Goal: Task Accomplishment & Management: Use online tool/utility

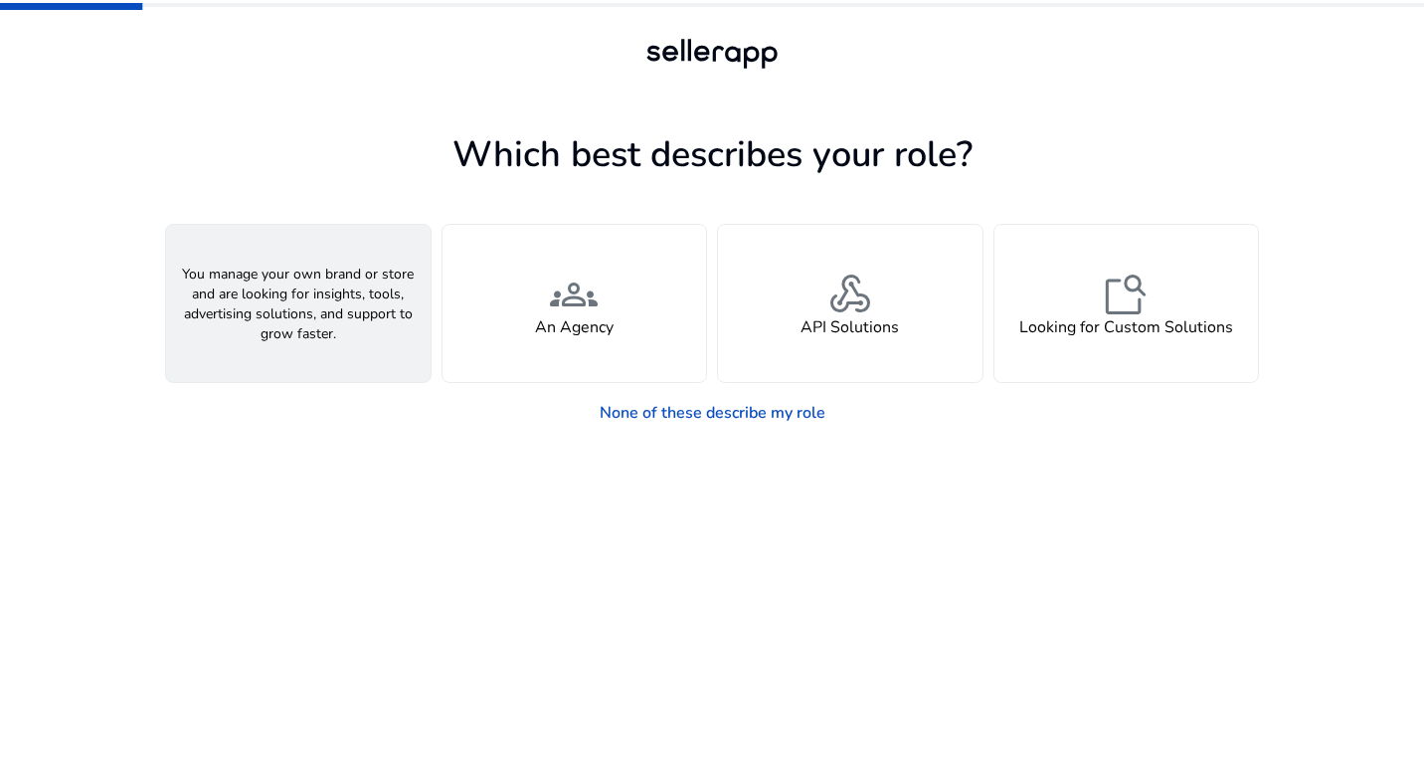
click at [284, 304] on span "person" at bounding box center [298, 294] width 48 height 48
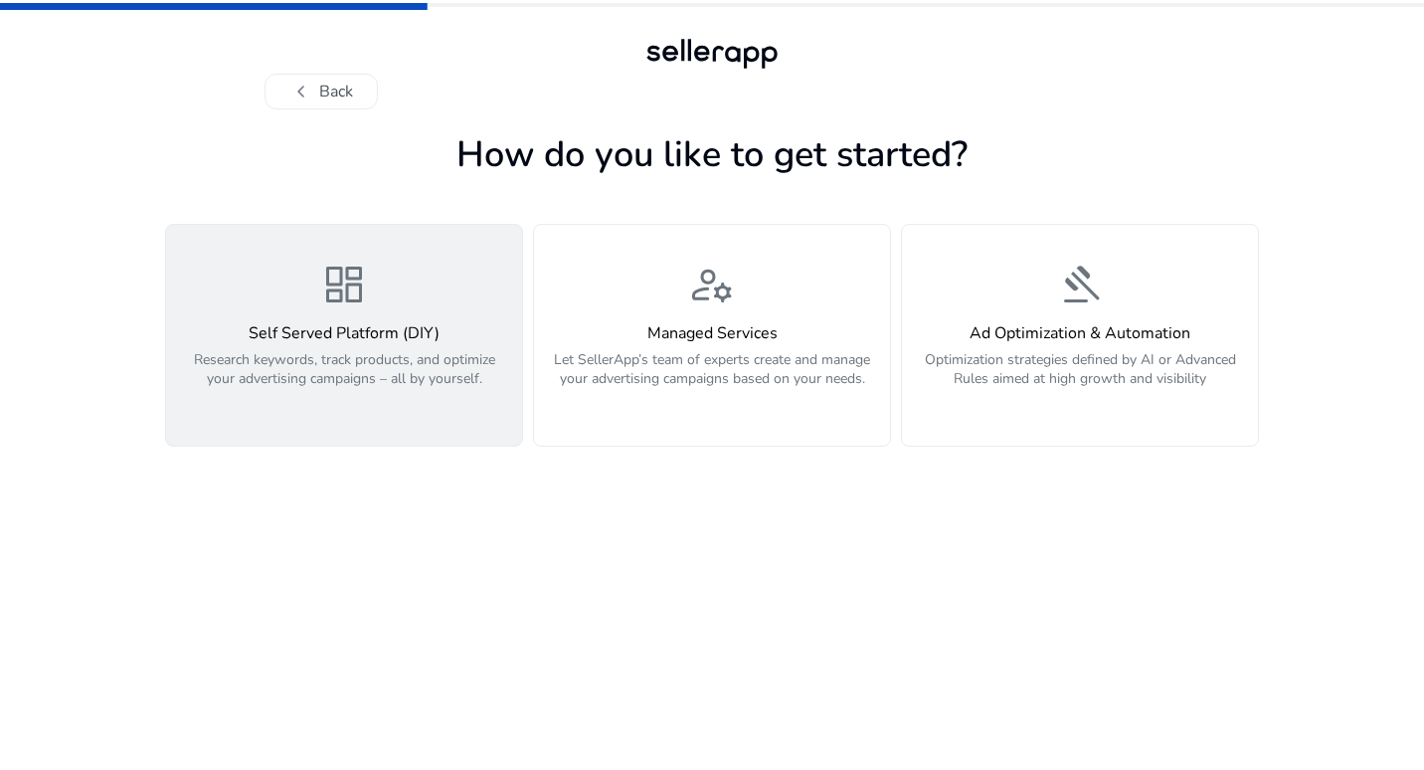
click at [275, 350] on p "Research keywords, track products, and optimize your advertising campaigns – al…" at bounding box center [344, 380] width 332 height 60
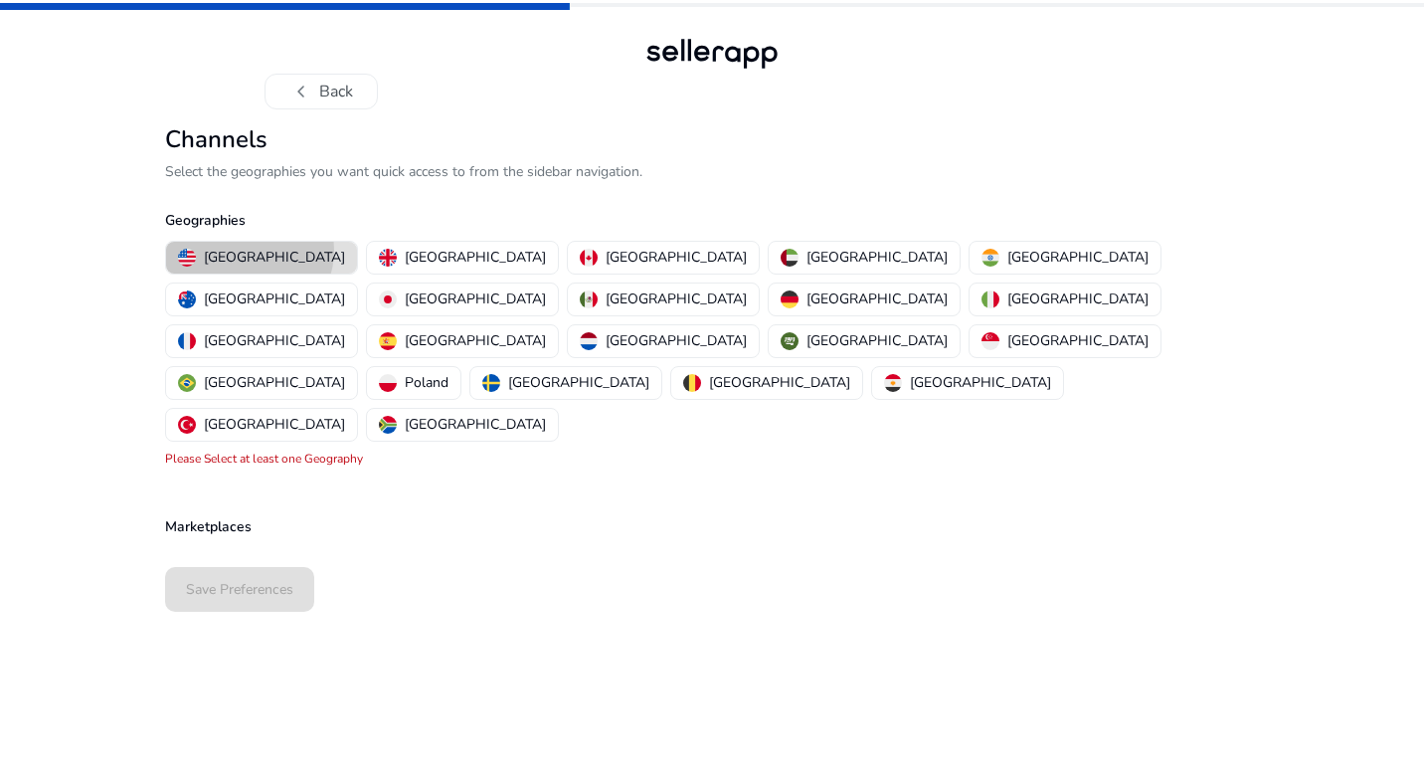
click at [249, 251] on p "[GEOGRAPHIC_DATA]" at bounding box center [274, 257] width 141 height 21
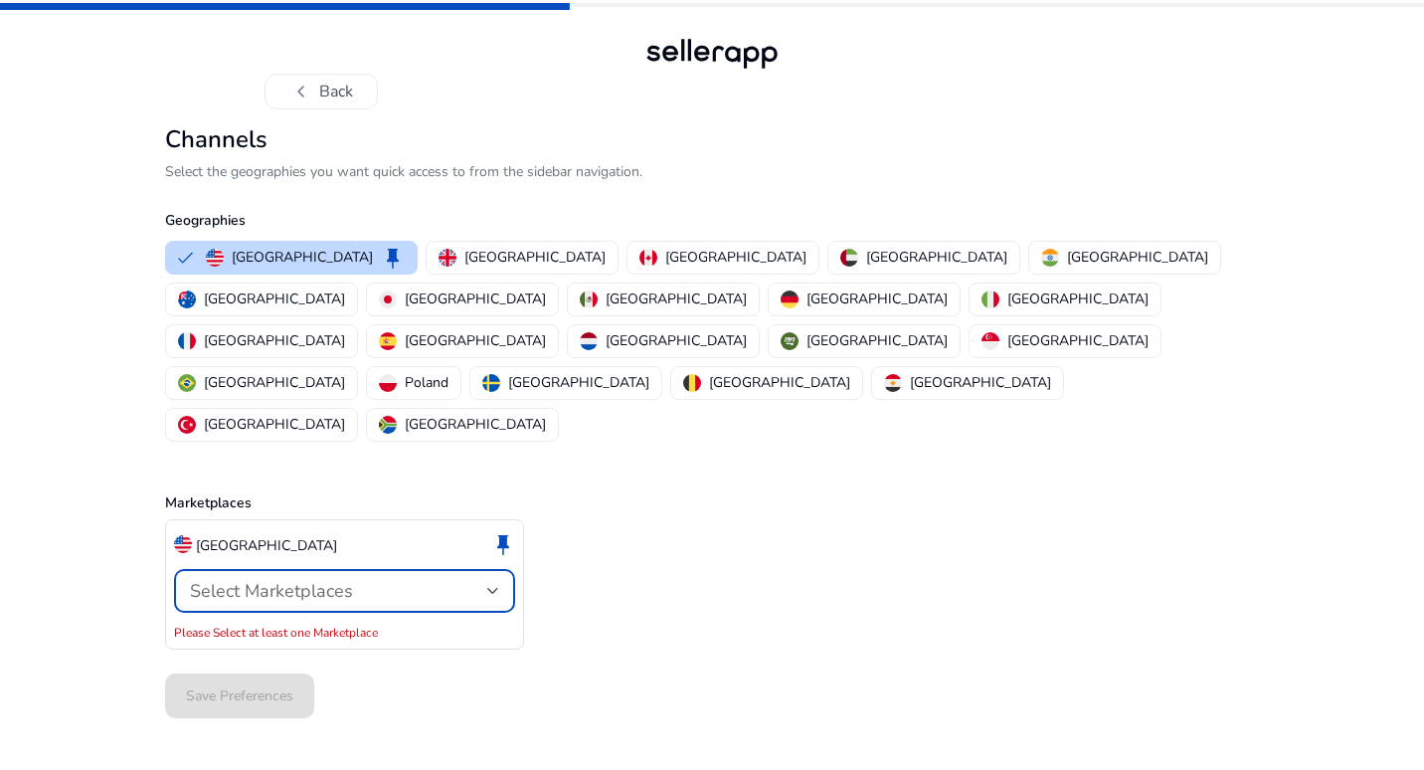
click at [423, 580] on div "Select Marketplaces" at bounding box center [338, 591] width 297 height 22
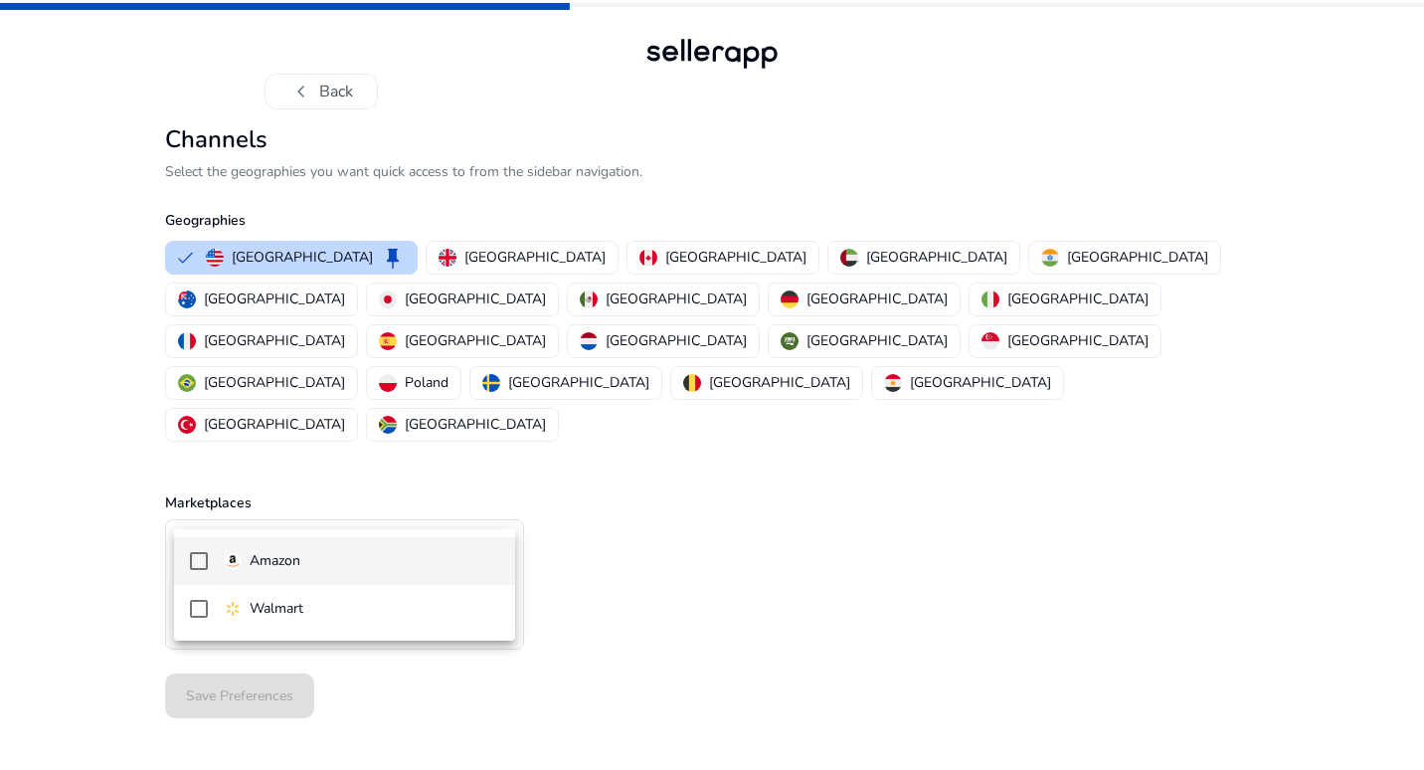
click at [198, 564] on mat-pseudo-checkbox at bounding box center [199, 561] width 18 height 18
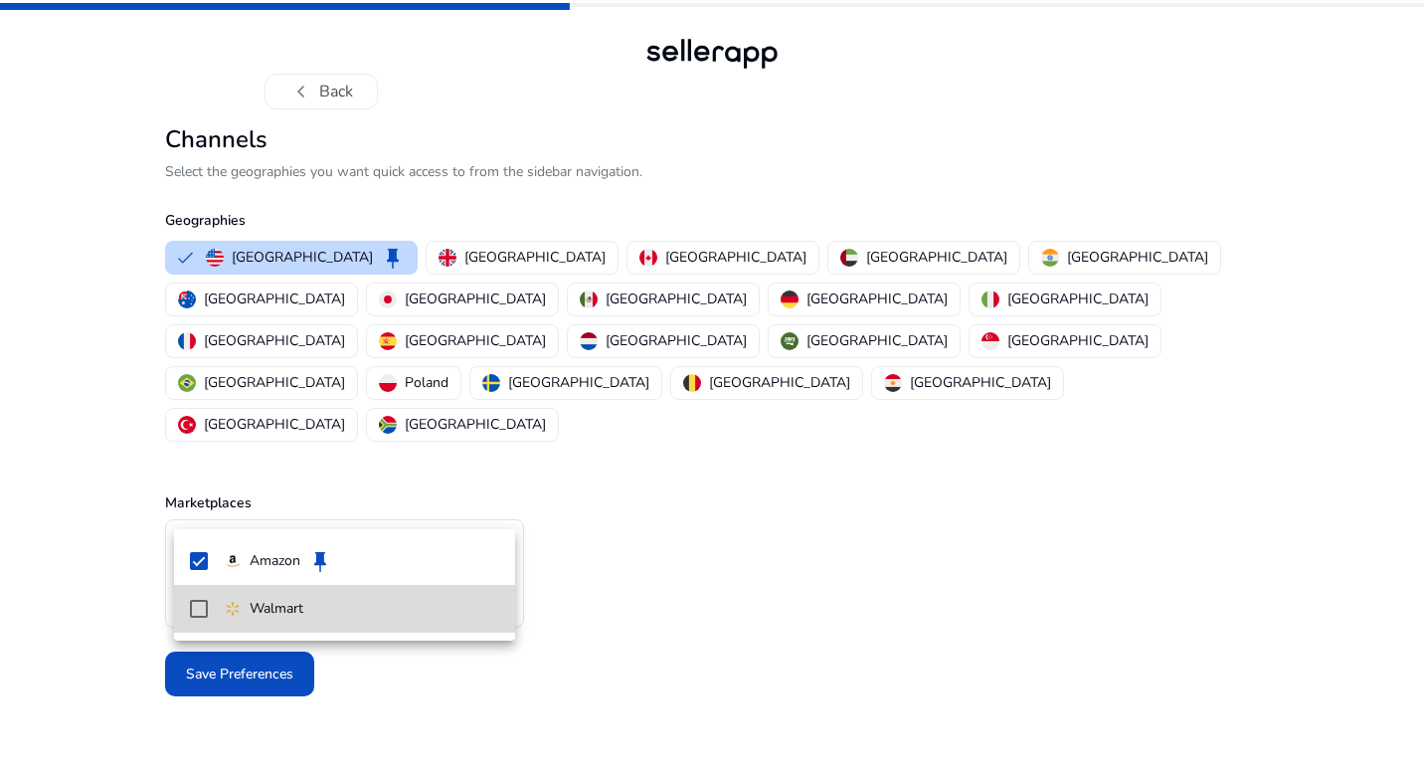
click at [198, 611] on mat-pseudo-checkbox at bounding box center [199, 609] width 18 height 18
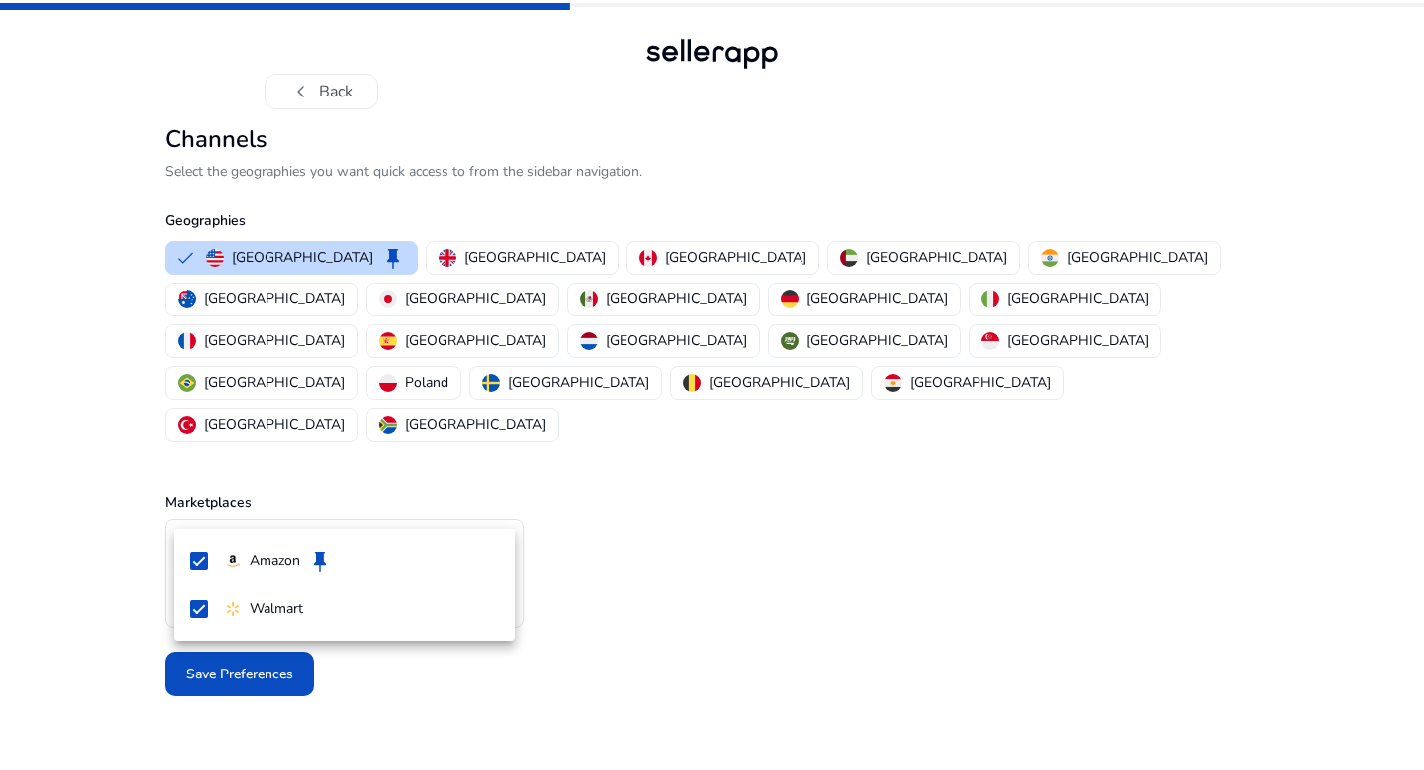
click at [92, 641] on div at bounding box center [712, 385] width 1424 height 770
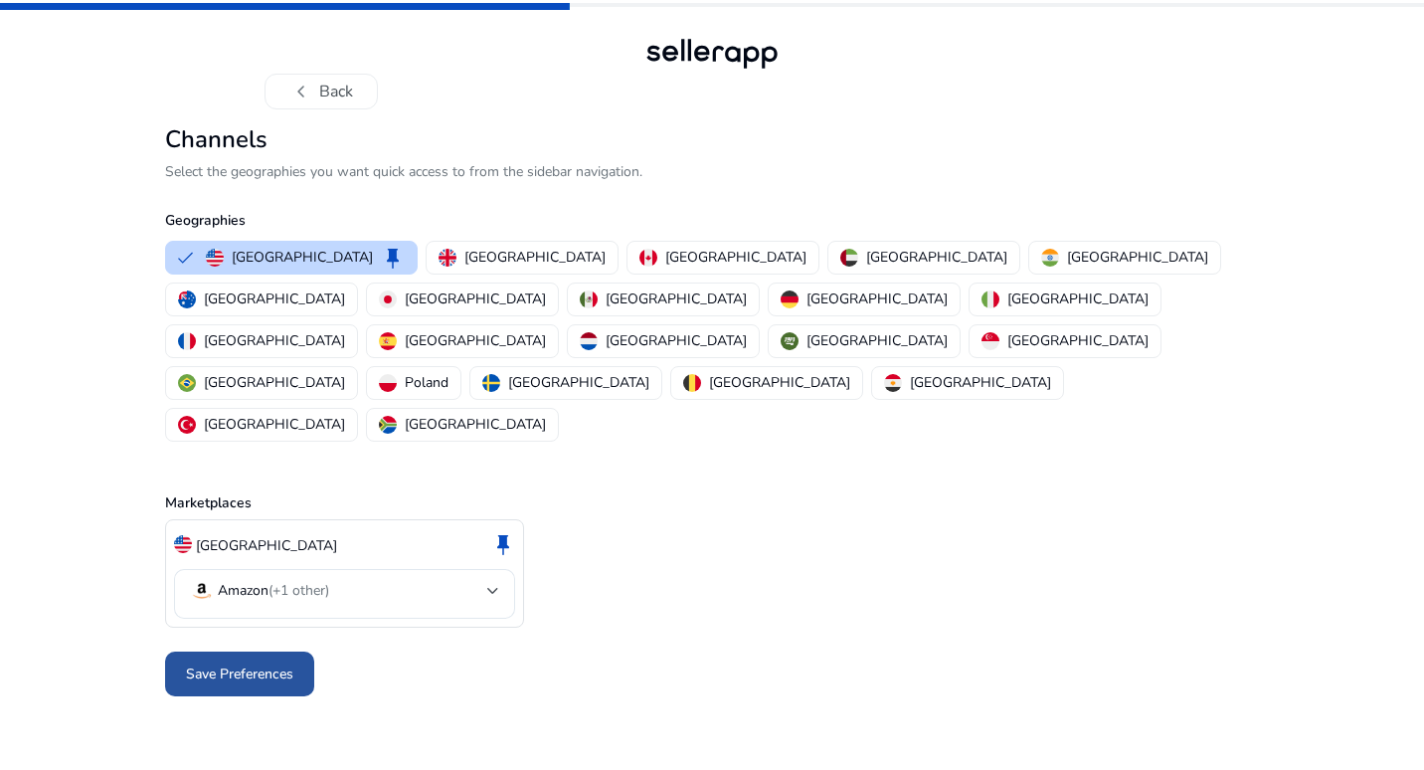
click at [209, 663] on span "Save Preferences" at bounding box center [239, 673] width 107 height 21
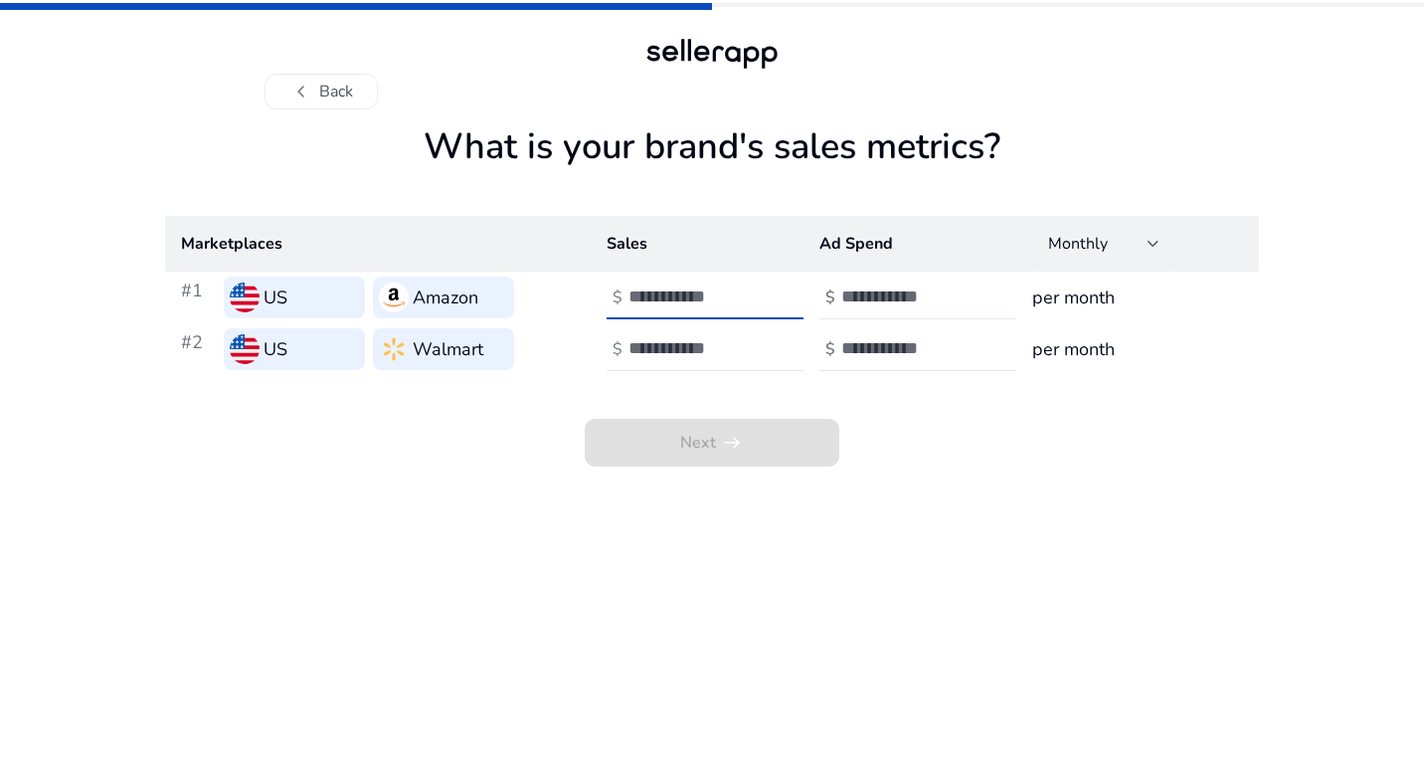
click at [678, 294] on input "number" at bounding box center [695, 296] width 134 height 22
click at [755, 292] on input "*" at bounding box center [695, 296] width 134 height 22
type input "****"
click at [738, 352] on input "number" at bounding box center [695, 348] width 134 height 22
type input "****"
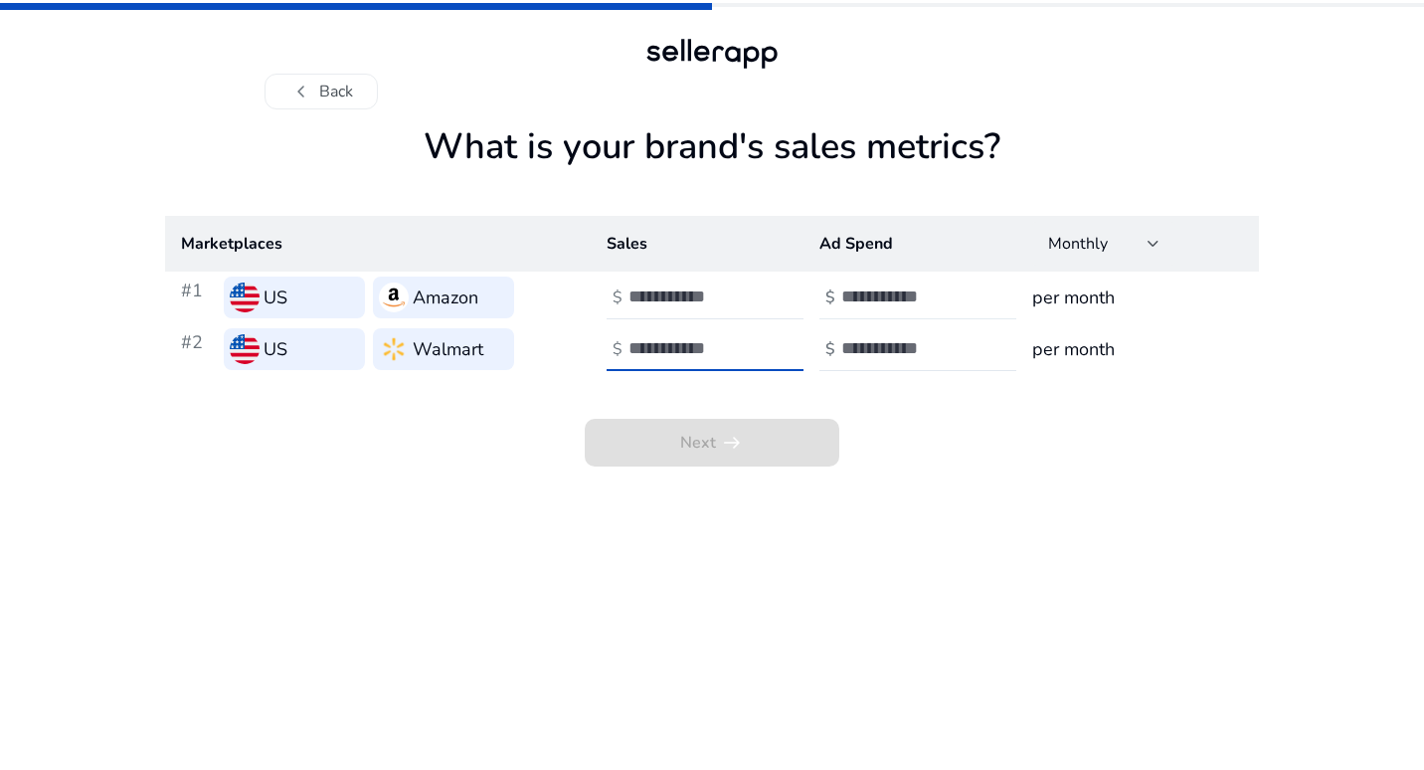
click at [900, 288] on input "number" at bounding box center [908, 296] width 134 height 22
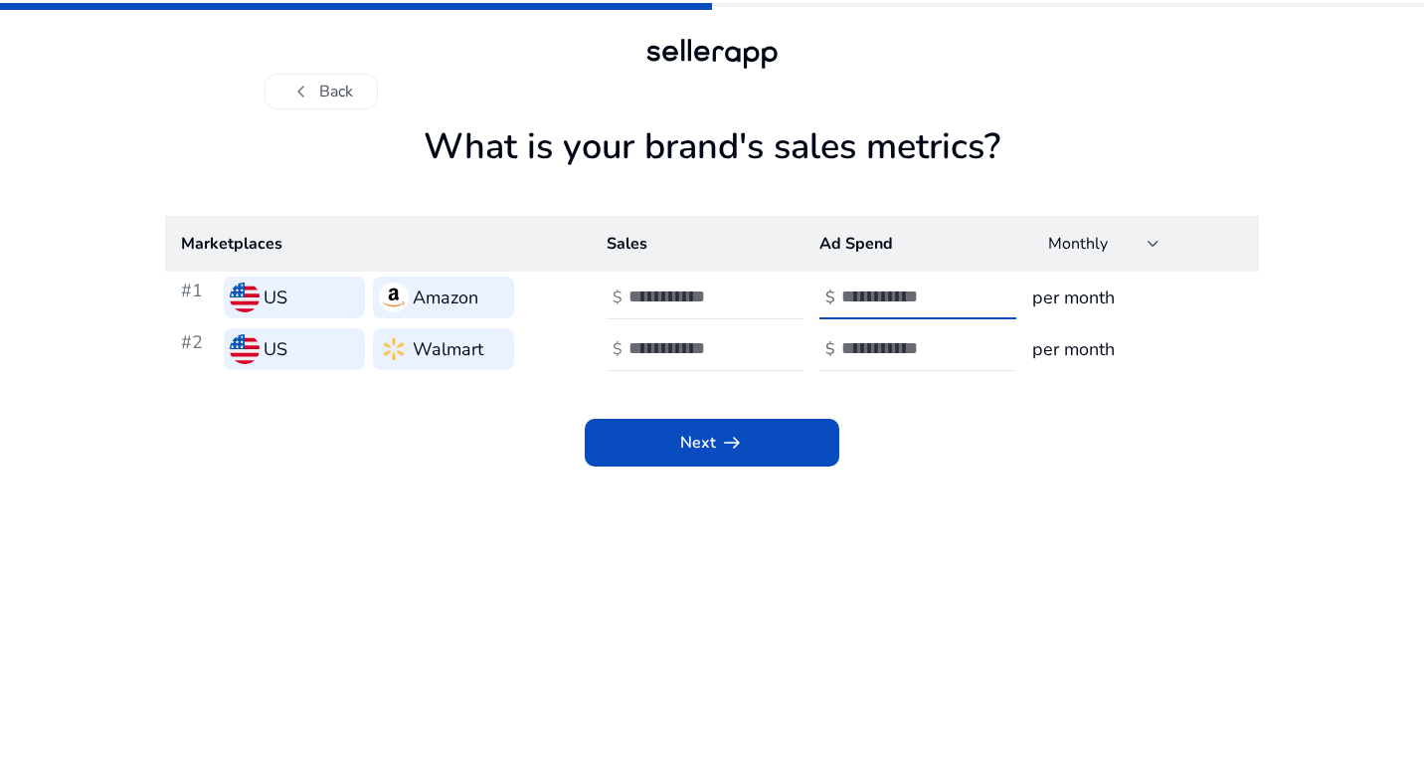
type input "***"
click at [872, 355] on input "number" at bounding box center [908, 348] width 134 height 22
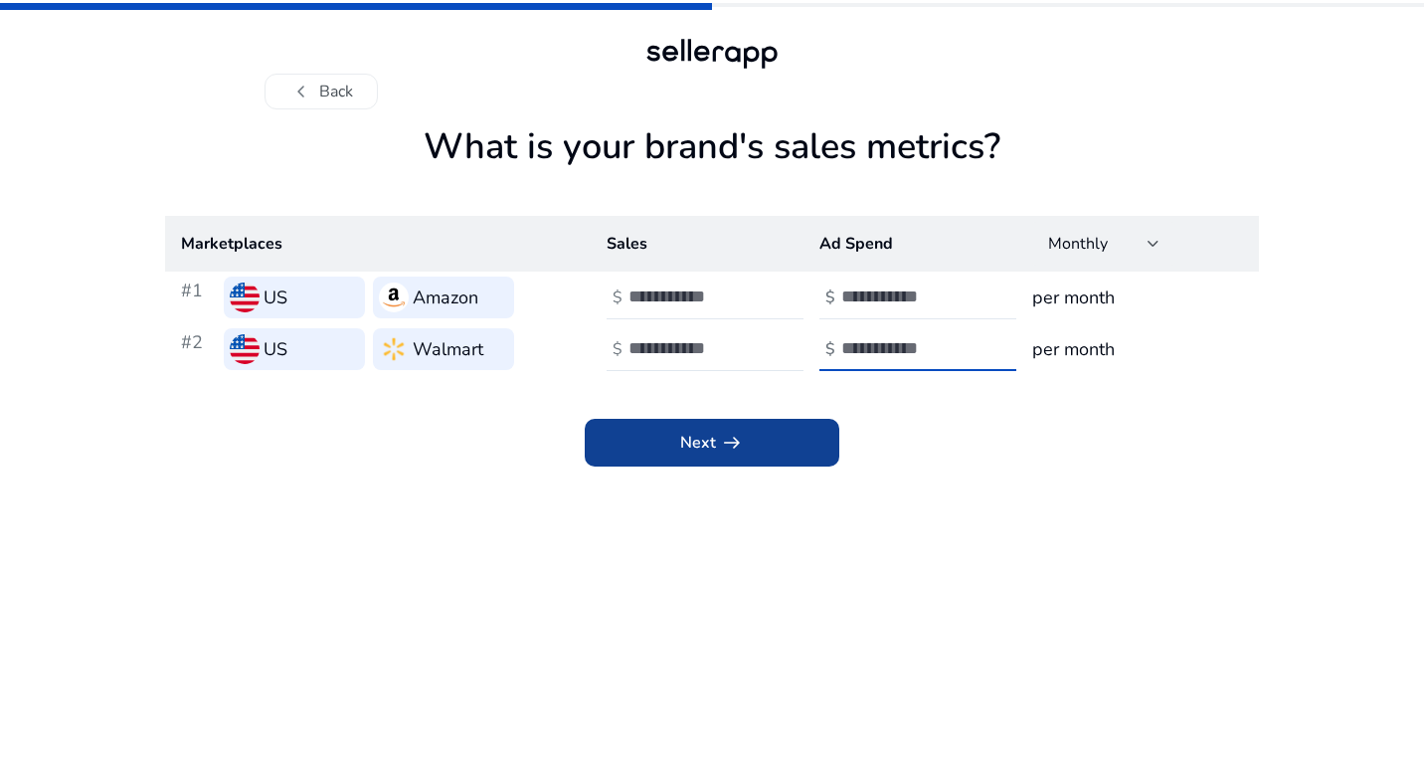
type input "***"
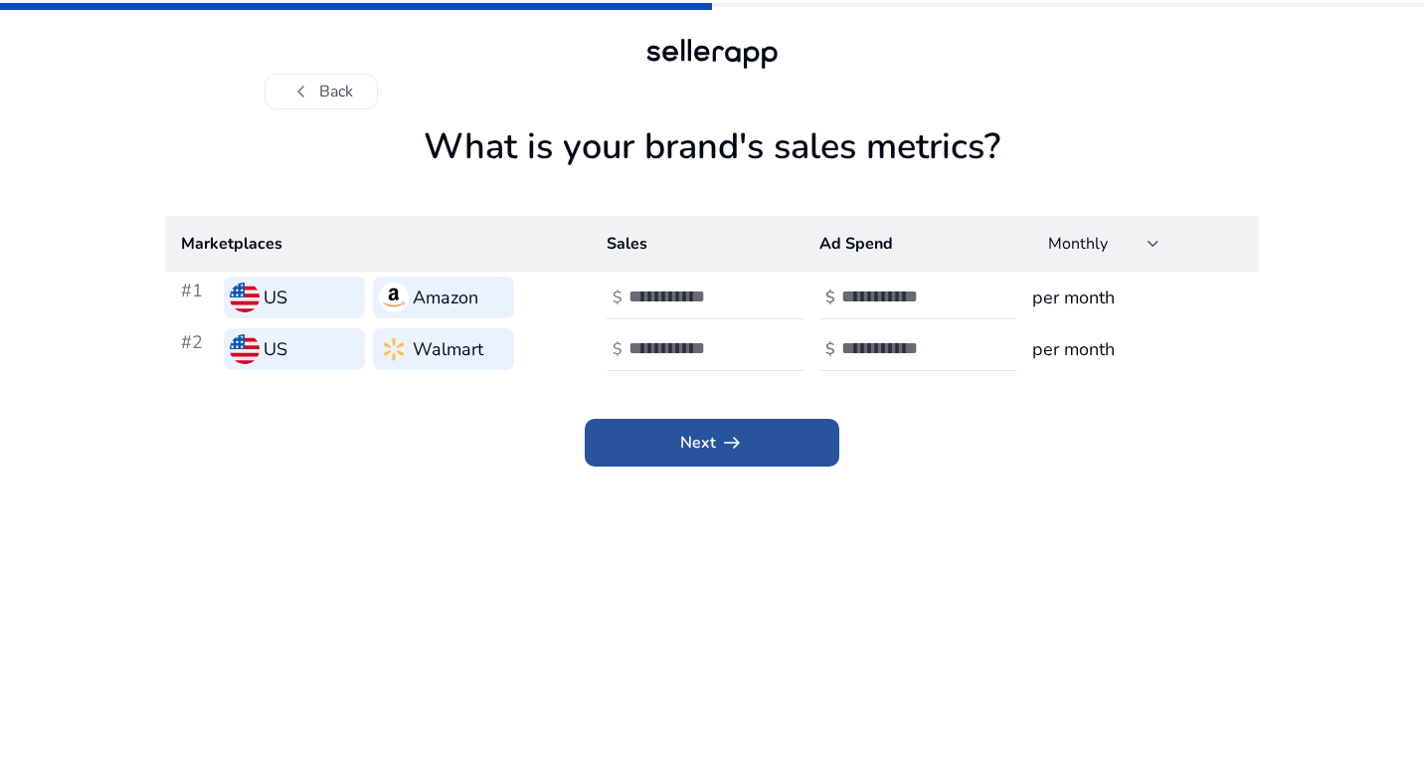
click at [759, 460] on span at bounding box center [712, 443] width 255 height 48
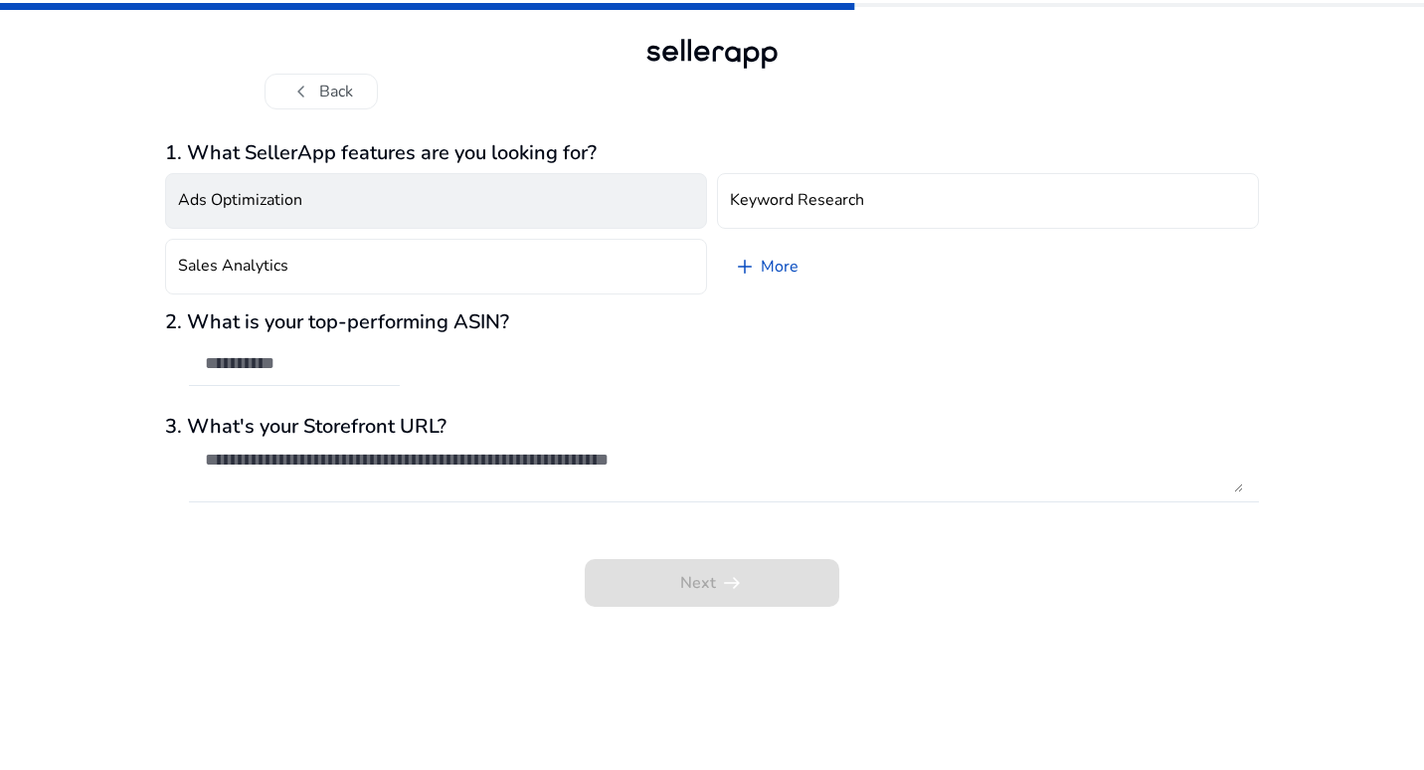
click at [468, 200] on button "Ads Optimization" at bounding box center [436, 201] width 542 height 56
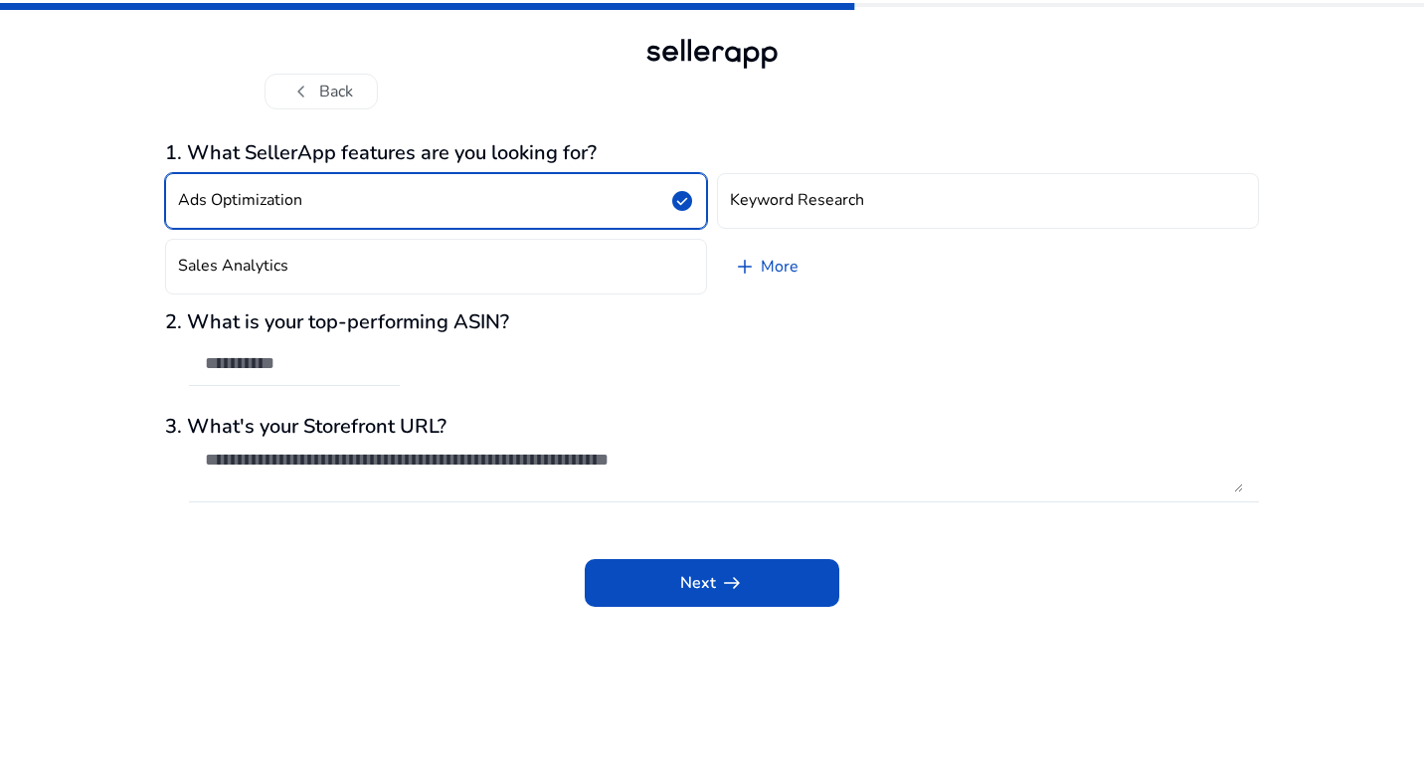
click at [649, 198] on button "Ads Optimization check_circle" at bounding box center [436, 201] width 542 height 56
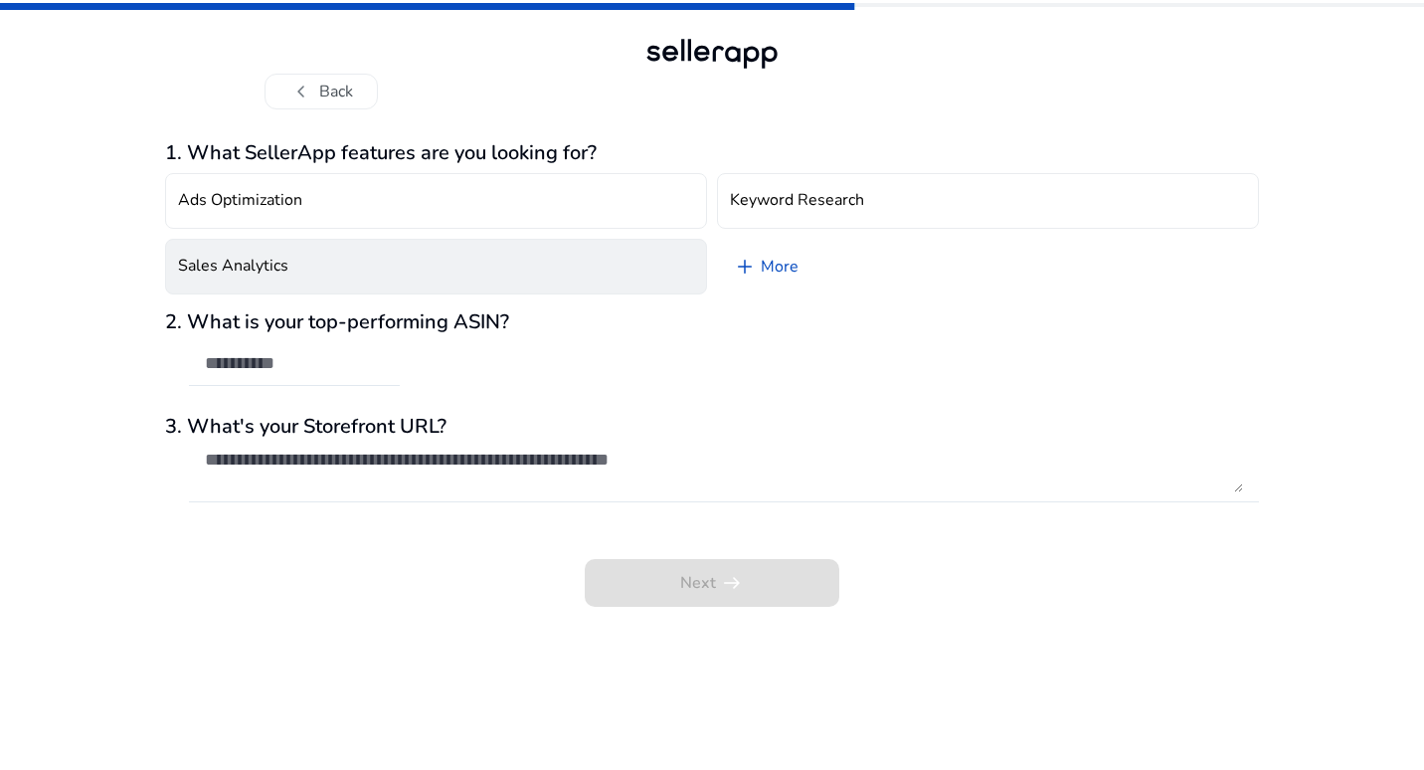
click at [571, 280] on button "Sales Analytics" at bounding box center [436, 267] width 542 height 56
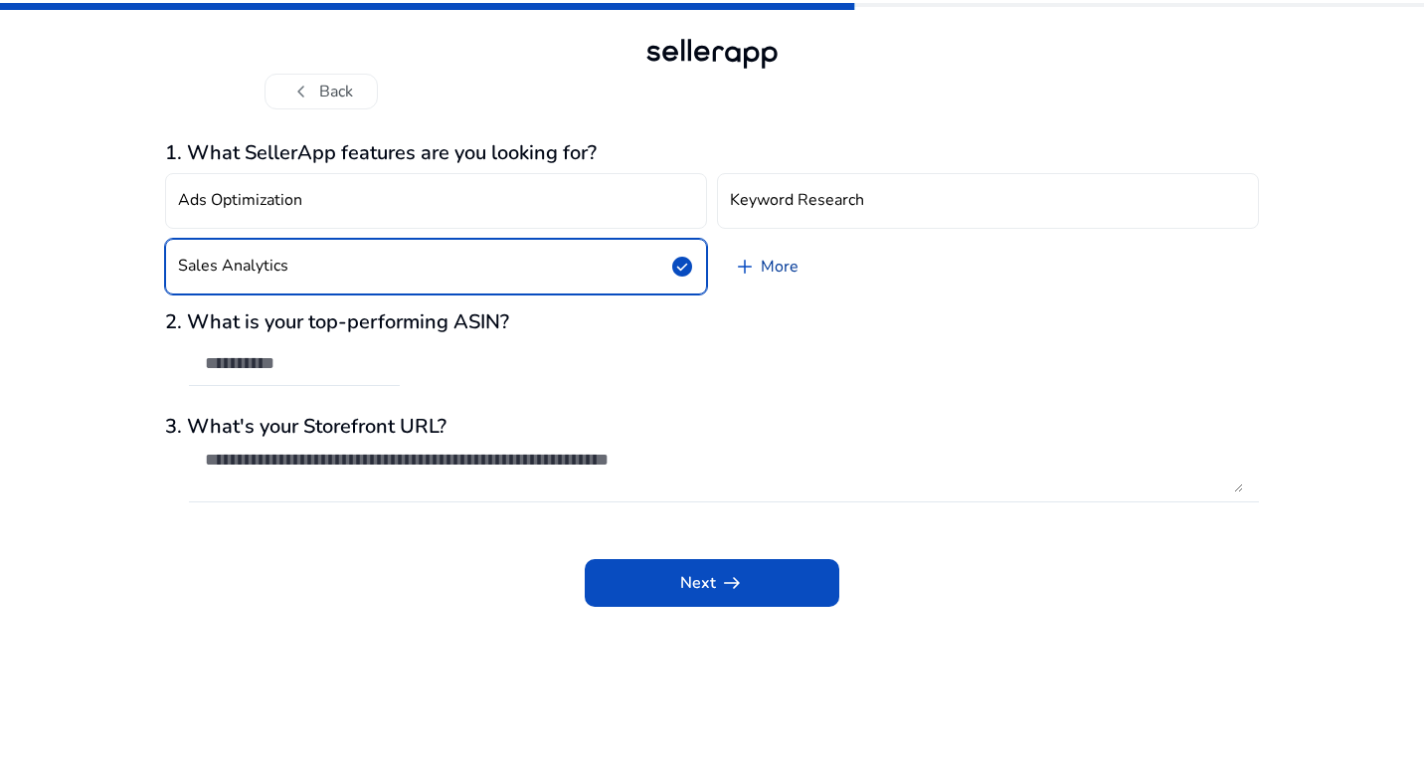
click at [746, 273] on span "add" at bounding box center [745, 267] width 24 height 24
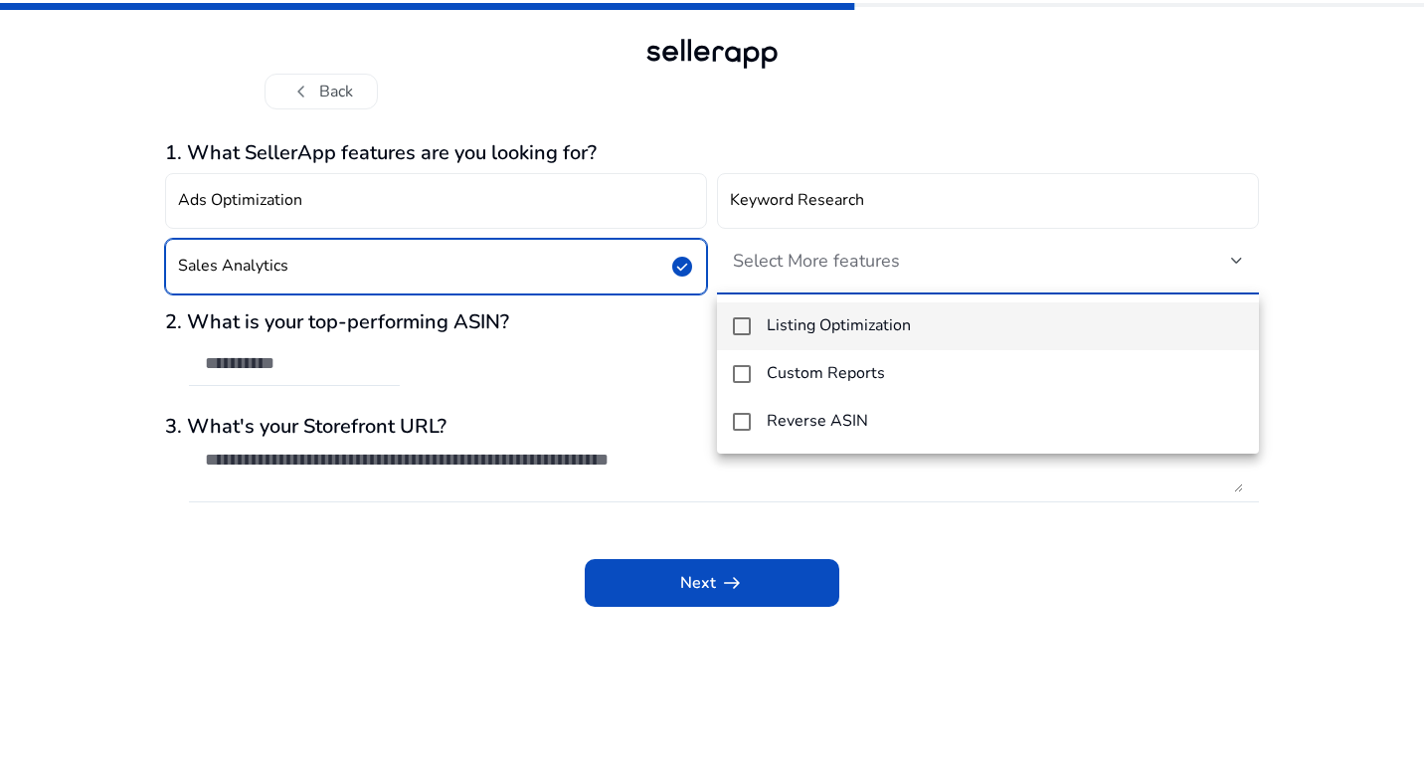
click at [456, 635] on div at bounding box center [712, 385] width 1424 height 770
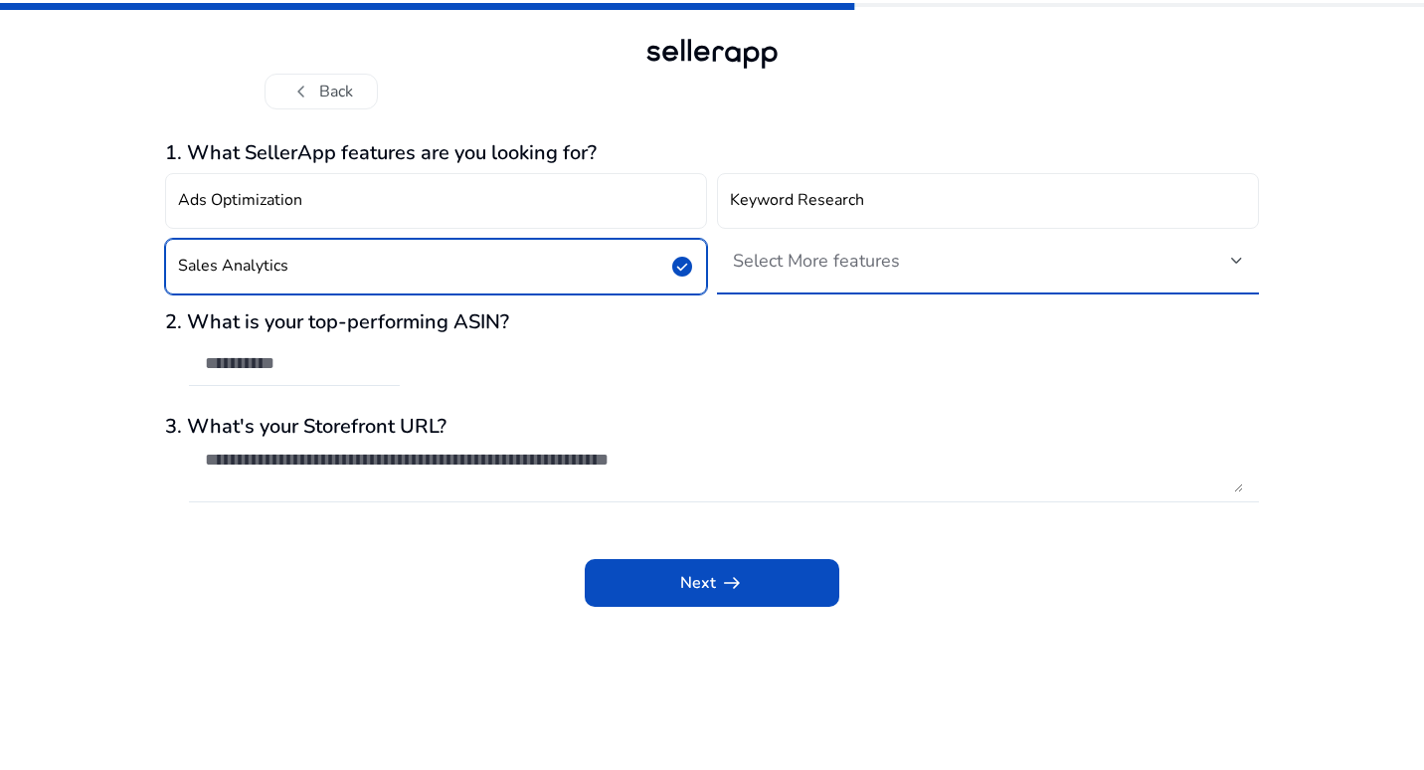
click at [1233, 262] on div at bounding box center [1237, 261] width 12 height 8
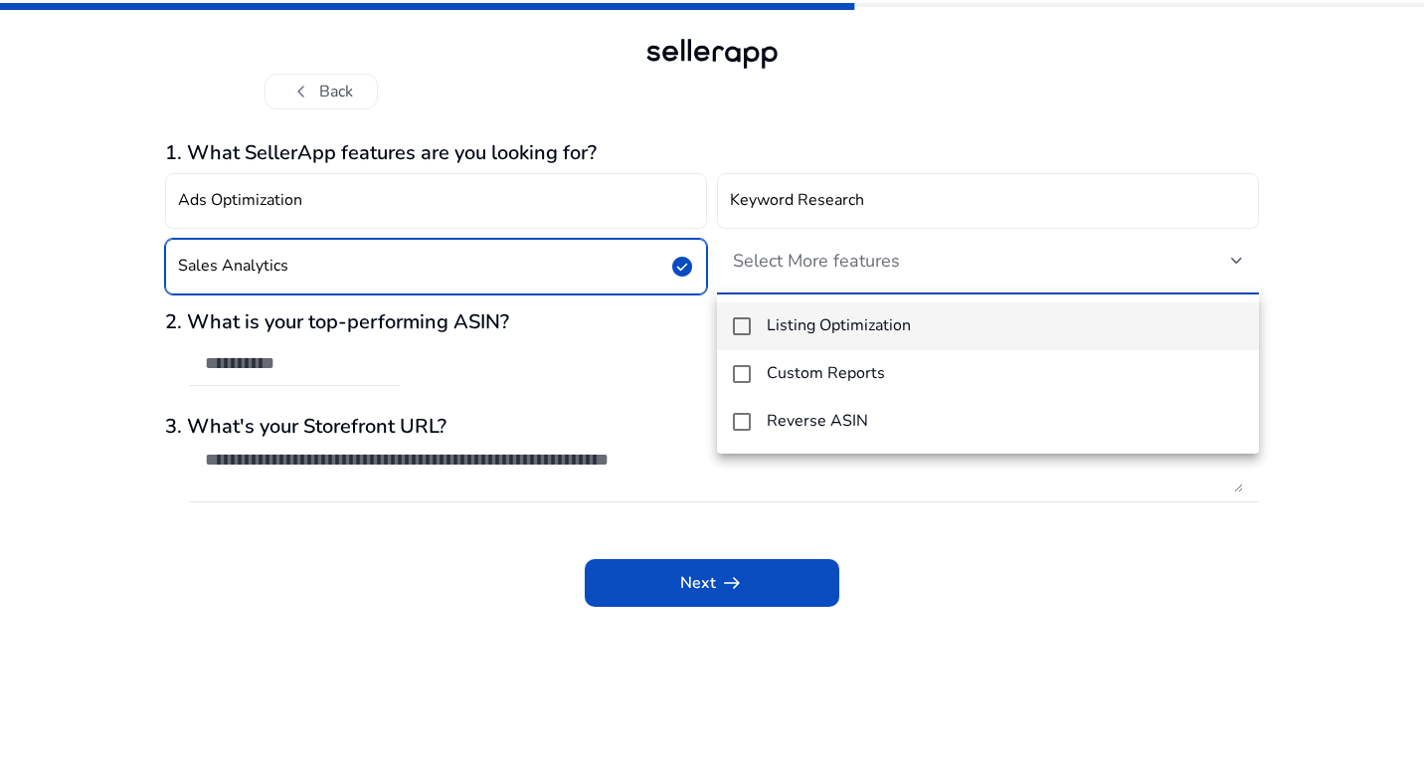
click at [1233, 262] on div at bounding box center [712, 385] width 1424 height 770
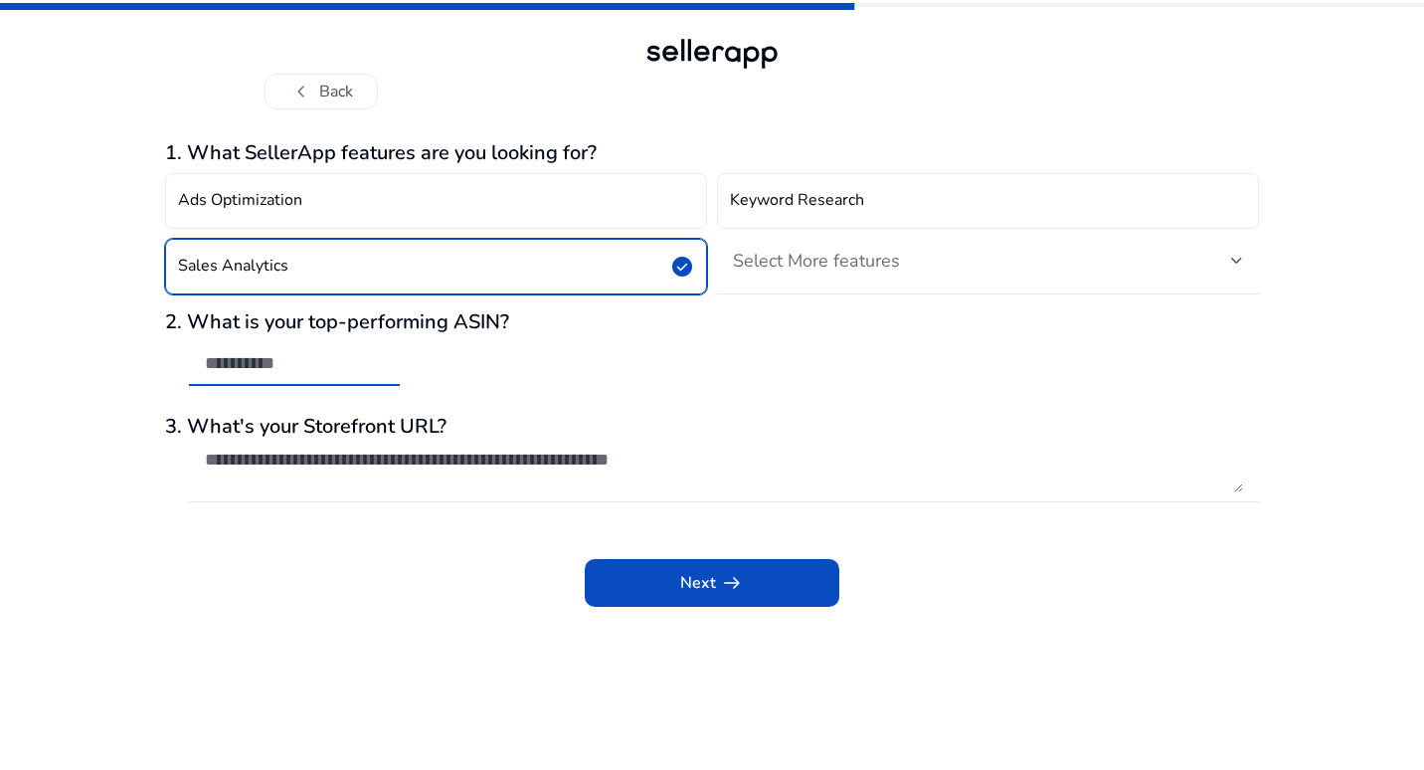
click at [353, 371] on input "text" at bounding box center [294, 363] width 179 height 22
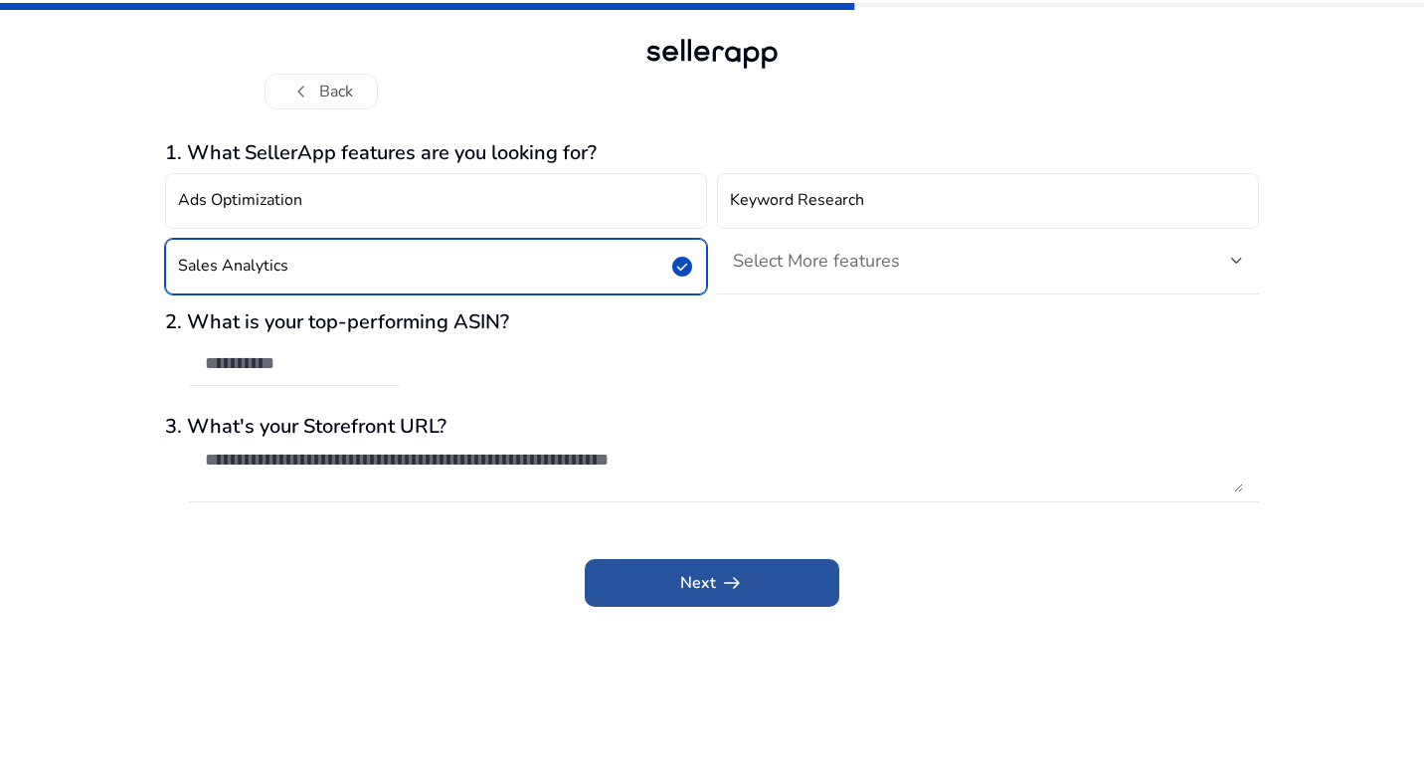
click at [664, 579] on span at bounding box center [712, 583] width 255 height 48
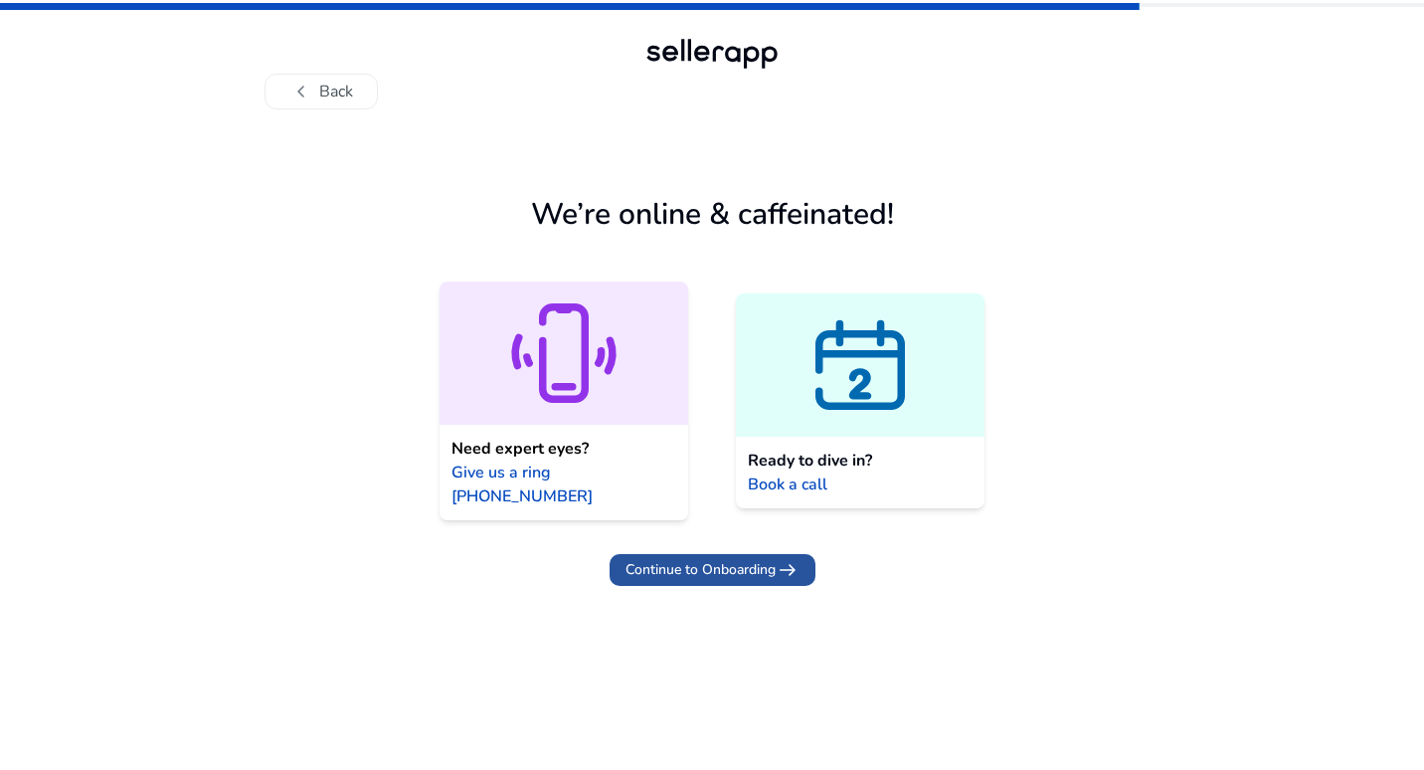
click at [698, 559] on span "Continue to Onboarding" at bounding box center [700, 569] width 150 height 21
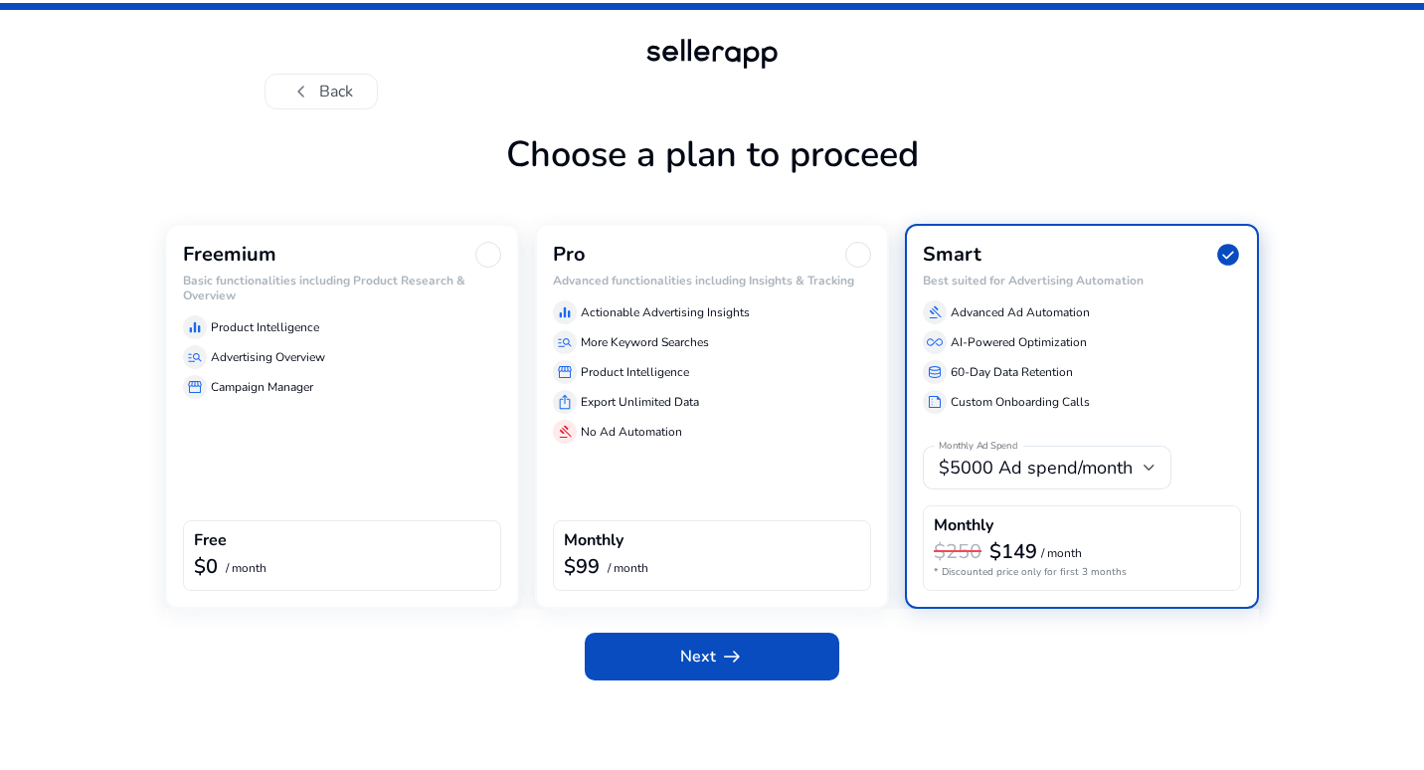
click at [481, 264] on div at bounding box center [488, 255] width 26 height 26
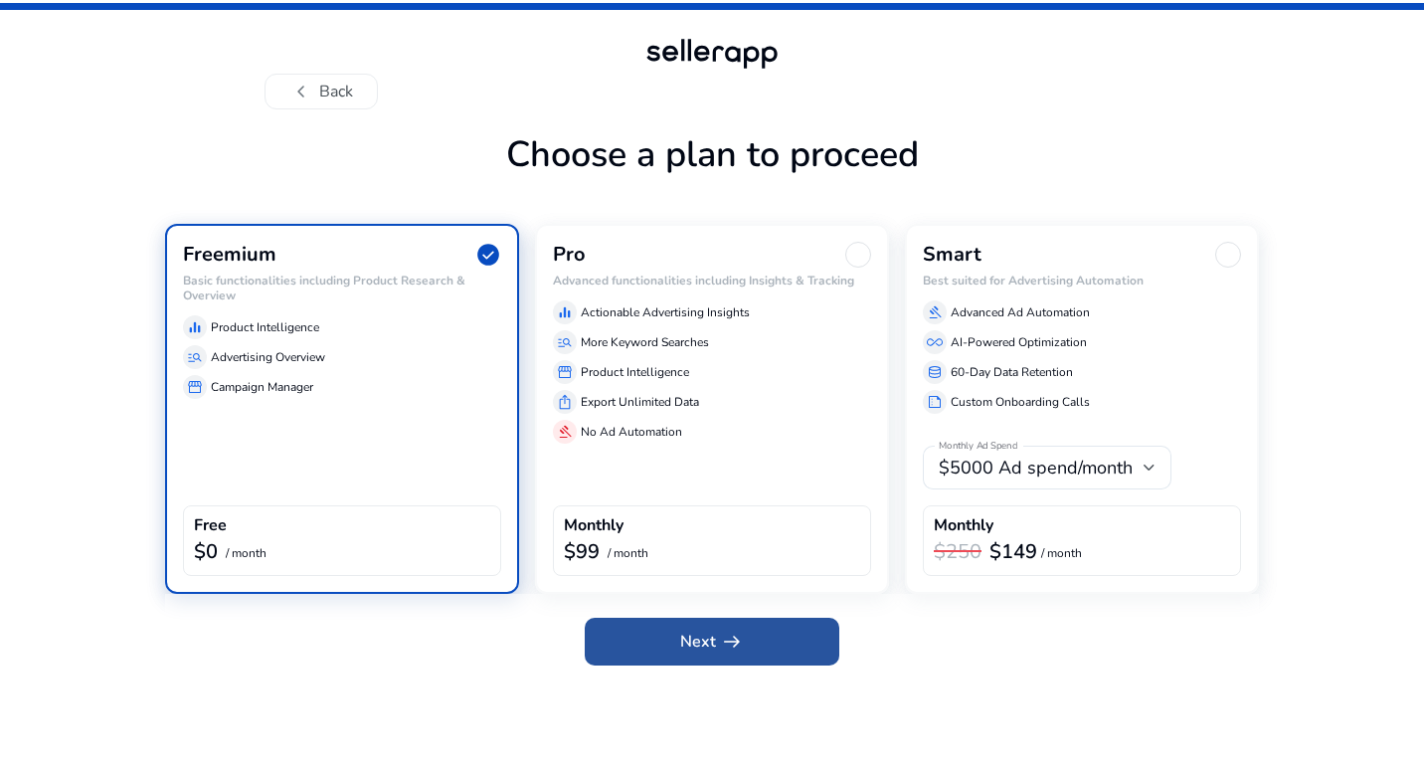
click at [691, 641] on span "Next arrow_right_alt" at bounding box center [712, 641] width 64 height 24
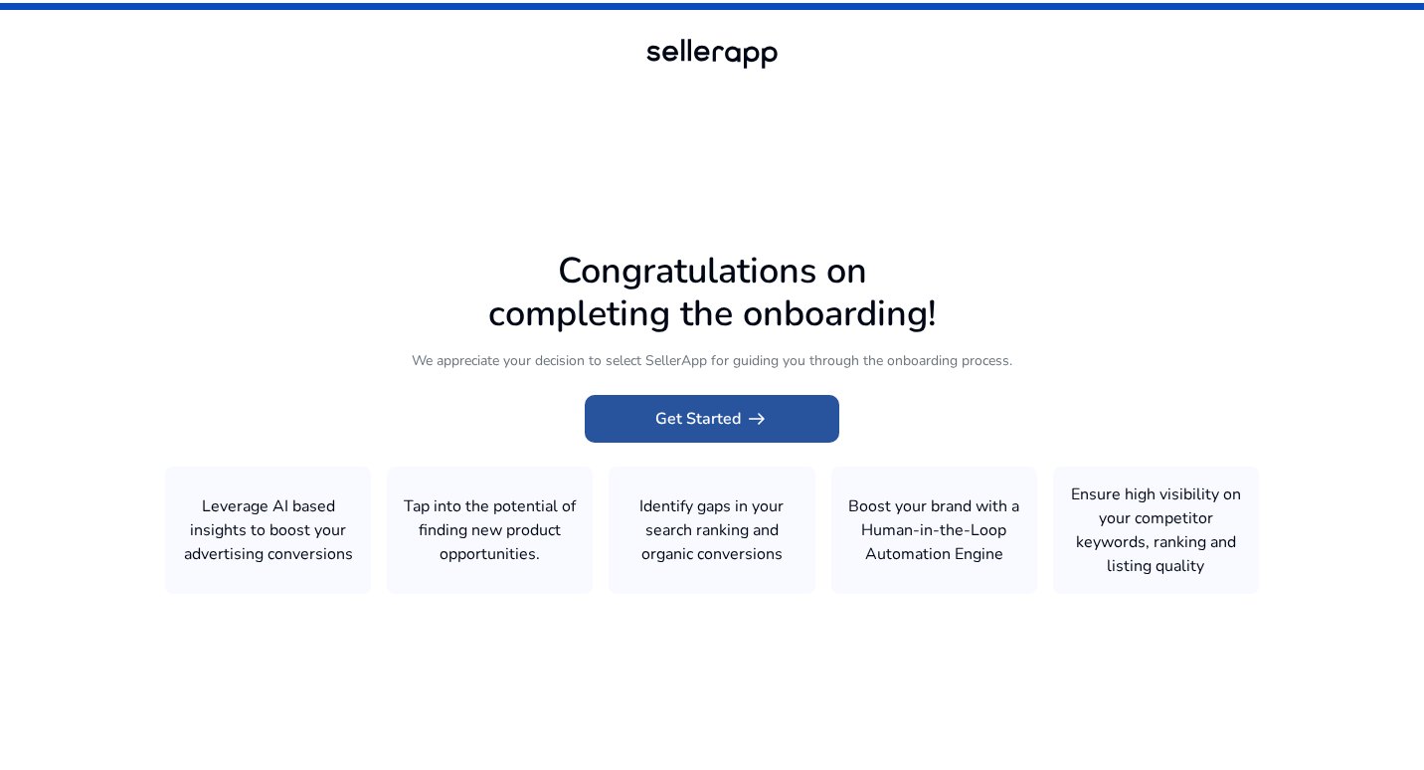
click at [741, 429] on app-icon "arrow_right_alt" at bounding box center [755, 419] width 28 height 24
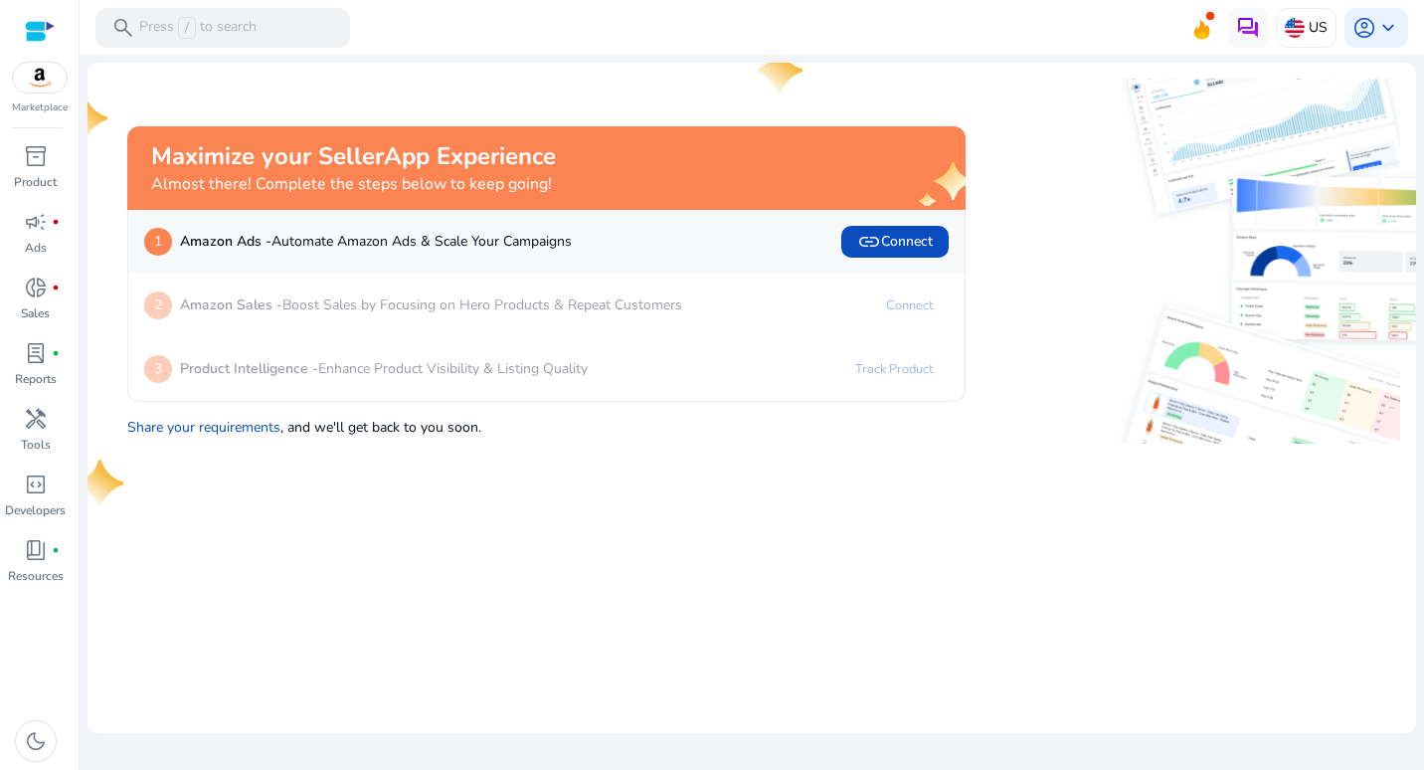
click at [500, 310] on p "Amazon Sales - Boost Sales by Focusing on Hero Products & Repeat Customers" at bounding box center [431, 304] width 502 height 21
click at [757, 376] on div "3 Product Intelligence - Enhance Product Visibility & Listing Quality Track Pro…" at bounding box center [546, 369] width 804 height 32
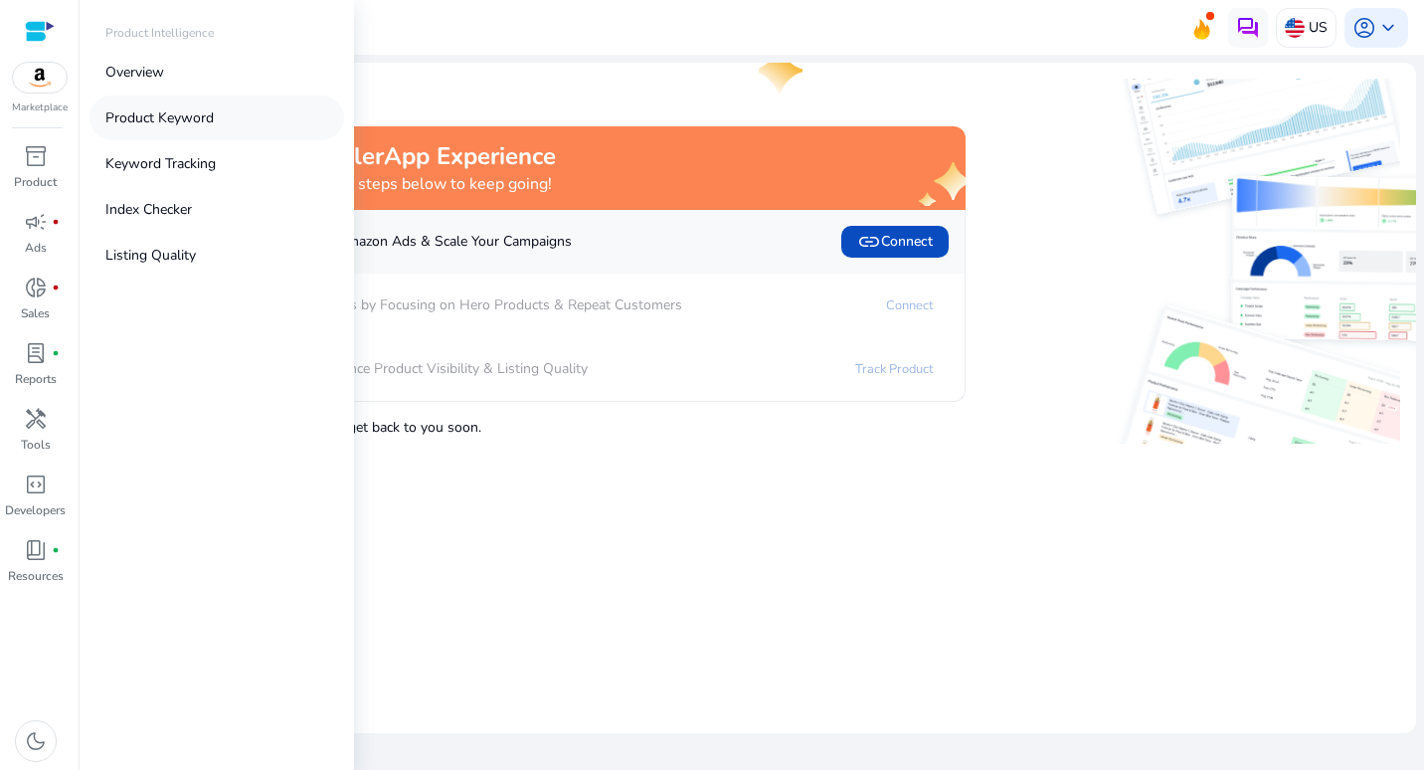
click at [144, 116] on p "Product Keyword" at bounding box center [159, 117] width 108 height 21
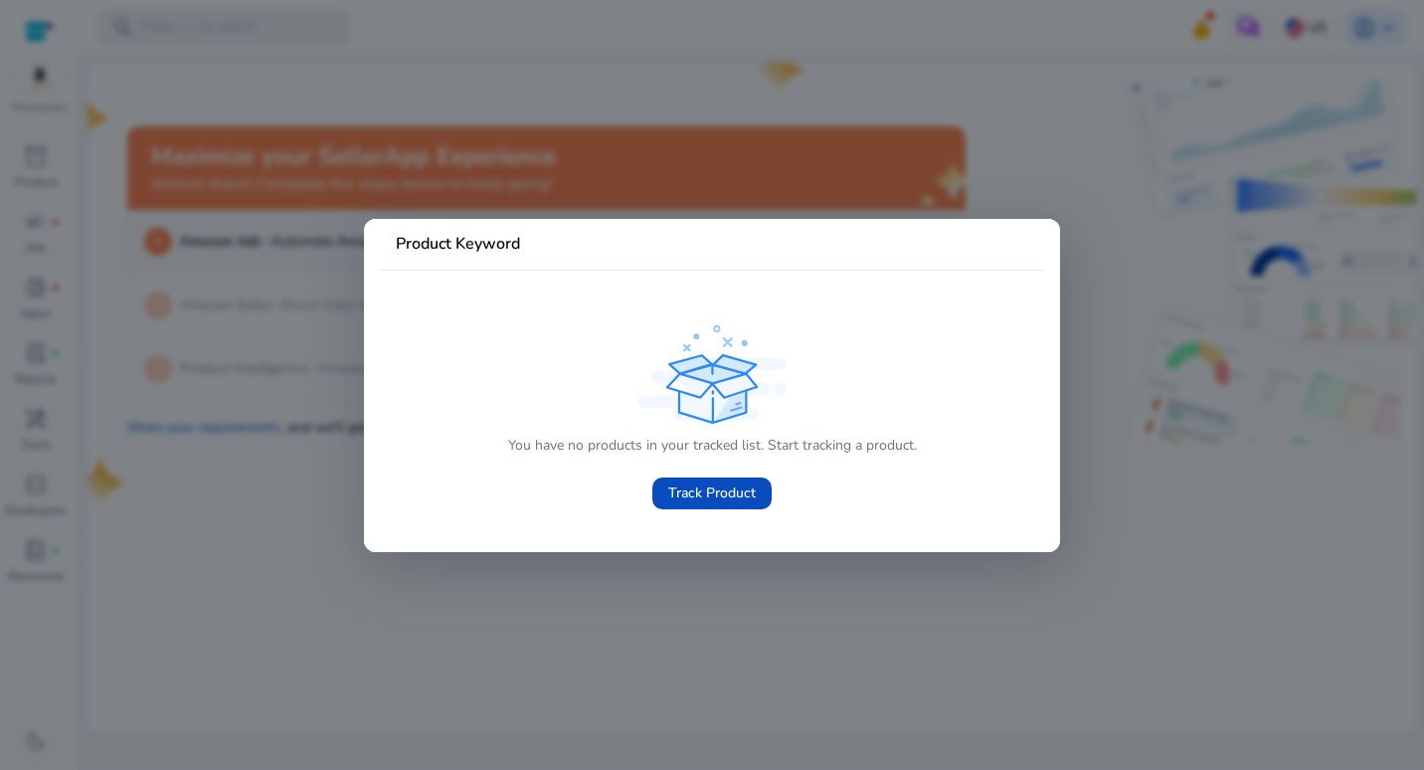
click at [593, 680] on div at bounding box center [712, 385] width 1424 height 770
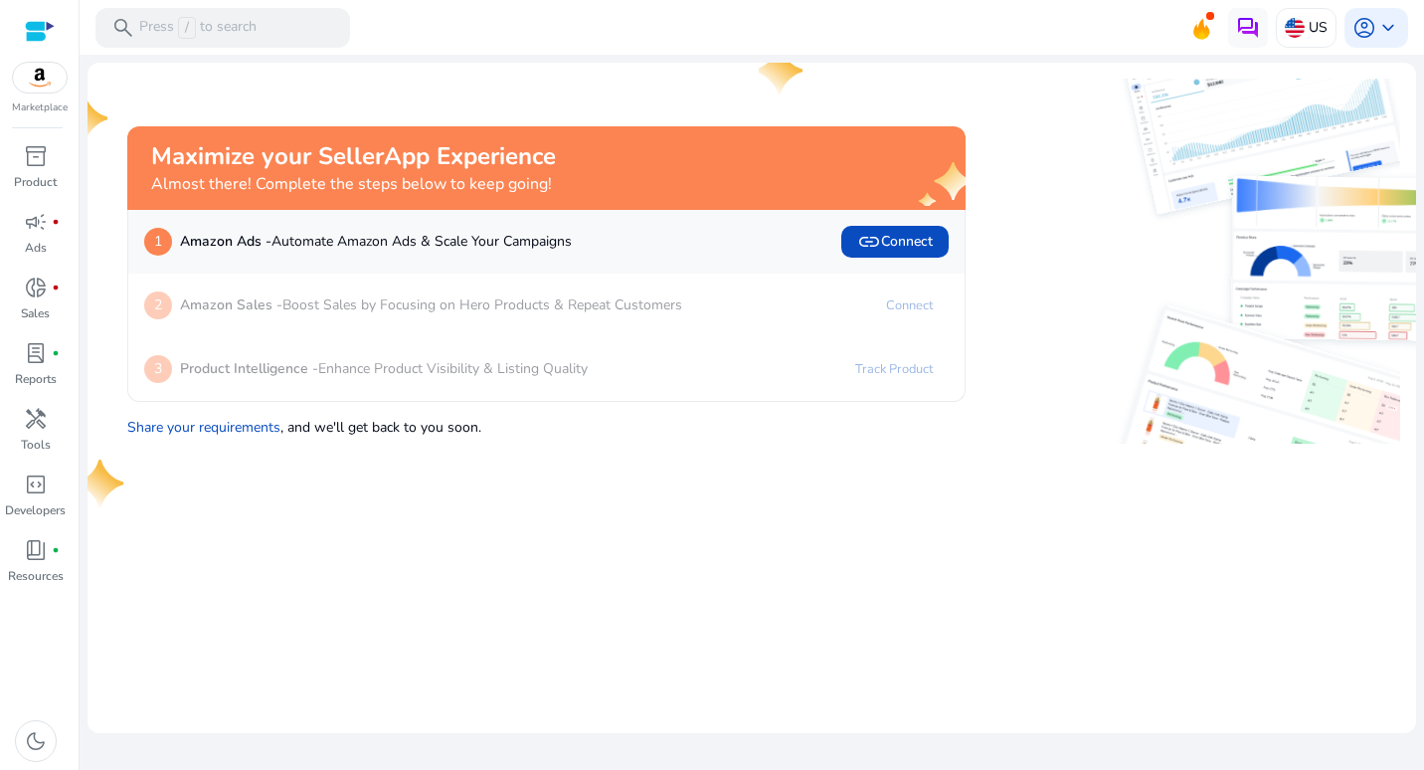
click at [41, 28] on div at bounding box center [40, 31] width 30 height 23
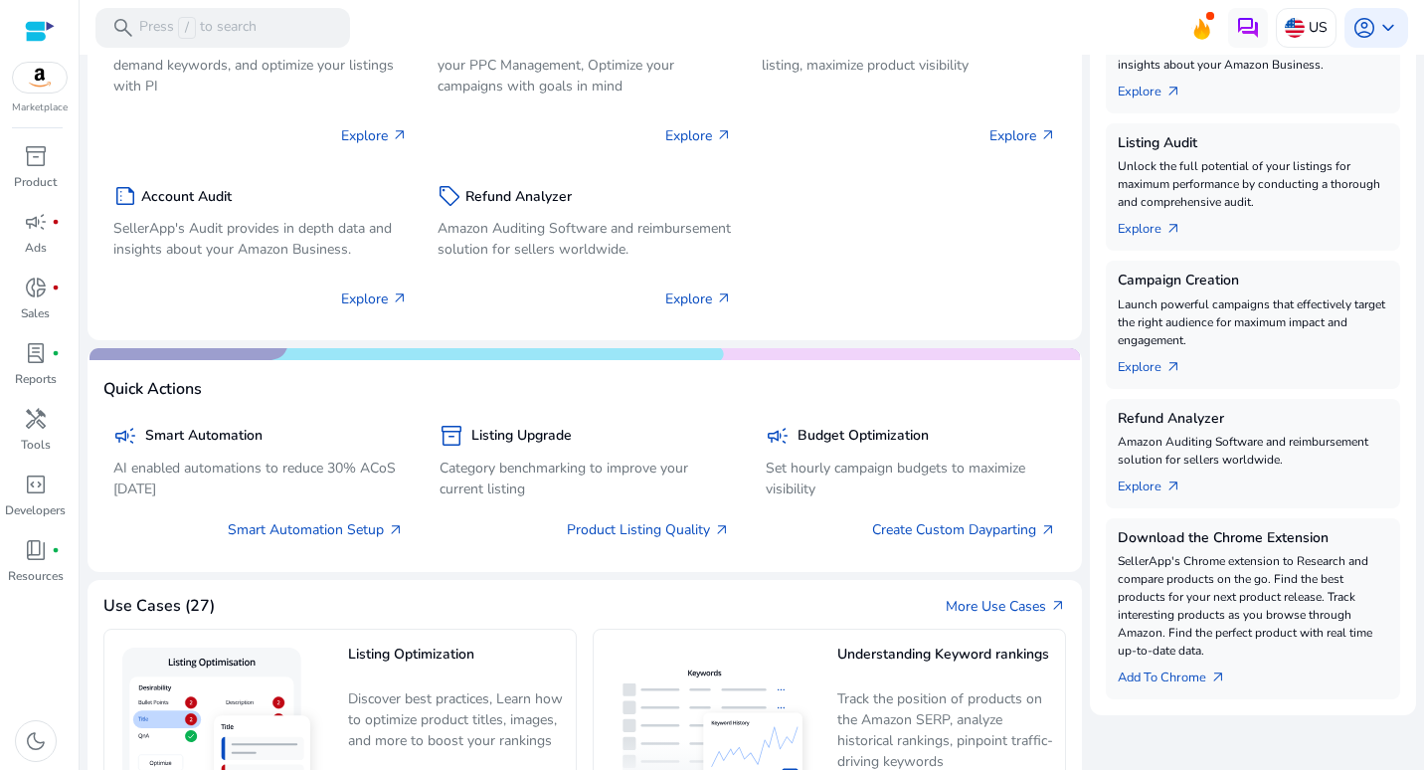
scroll to position [415, 0]
click at [438, 577] on div "Maximize your SellerApp Experience Almost there! Complete the steps below to ke…" at bounding box center [584, 578] width 994 height 1860
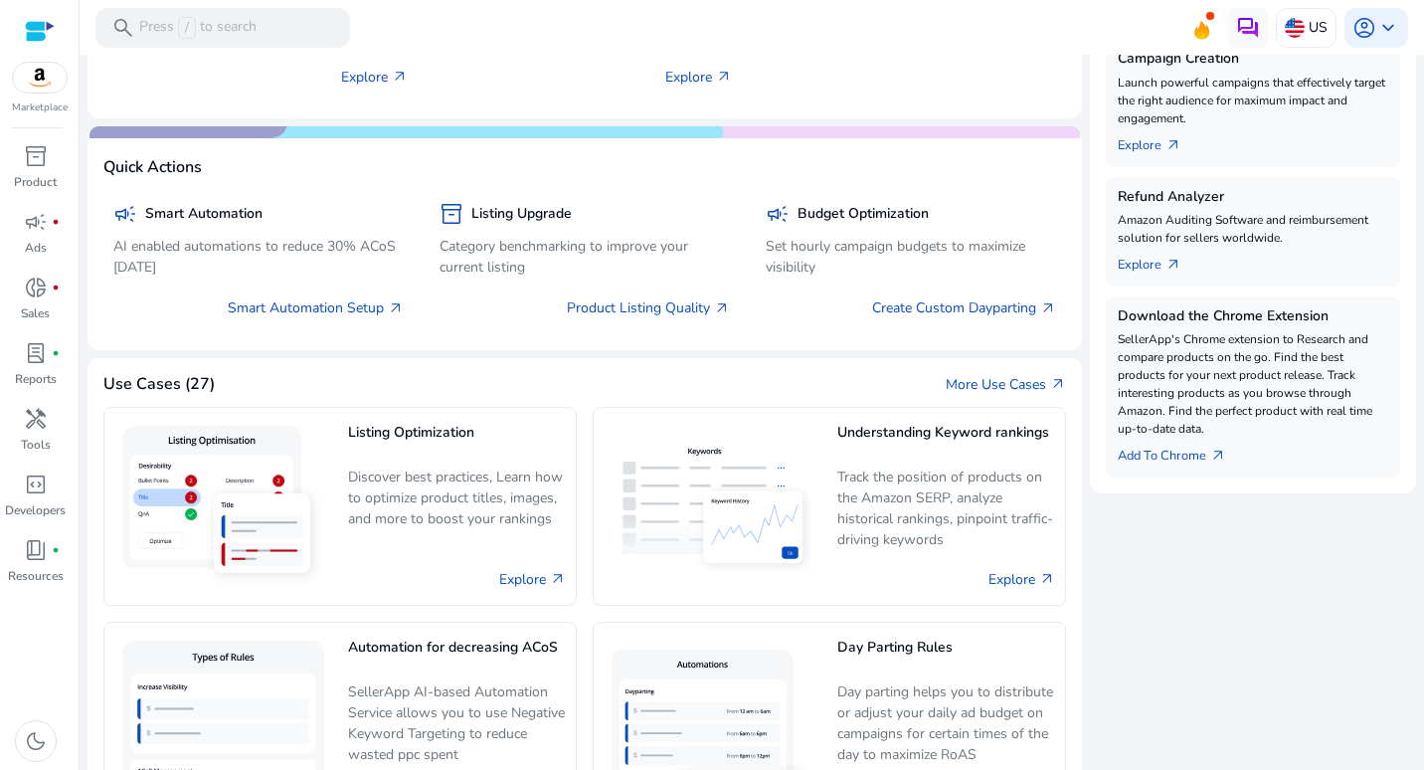
scroll to position [636, 0]
click at [438, 577] on div "Explore arrow_outward" at bounding box center [457, 578] width 218 height 34
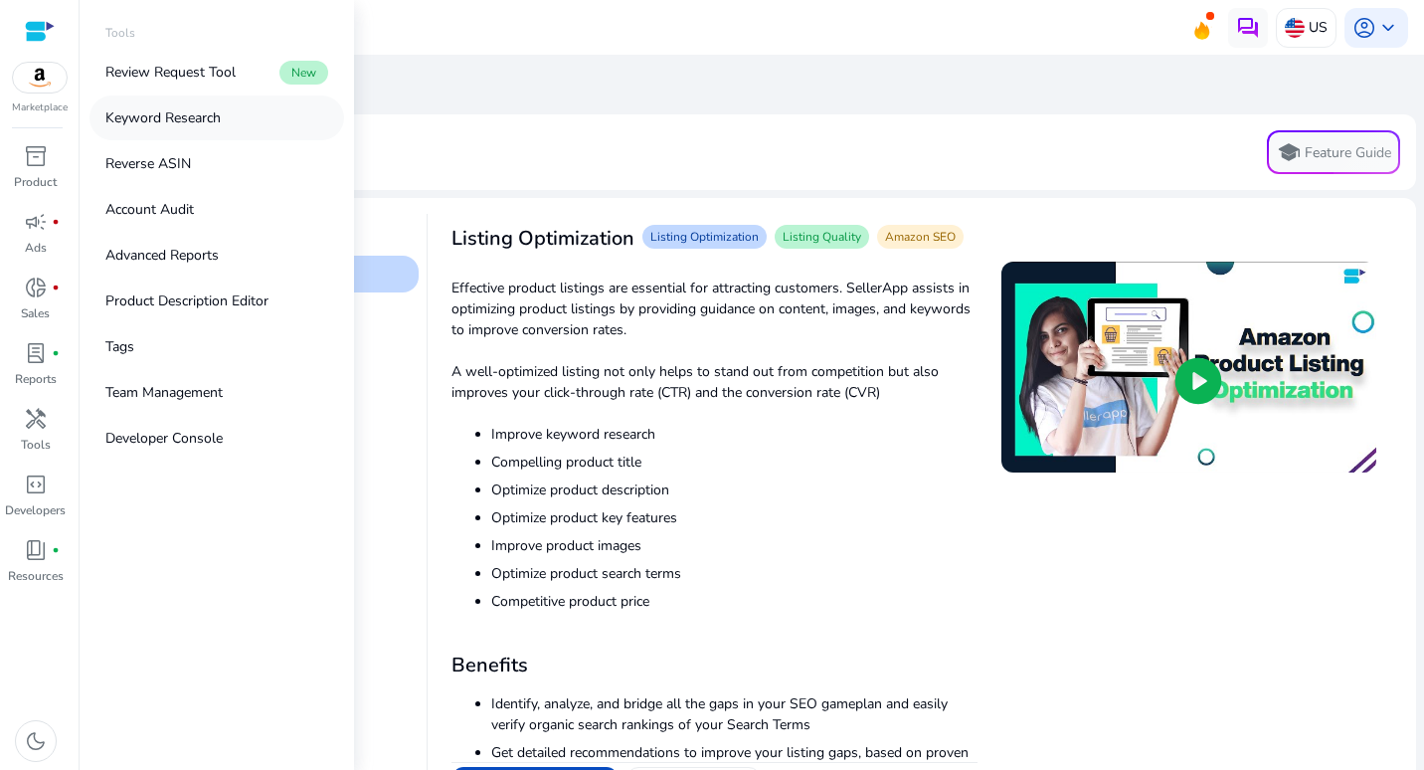
click at [181, 121] on p "Keyword Research" at bounding box center [162, 117] width 115 height 21
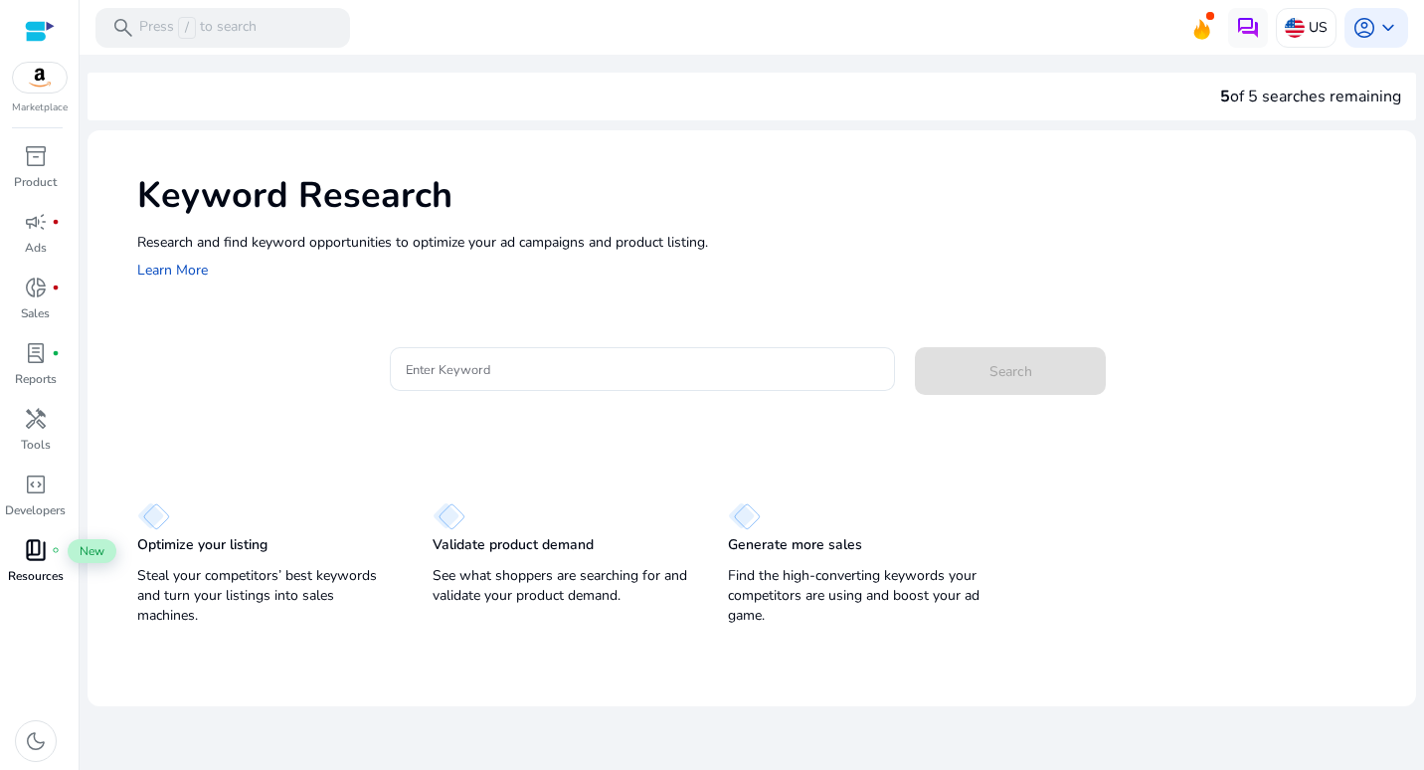
click at [29, 557] on span "book_4" at bounding box center [36, 550] width 24 height 24
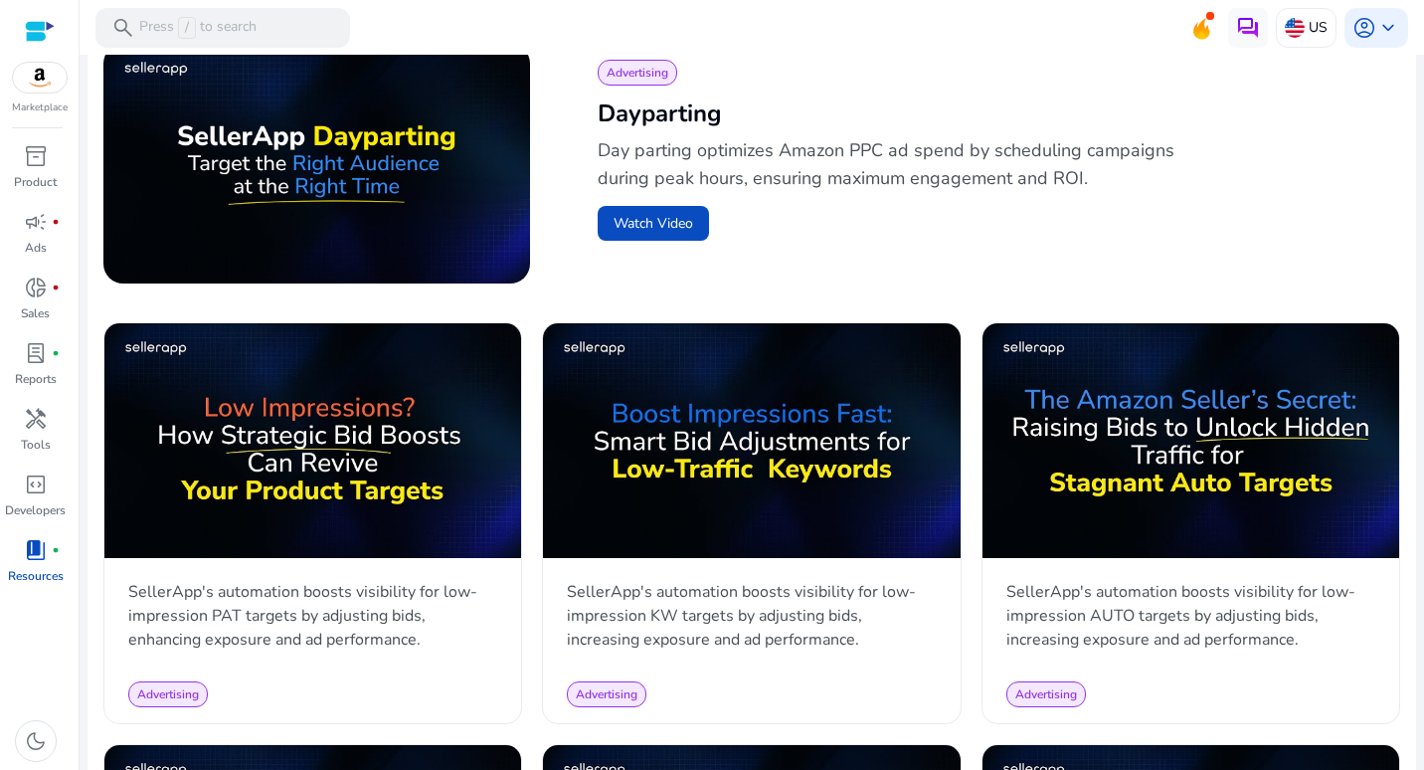
scroll to position [763, 0]
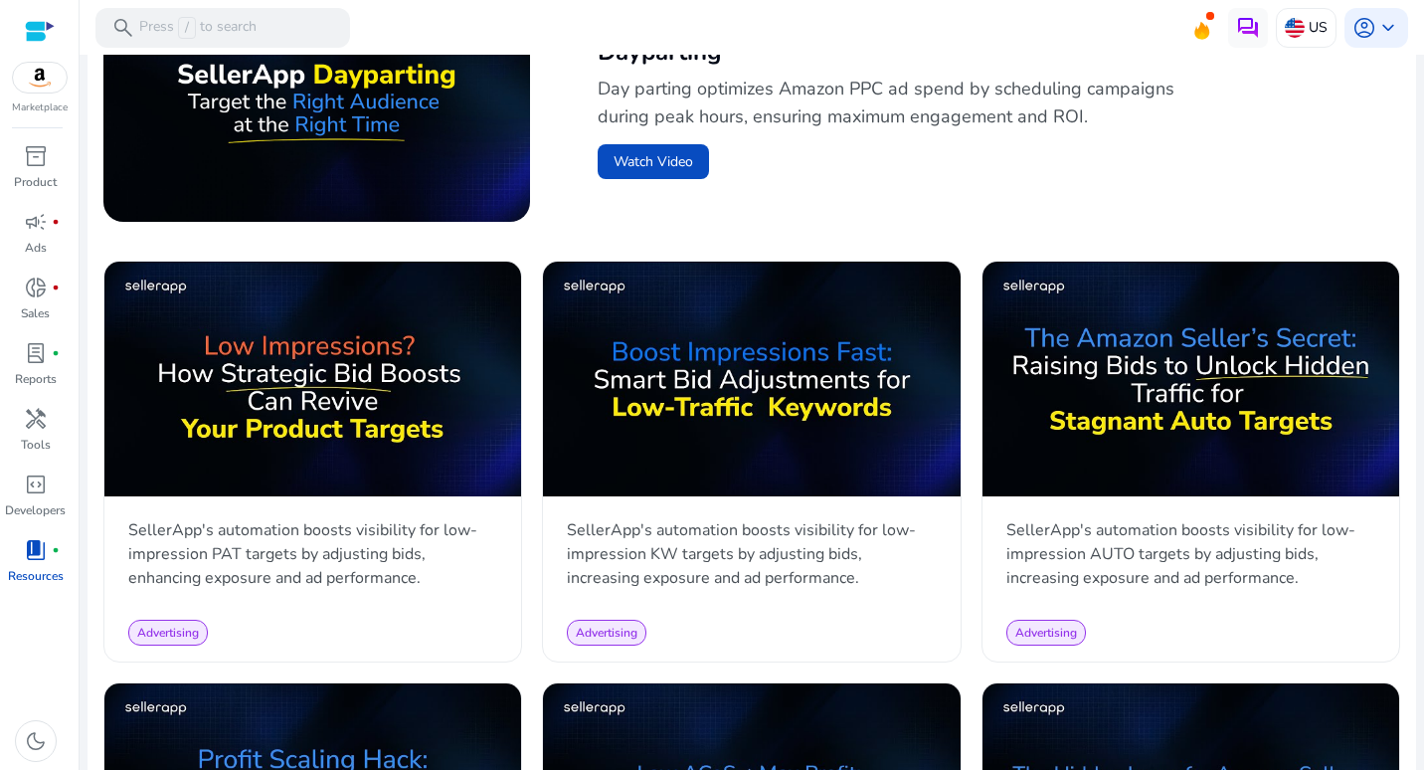
click at [449, 539] on p "SellerApp's automation boosts visibility for low-impression PAT targets by adju…" at bounding box center [312, 554] width 369 height 72
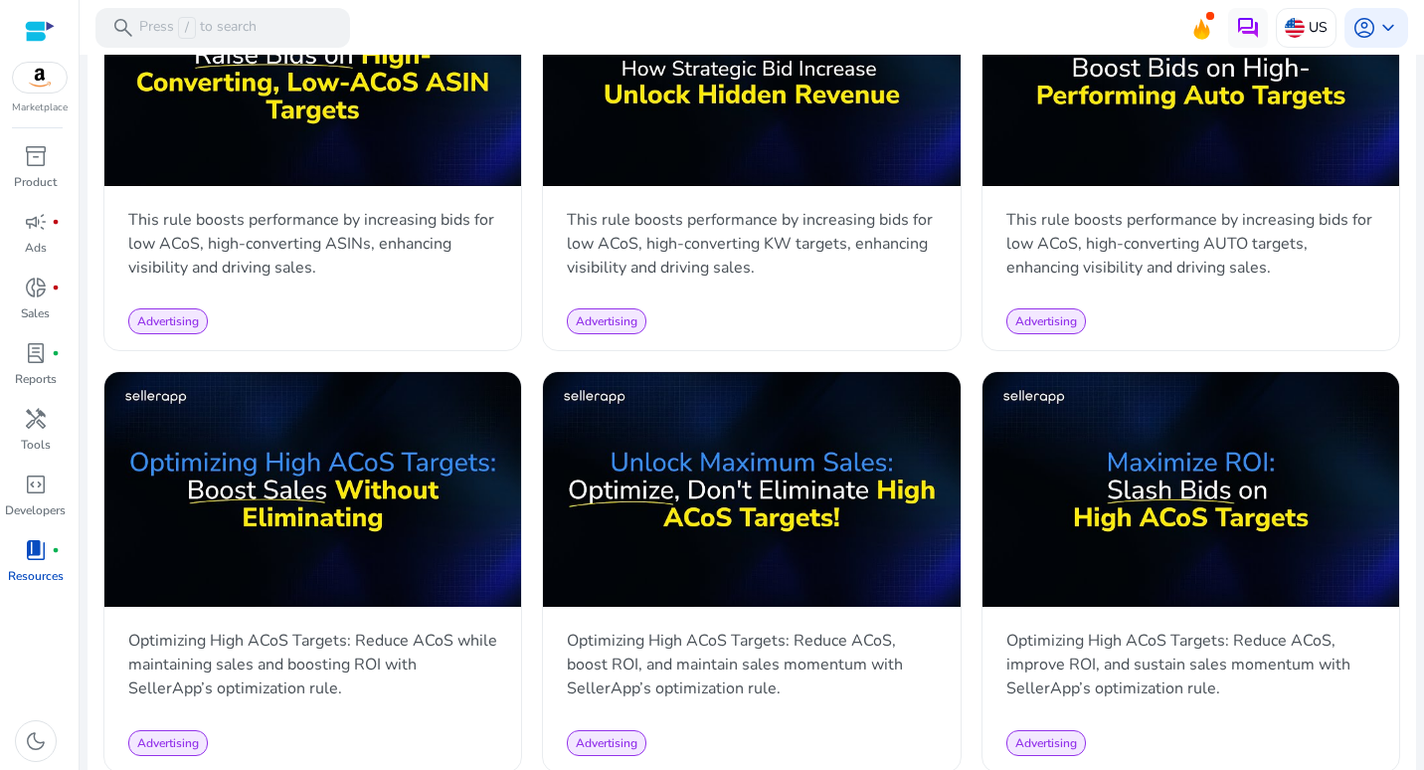
scroll to position [1495, 0]
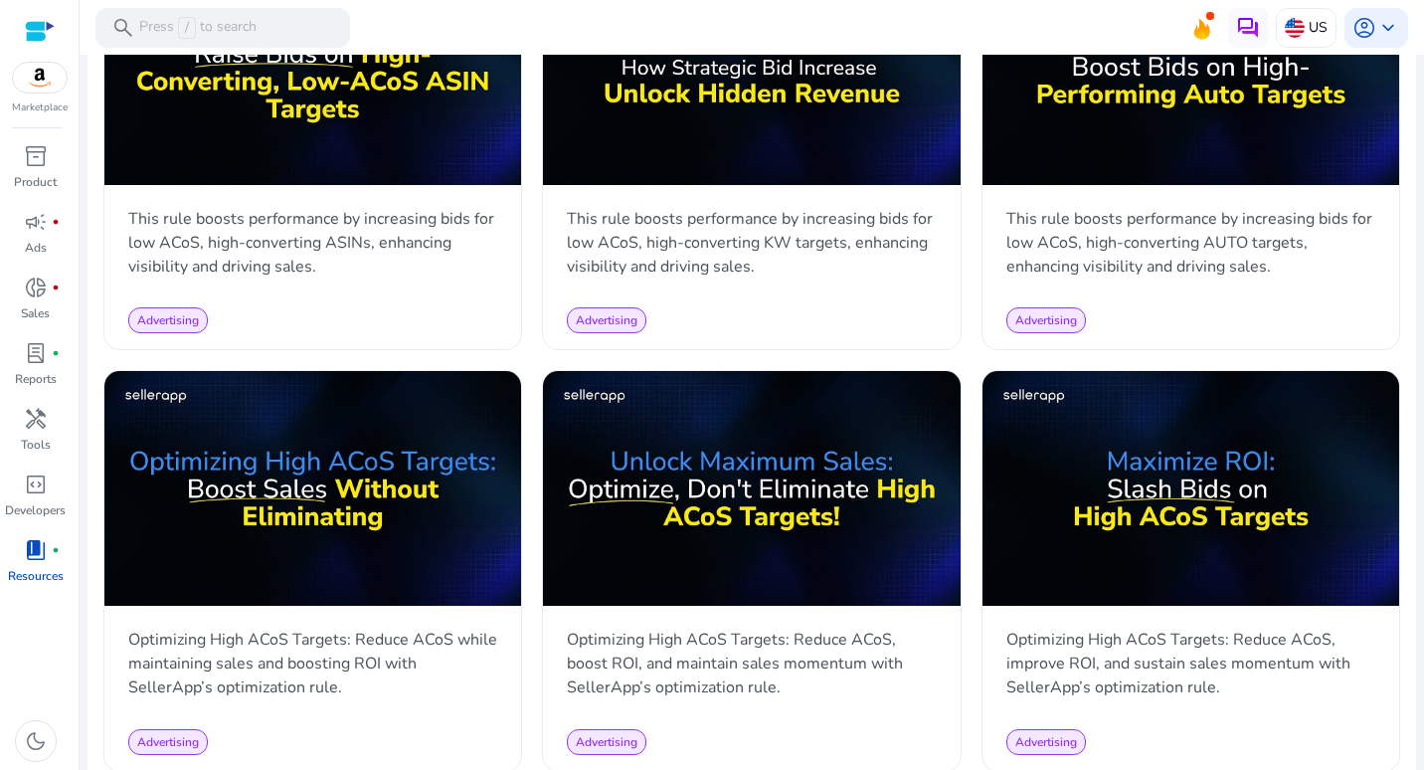
click at [449, 539] on img at bounding box center [312, 488] width 417 height 235
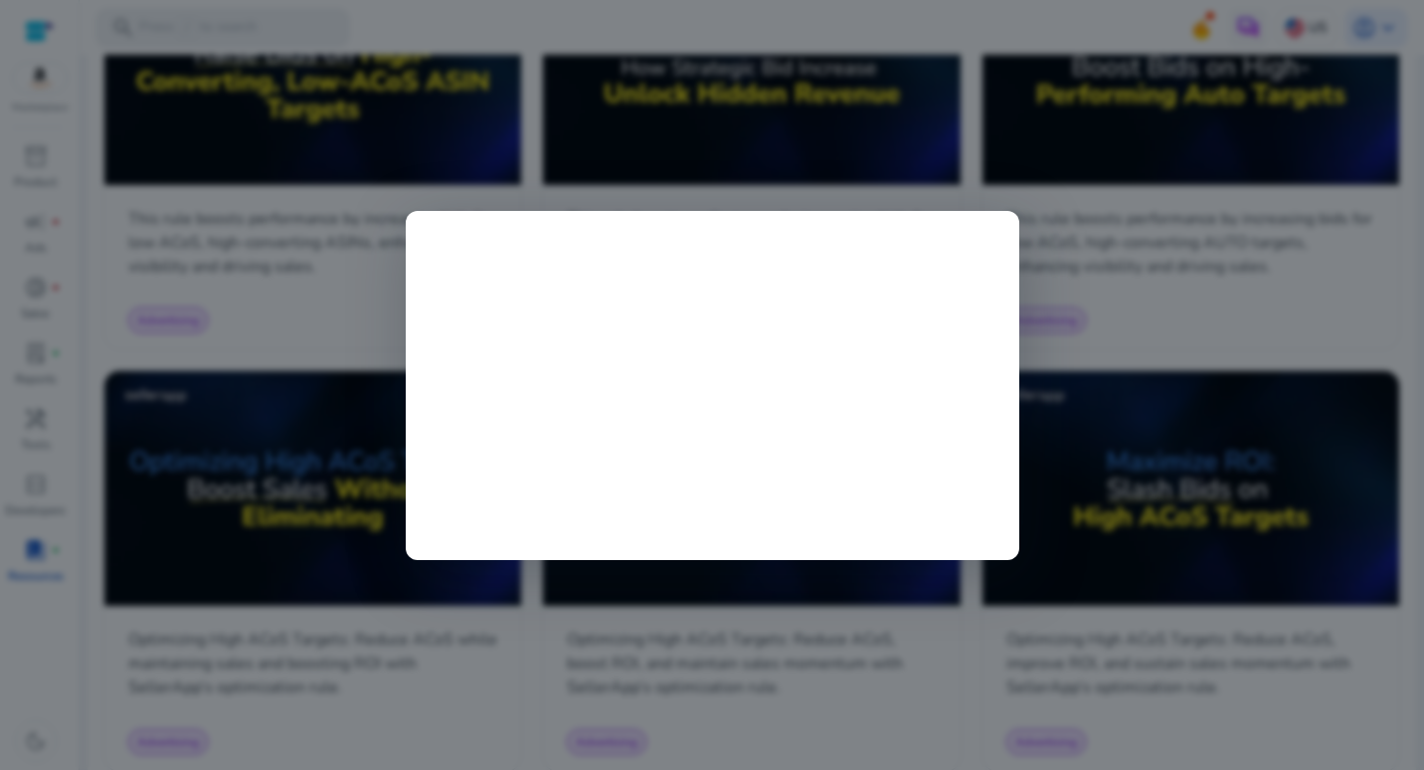
click at [1133, 196] on div at bounding box center [712, 385] width 1424 height 770
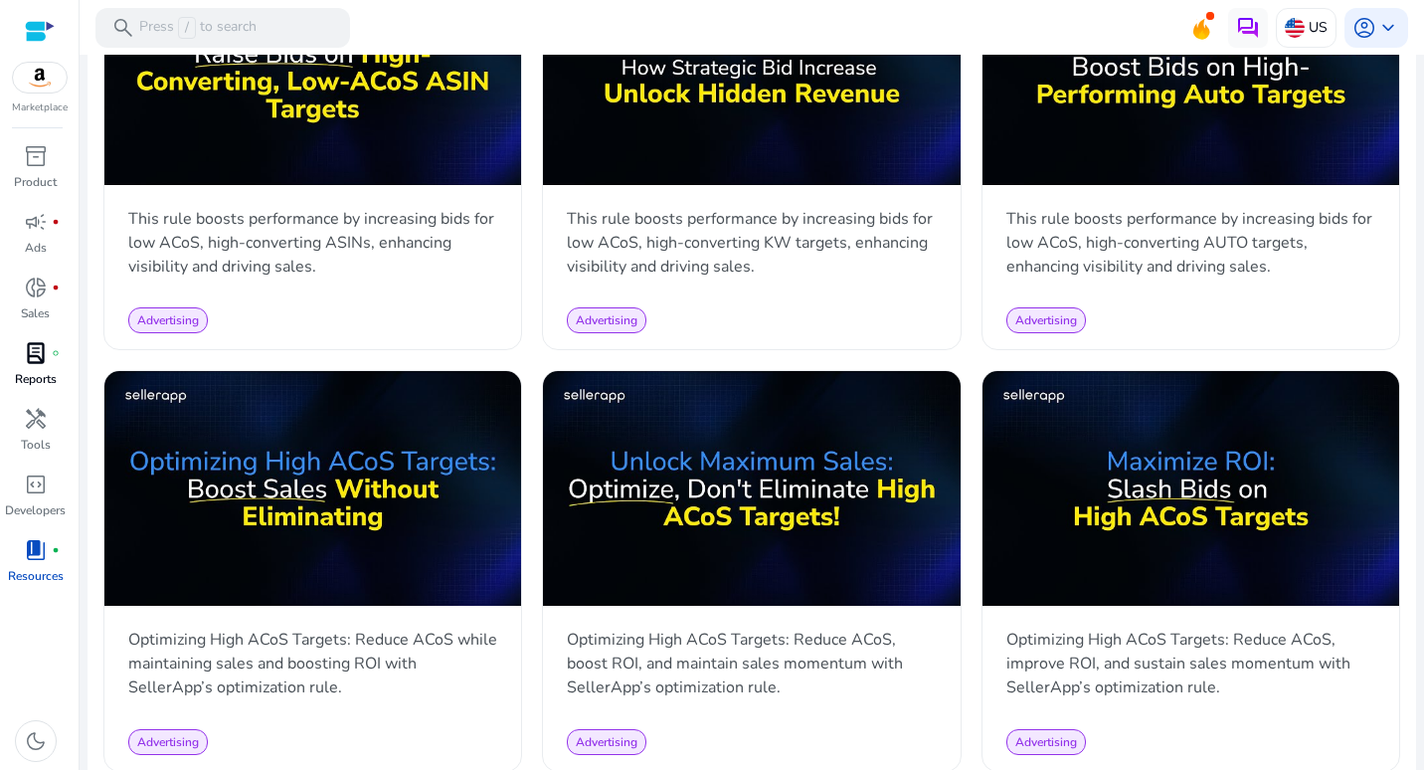
click at [44, 365] on span "lab_profile" at bounding box center [36, 353] width 24 height 24
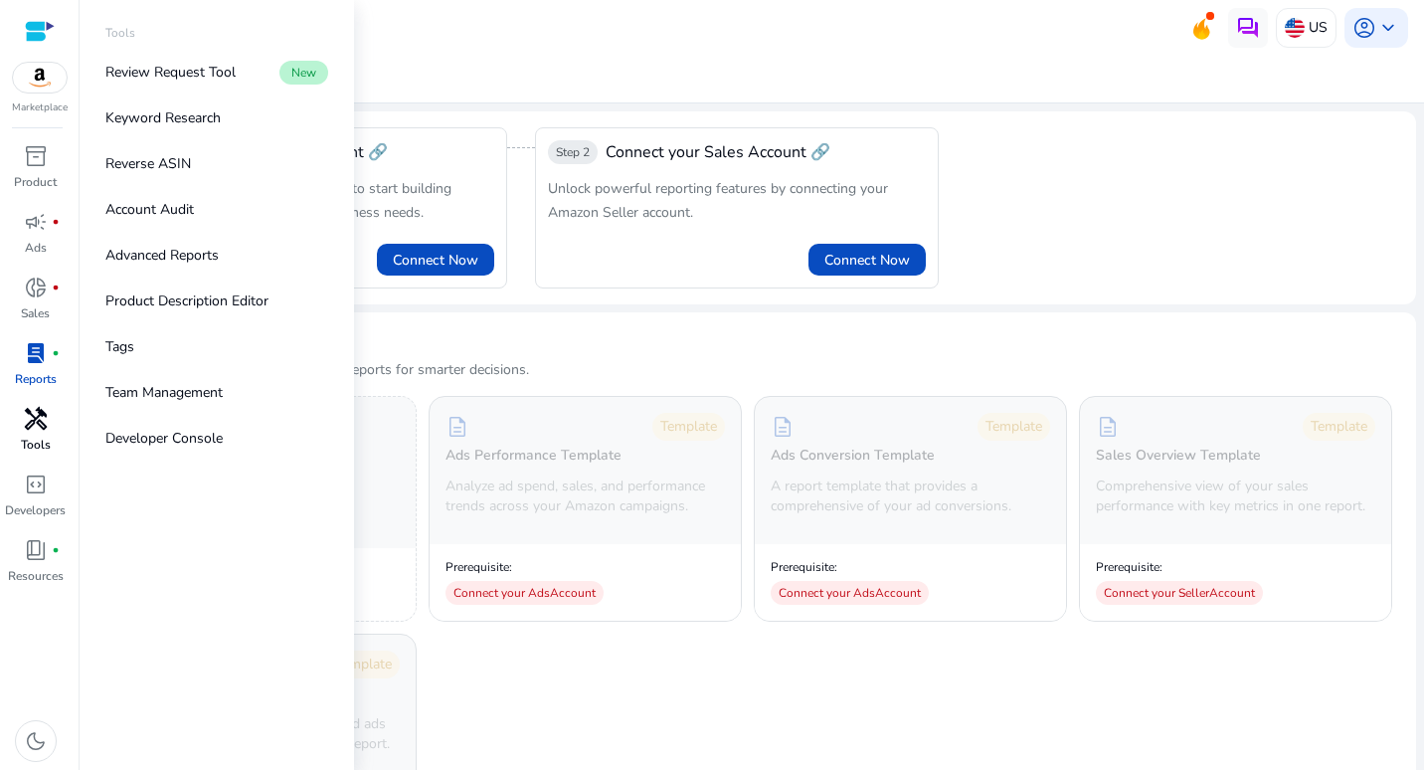
click at [34, 415] on span "handyman" at bounding box center [36, 419] width 24 height 24
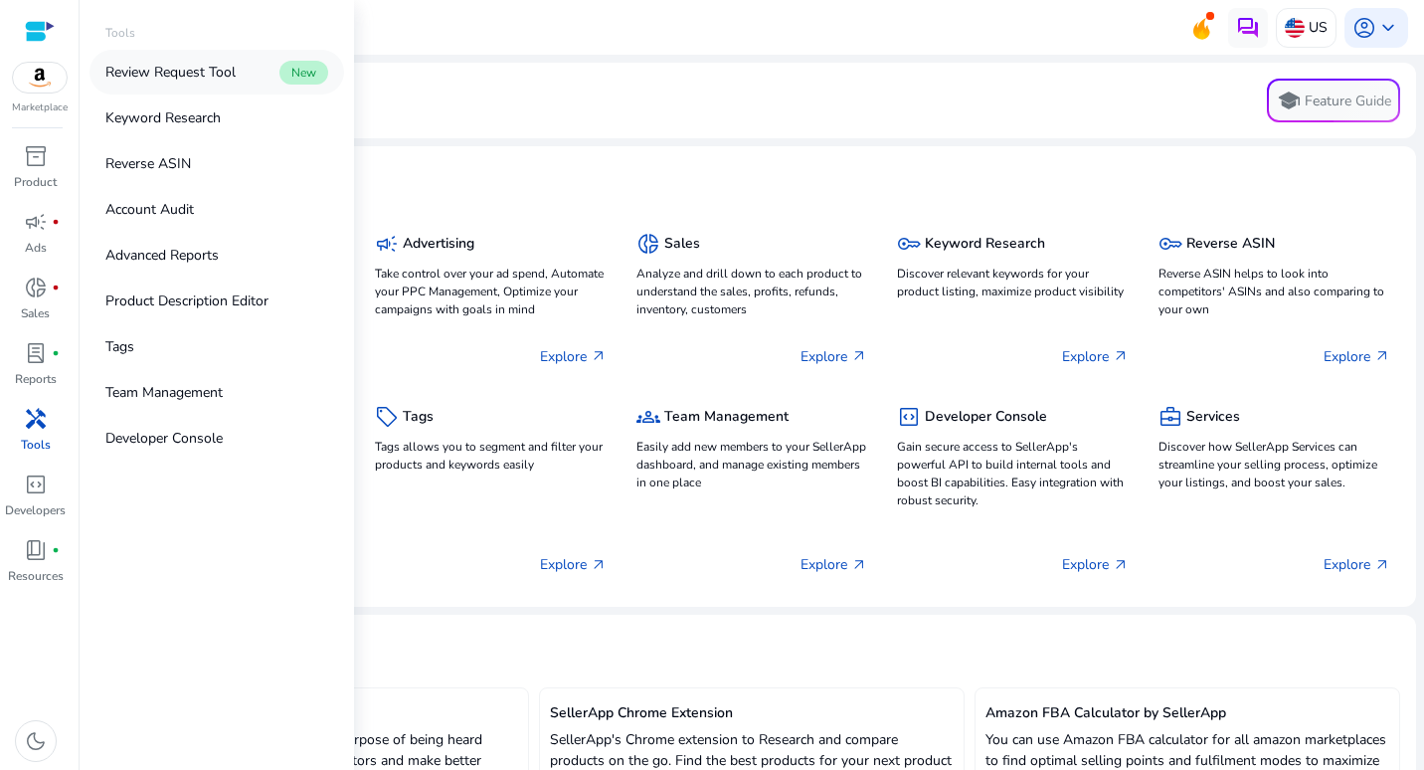
click at [139, 83] on link "Review Request Tool New" at bounding box center [216, 72] width 255 height 45
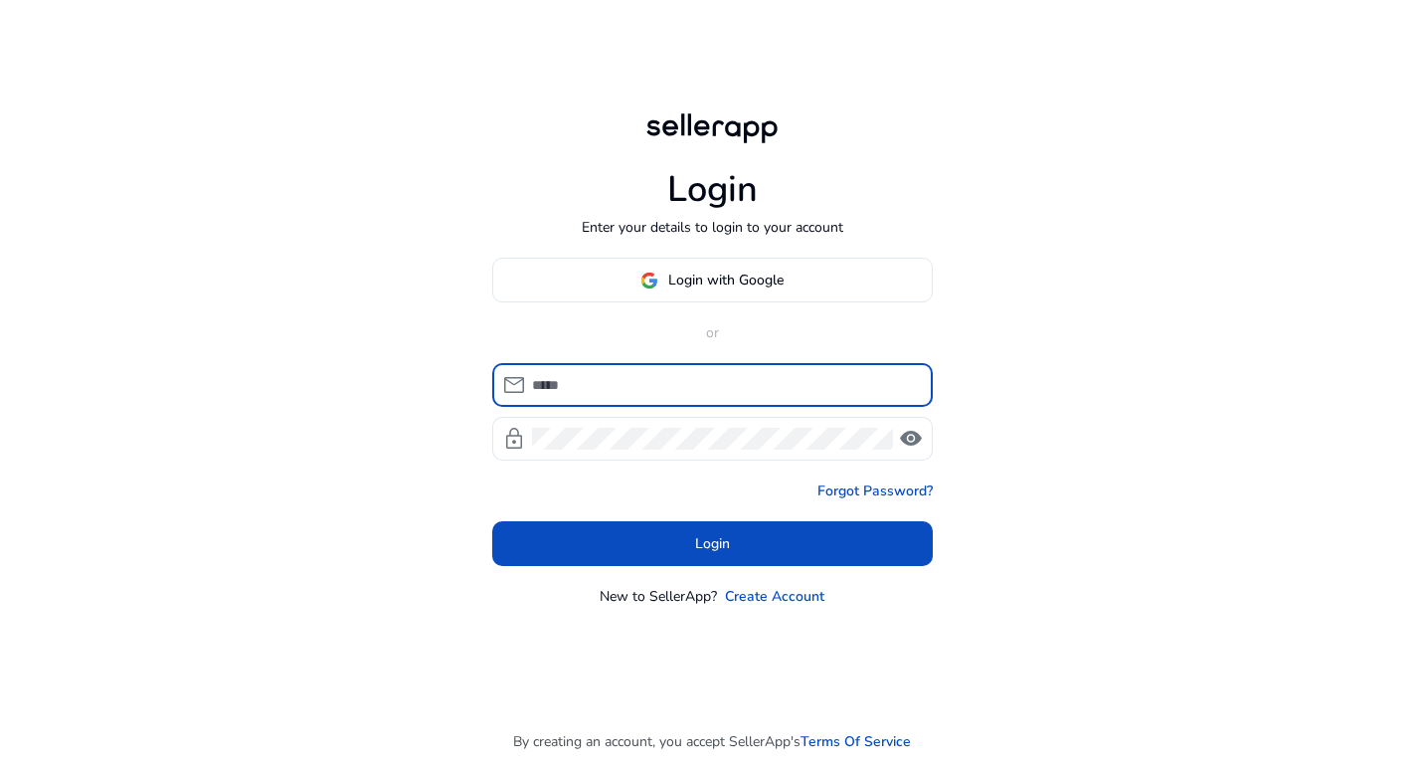
click at [719, 375] on input at bounding box center [724, 385] width 385 height 22
type input "*"
type input "**********"
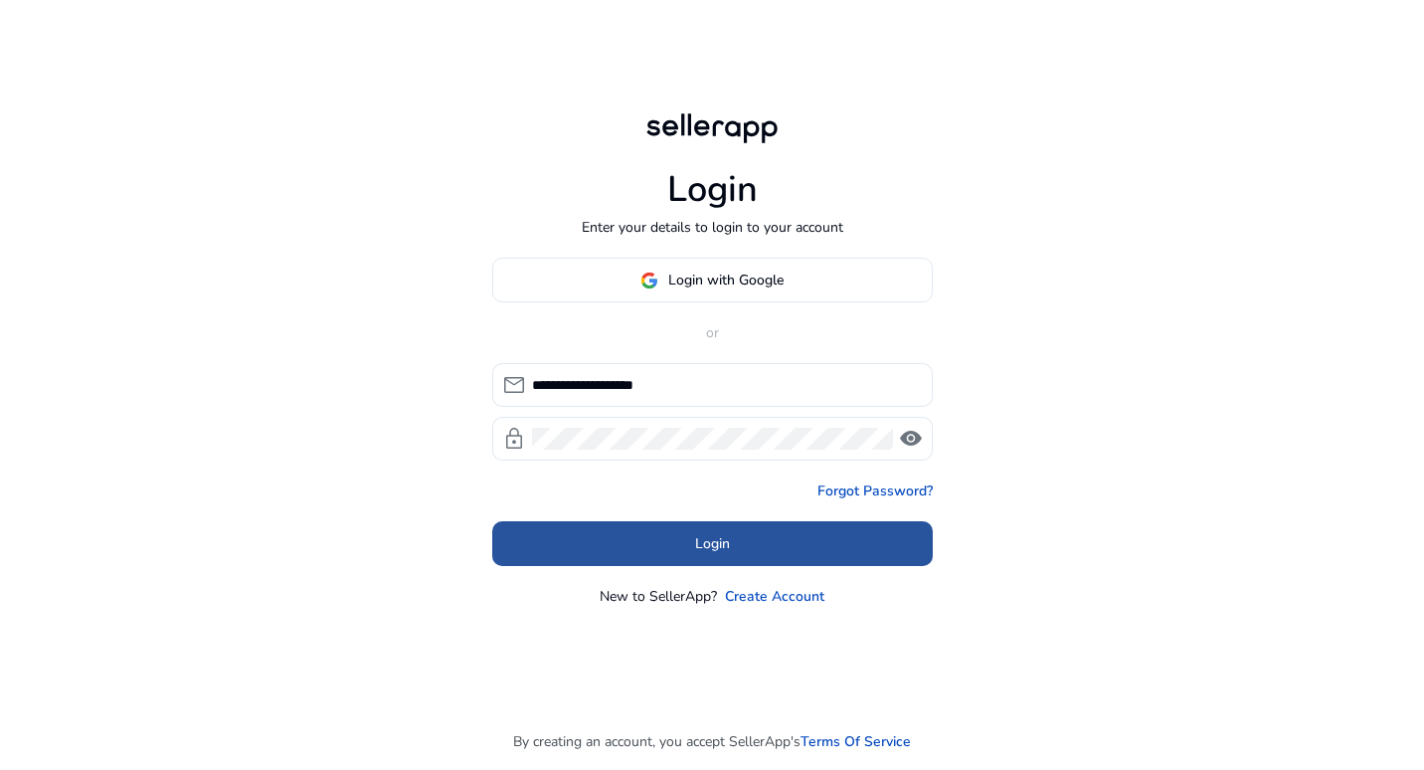
click at [705, 542] on span "Login" at bounding box center [712, 543] width 35 height 21
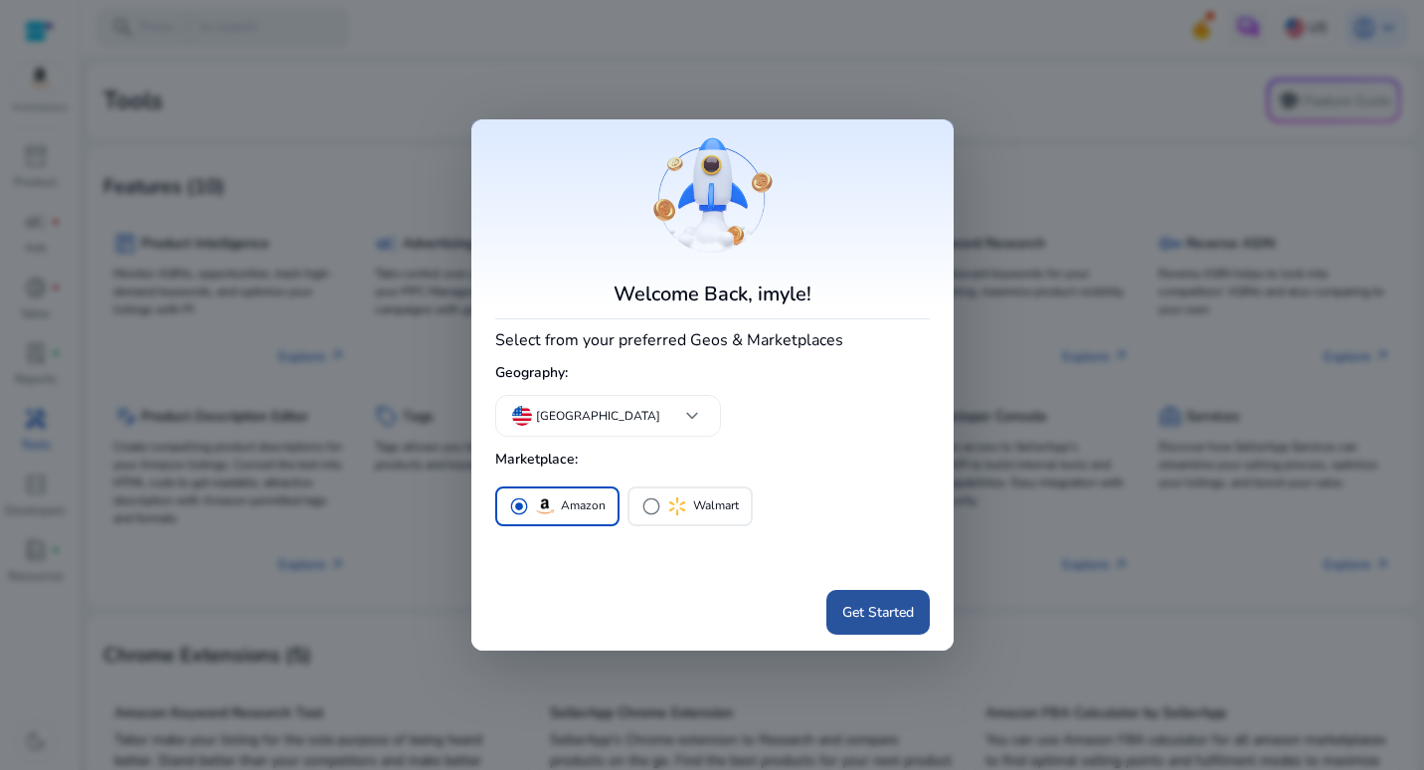
click at [872, 599] on span at bounding box center [877, 612] width 103 height 48
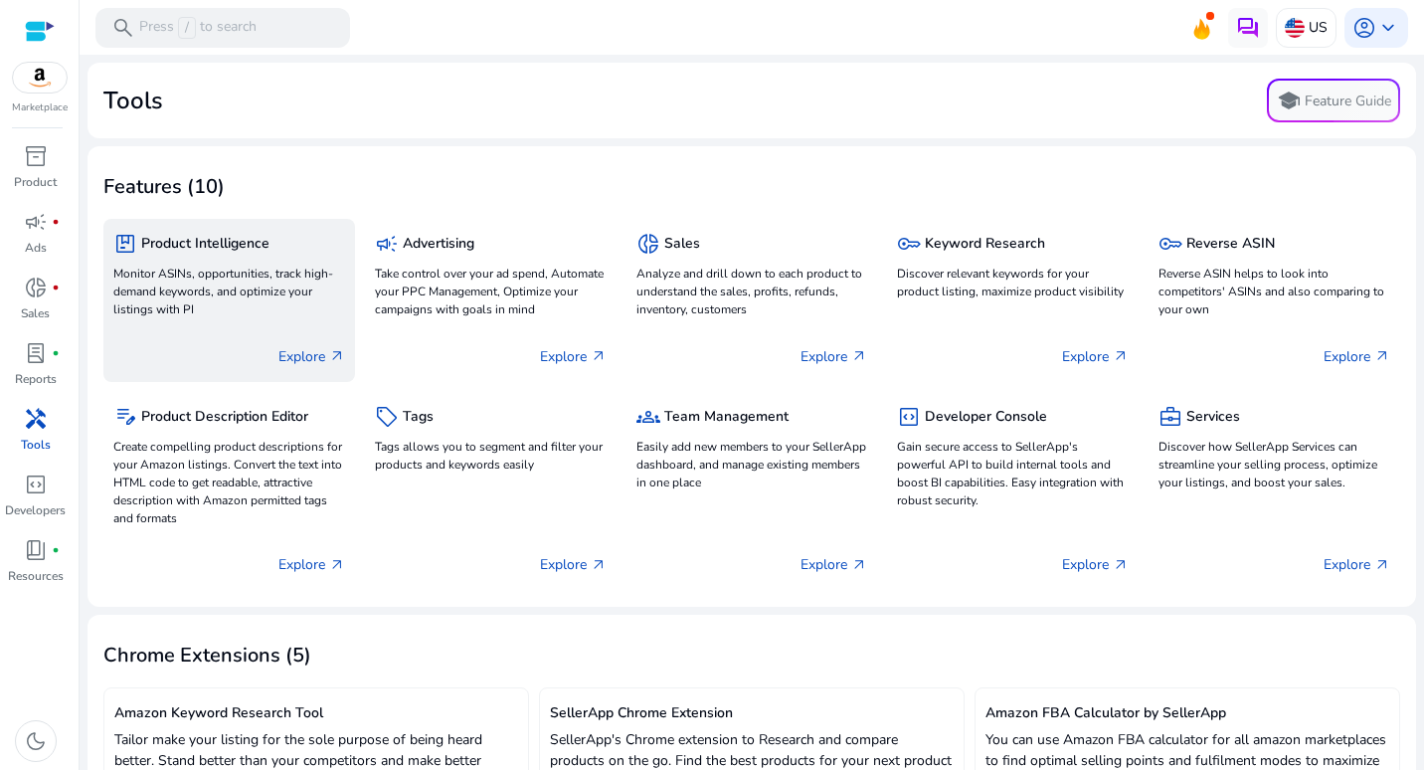
click at [185, 244] on h5 "Product Intelligence" at bounding box center [205, 244] width 128 height 17
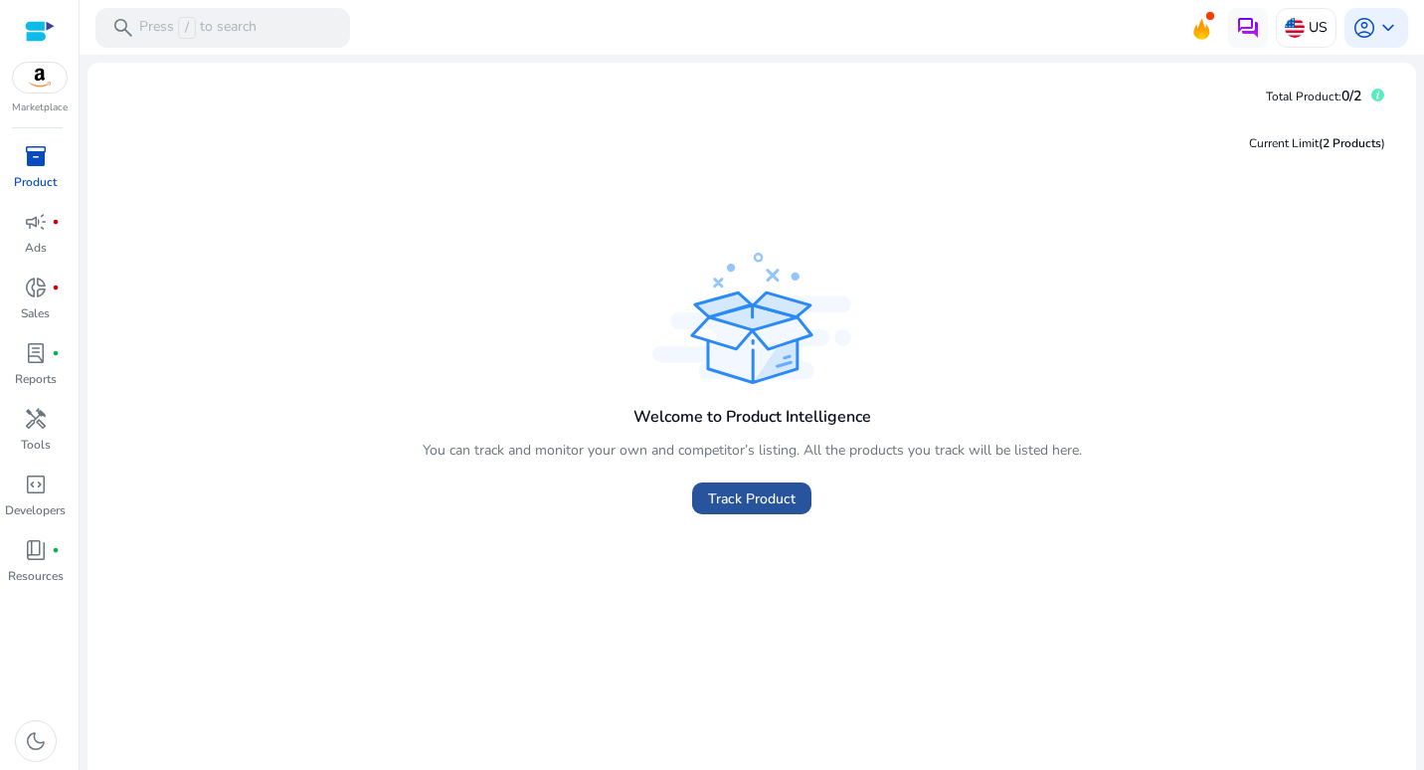
click at [735, 491] on span "Track Product" at bounding box center [751, 498] width 87 height 21
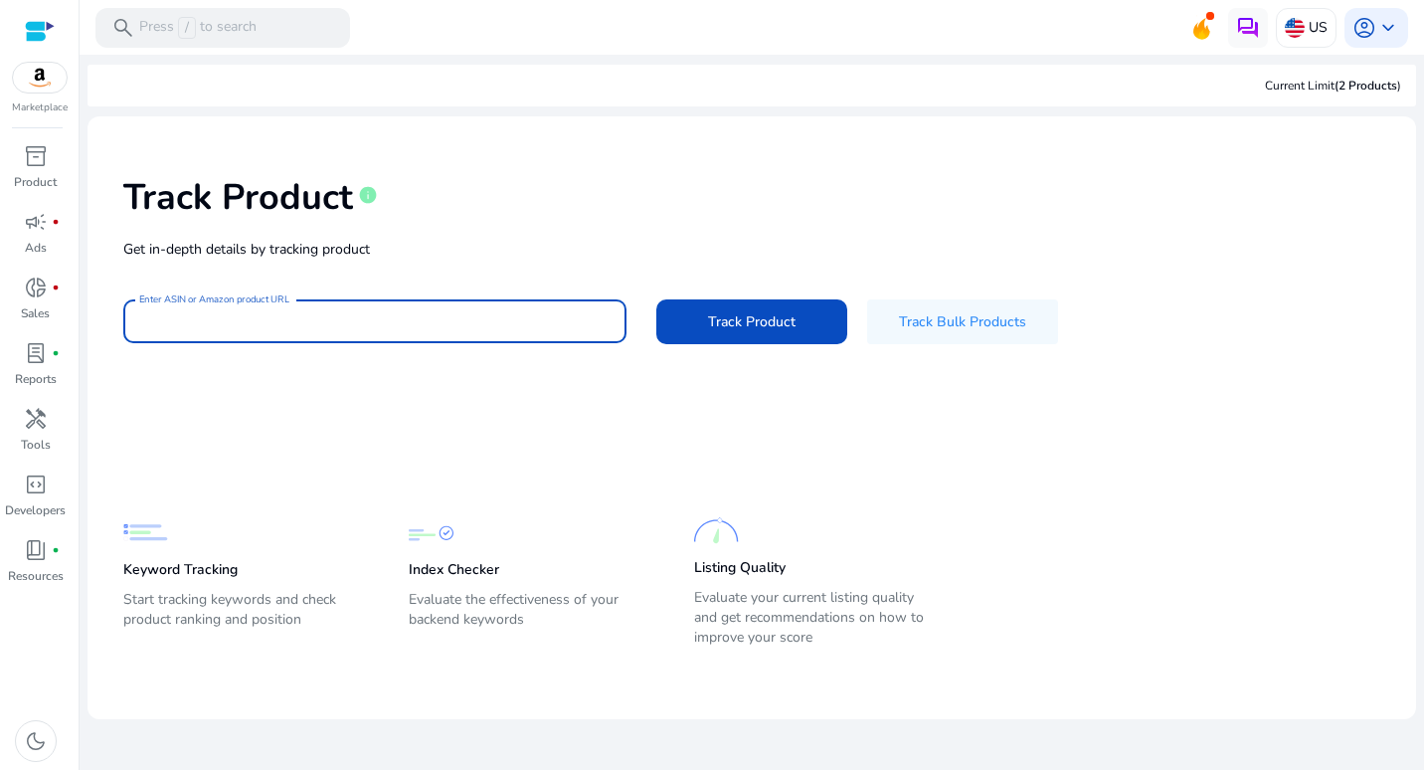
click at [368, 319] on input "Enter ASIN or Amazon product URL" at bounding box center [374, 321] width 471 height 22
drag, startPoint x: 368, startPoint y: 319, endPoint x: 774, endPoint y: 319, distance: 406.6
click at [774, 319] on span "Track Product" at bounding box center [751, 321] width 87 height 21
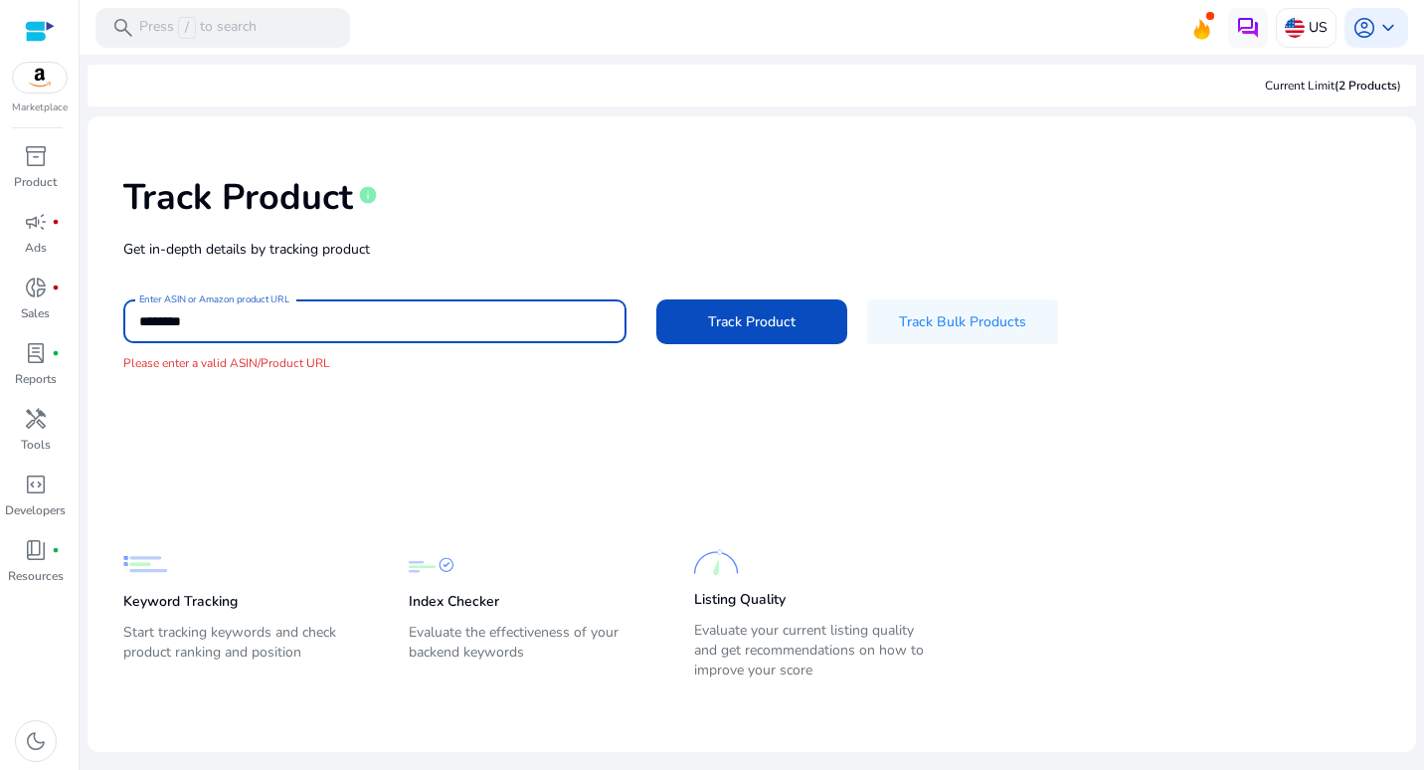
click at [208, 323] on input "********" at bounding box center [374, 321] width 471 height 22
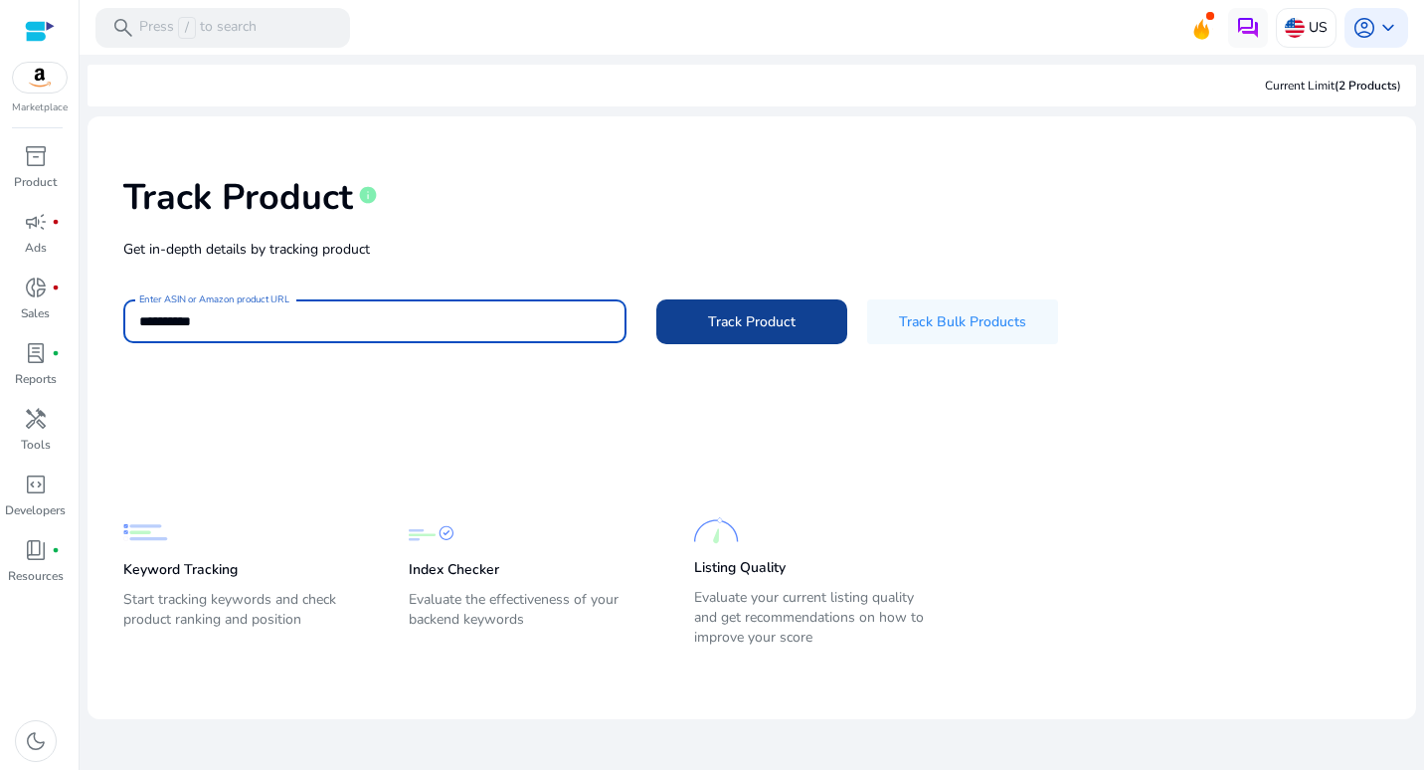
type input "**********"
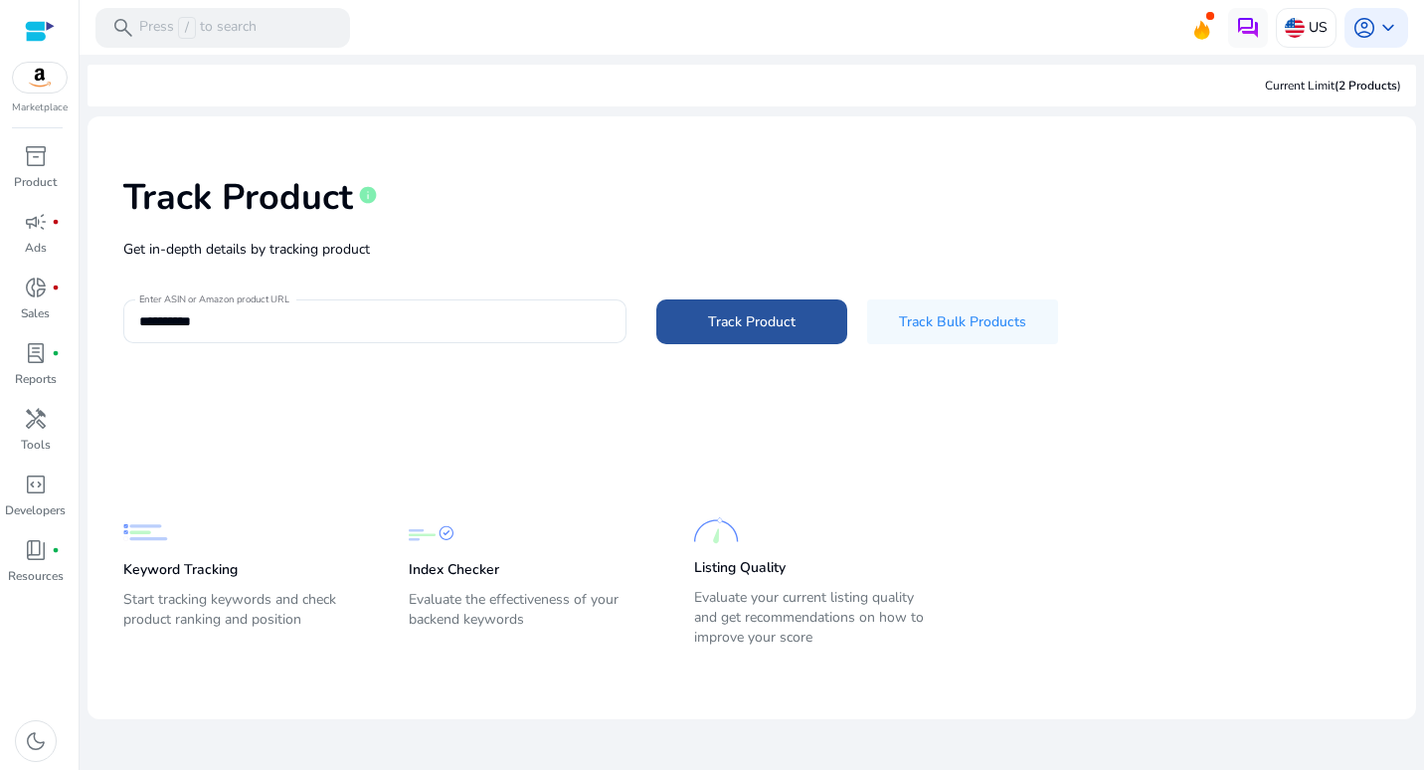
click at [708, 328] on span "Track Product" at bounding box center [751, 321] width 87 height 21
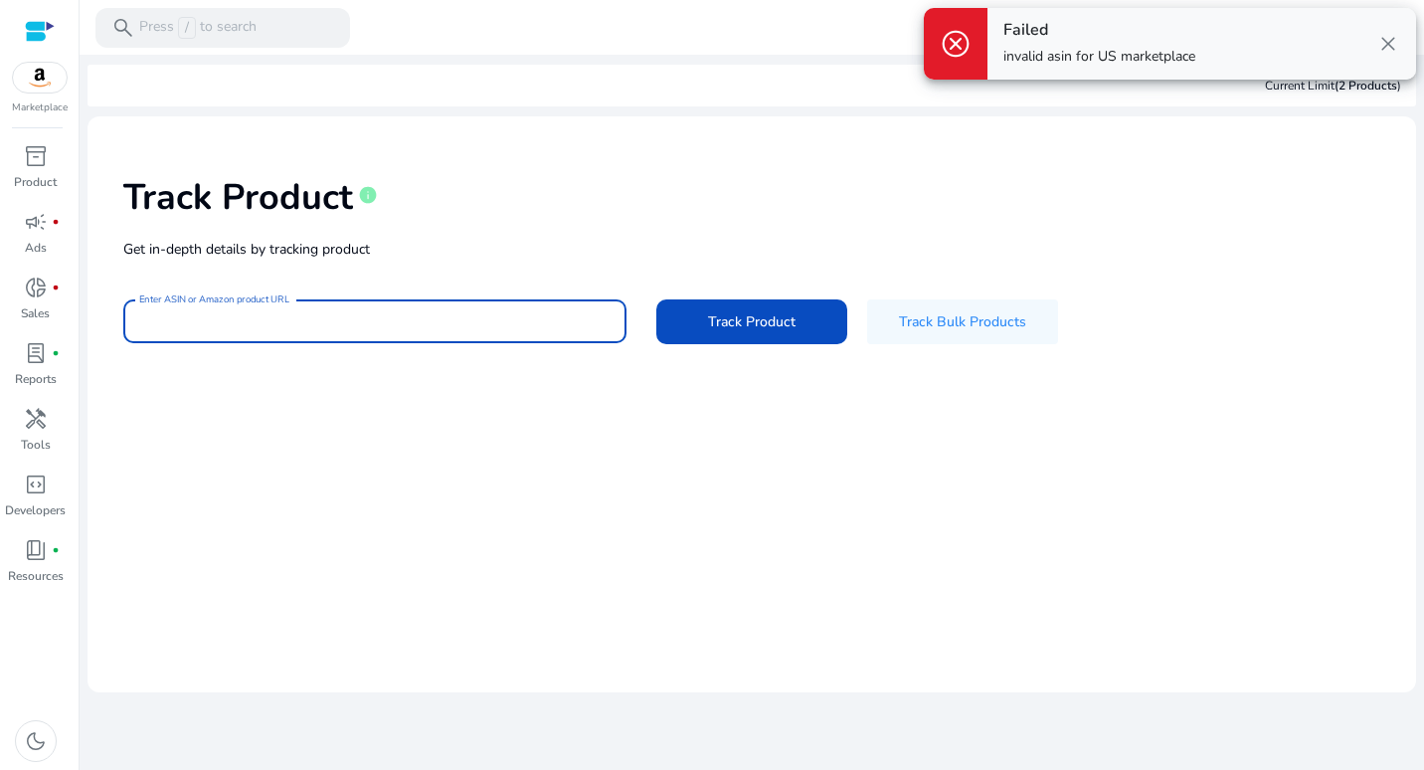
click at [217, 323] on input "Enter ASIN or Amazon product URL" at bounding box center [374, 321] width 471 height 22
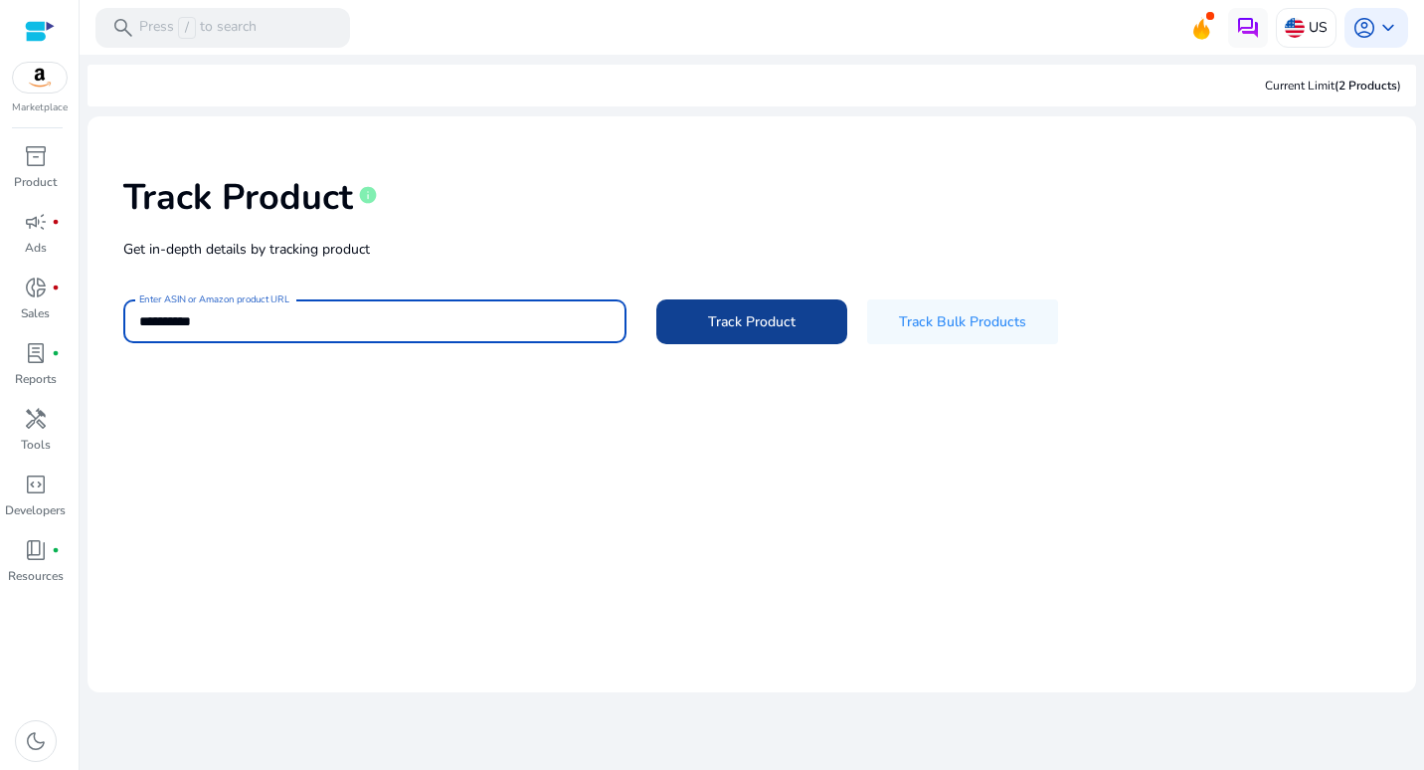
type input "**********"
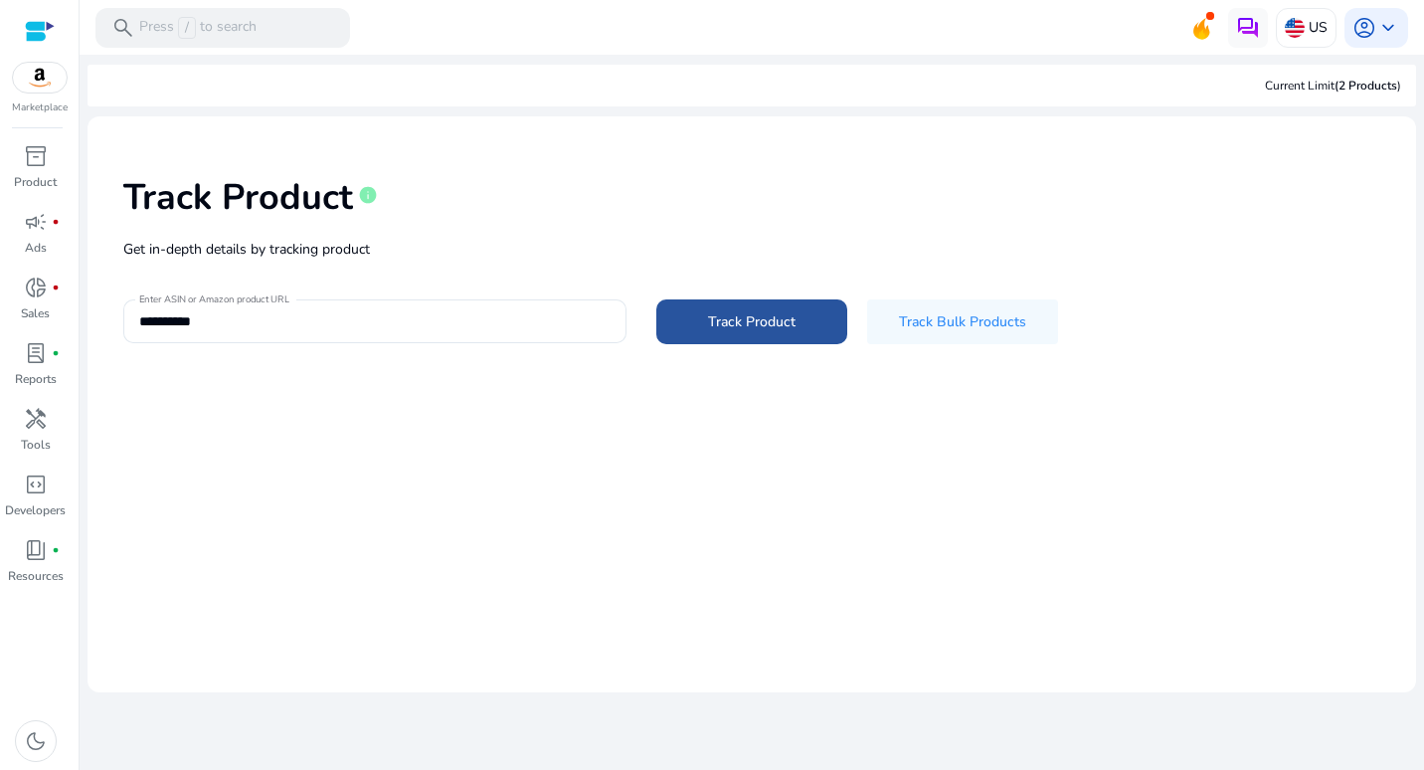
click at [706, 327] on span at bounding box center [751, 321] width 191 height 48
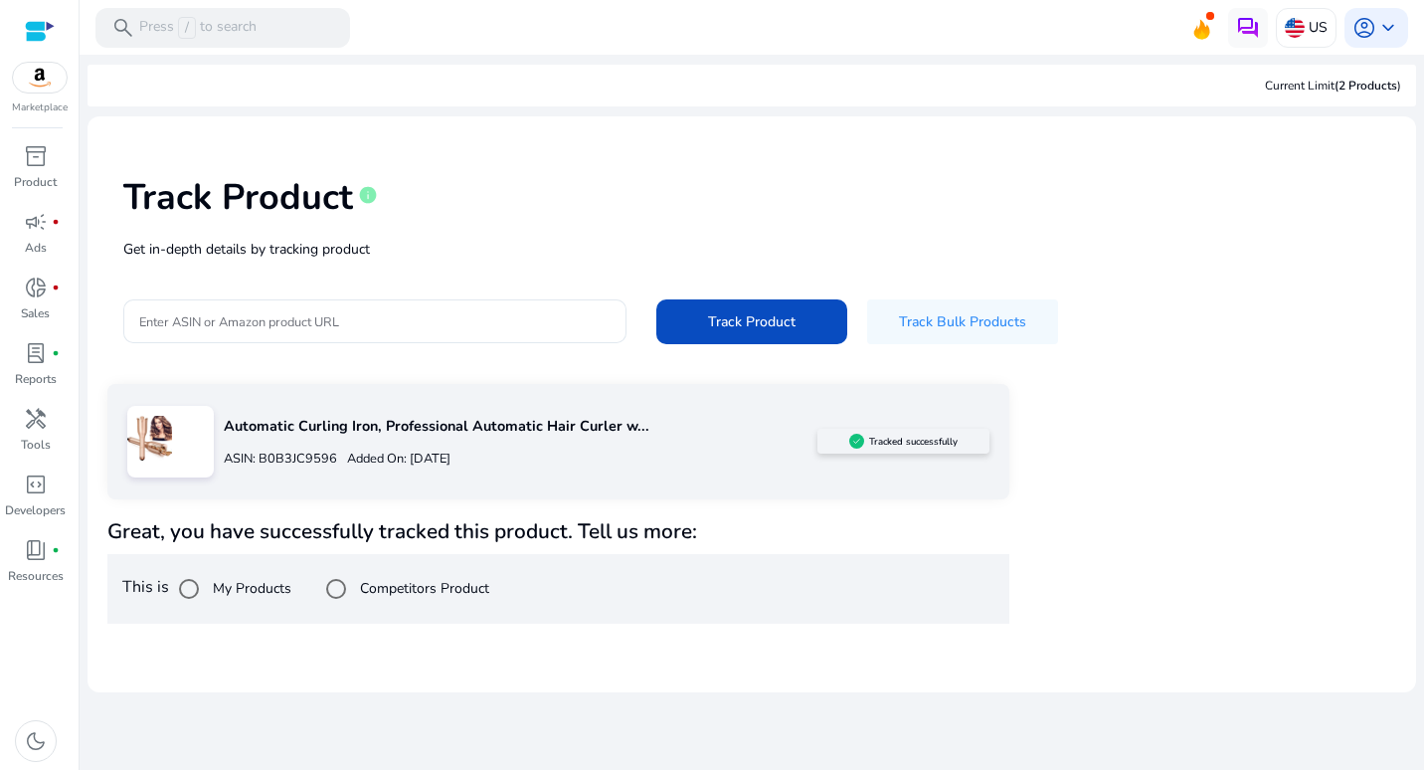
click at [517, 430] on p "Automatic Curling Iron, Professional Automatic Hair Curler w..." at bounding box center [521, 427] width 594 height 22
click at [458, 475] on div "Automatic Curling Iron, Professional Automatic Hair Curler w... ASIN: B0B3JC959…" at bounding box center [515, 442] width 603 height 76
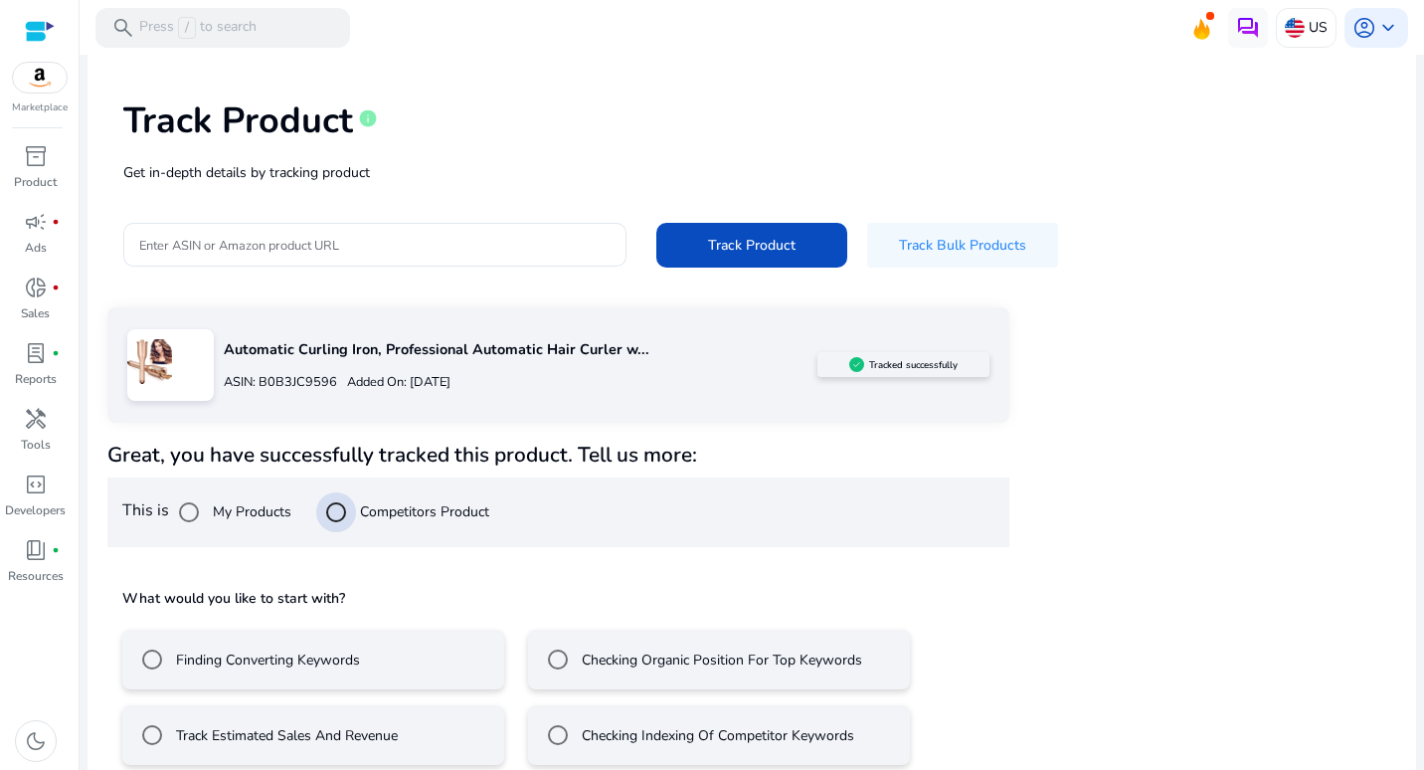
scroll to position [101, 0]
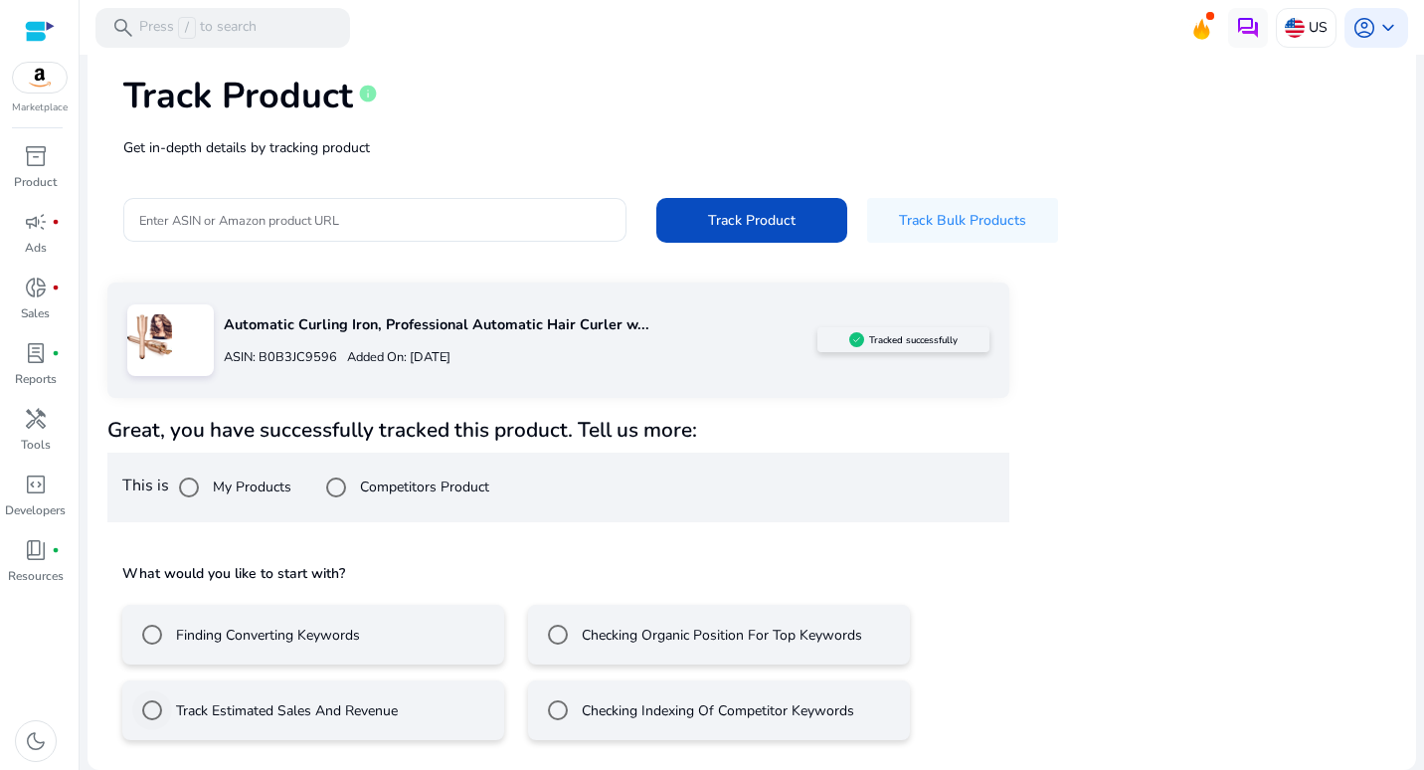
click at [291, 713] on label "Track Estimated Sales And Revenue" at bounding box center [285, 710] width 226 height 21
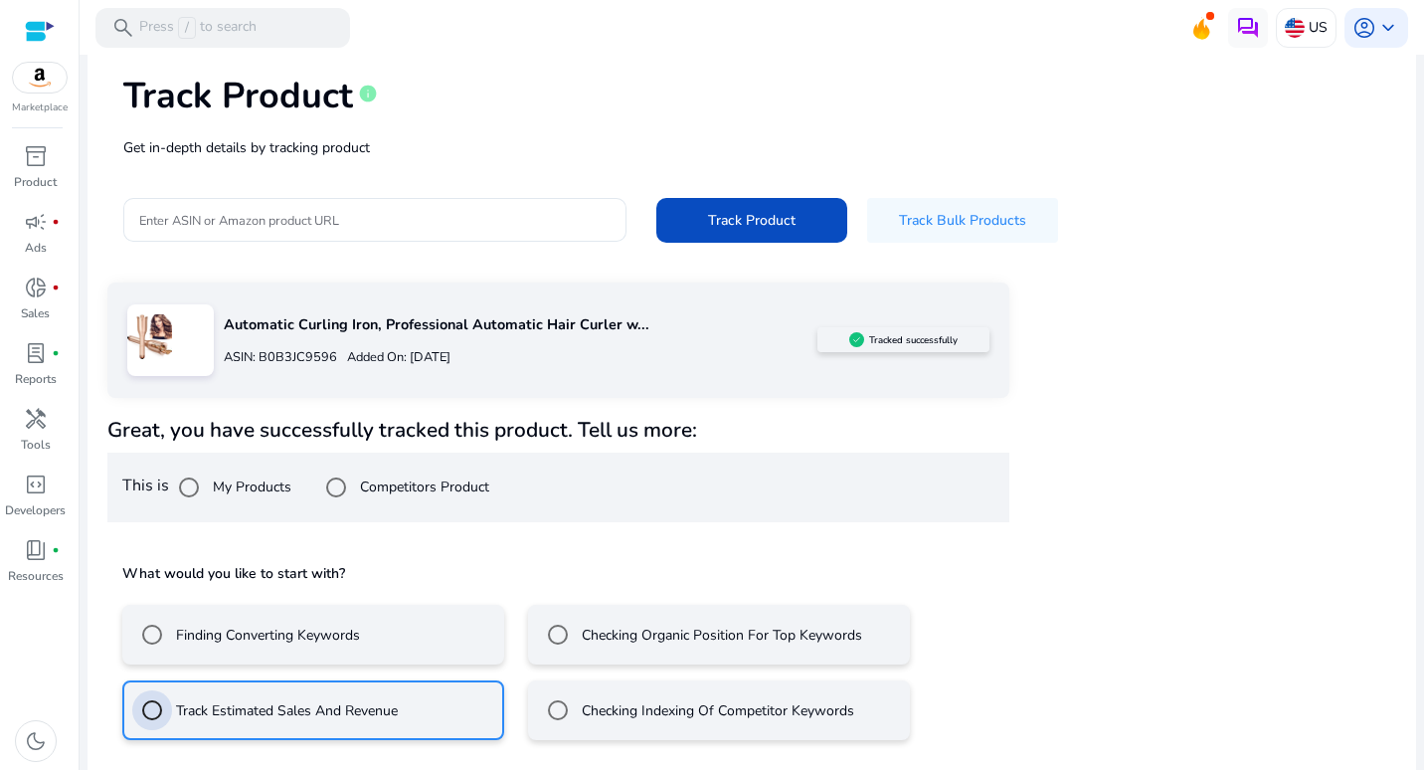
scroll to position [190, 0]
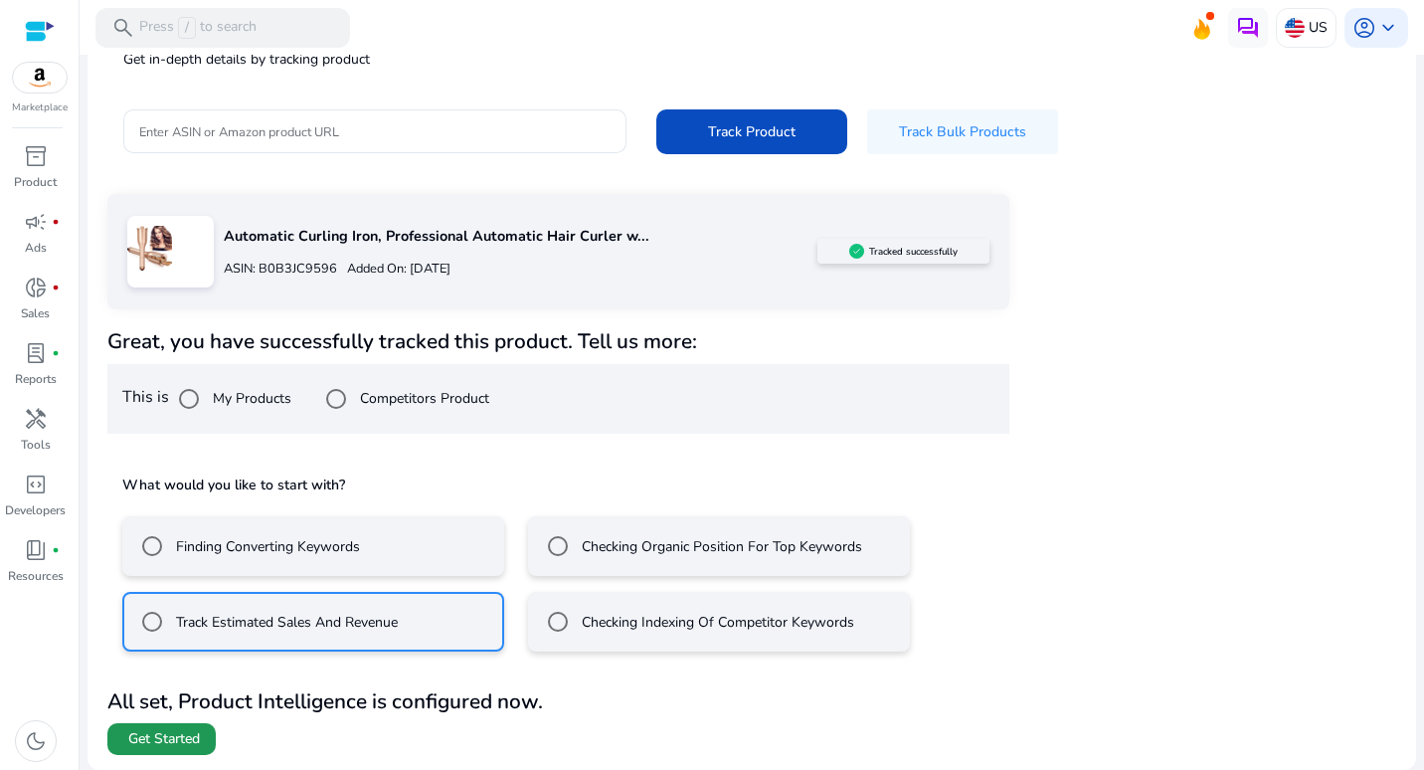
click at [163, 748] on span "Get Started" at bounding box center [164, 739] width 72 height 20
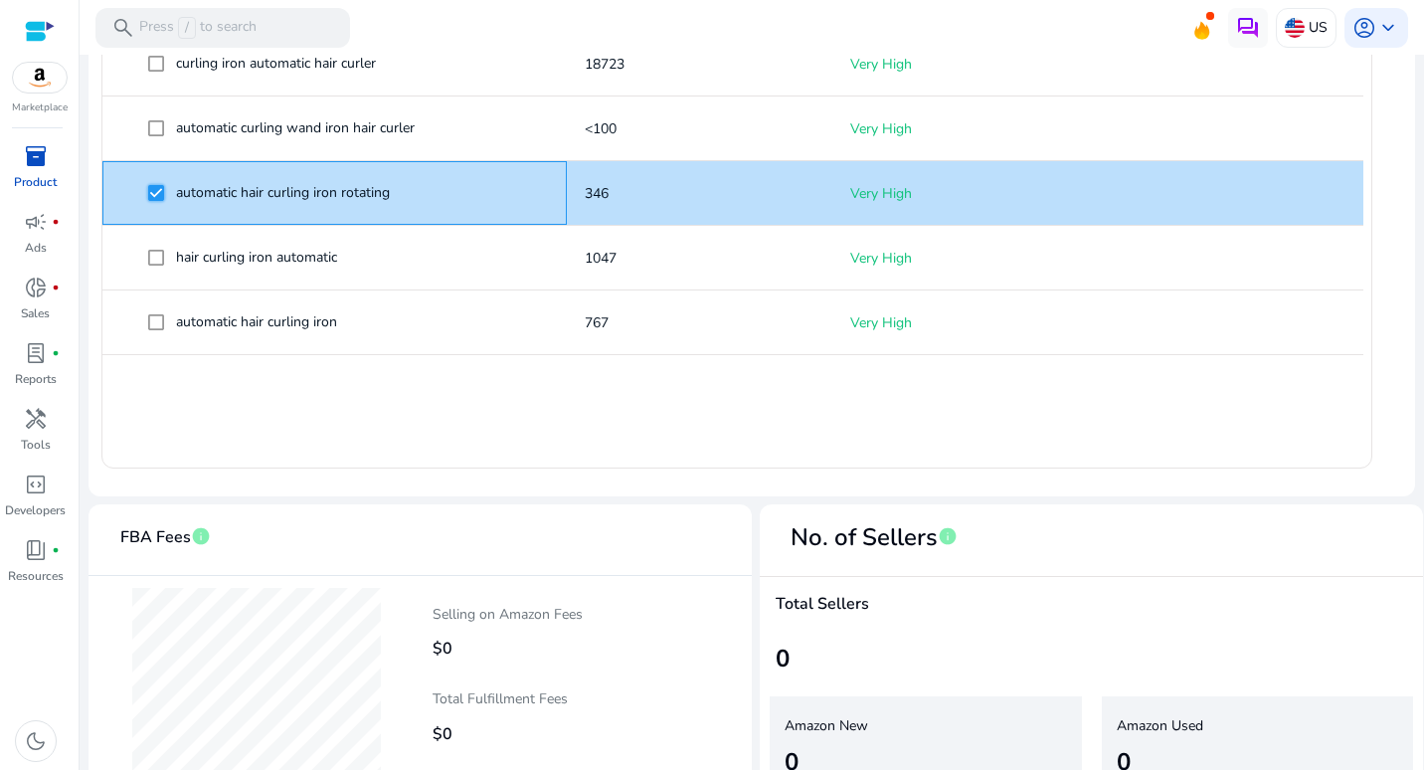
scroll to position [811, 0]
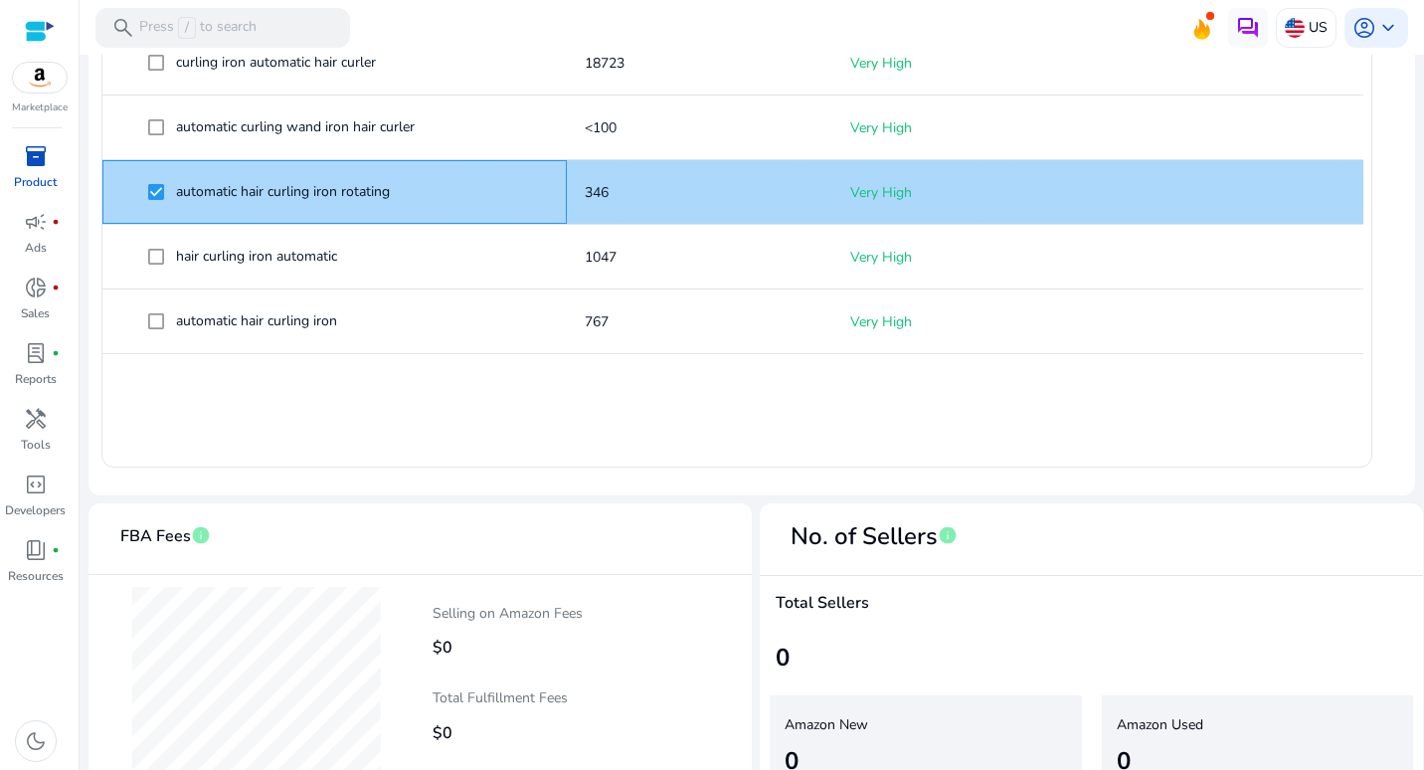
click at [359, 187] on span "automatic hair curling iron rotating" at bounding box center [283, 191] width 214 height 19
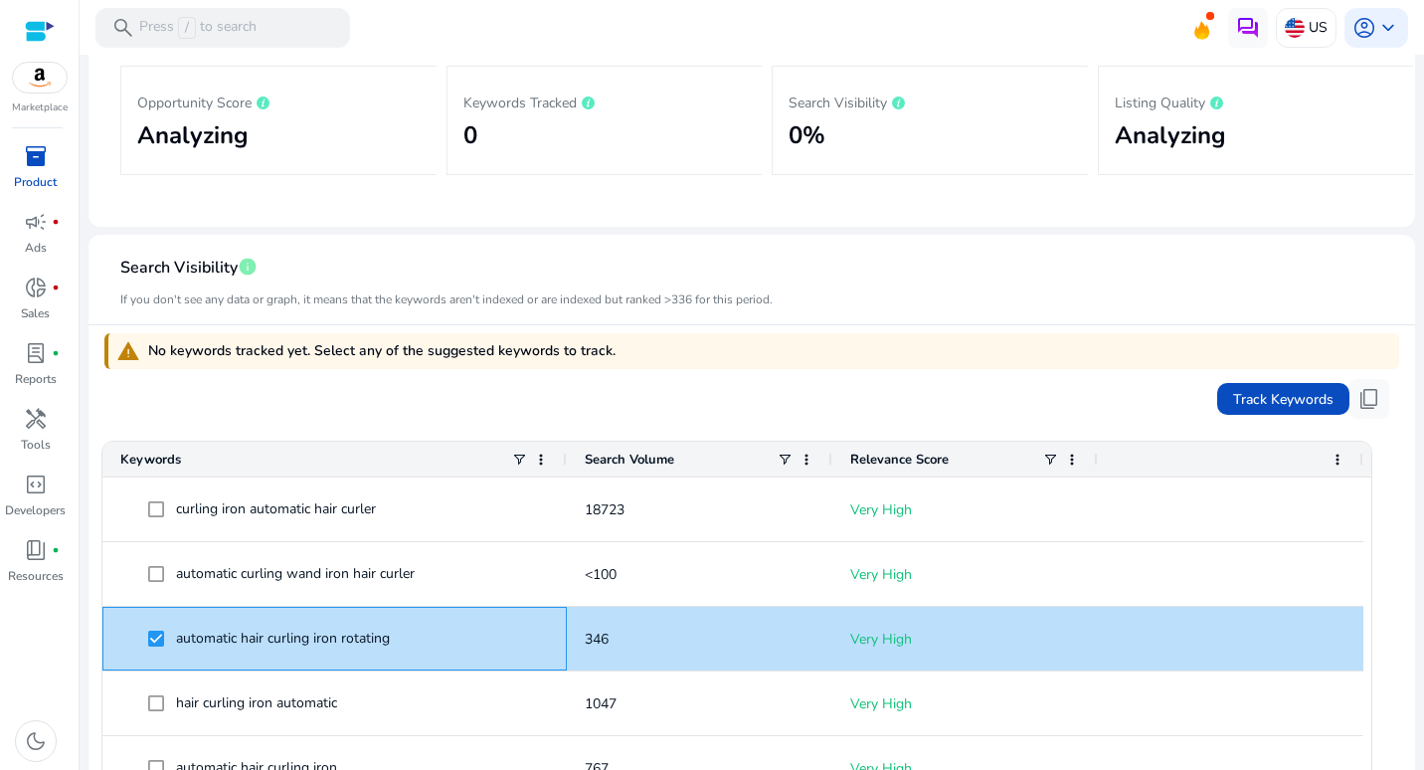
scroll to position [364, 0]
click at [1266, 396] on span "Track Keywords" at bounding box center [1283, 400] width 100 height 21
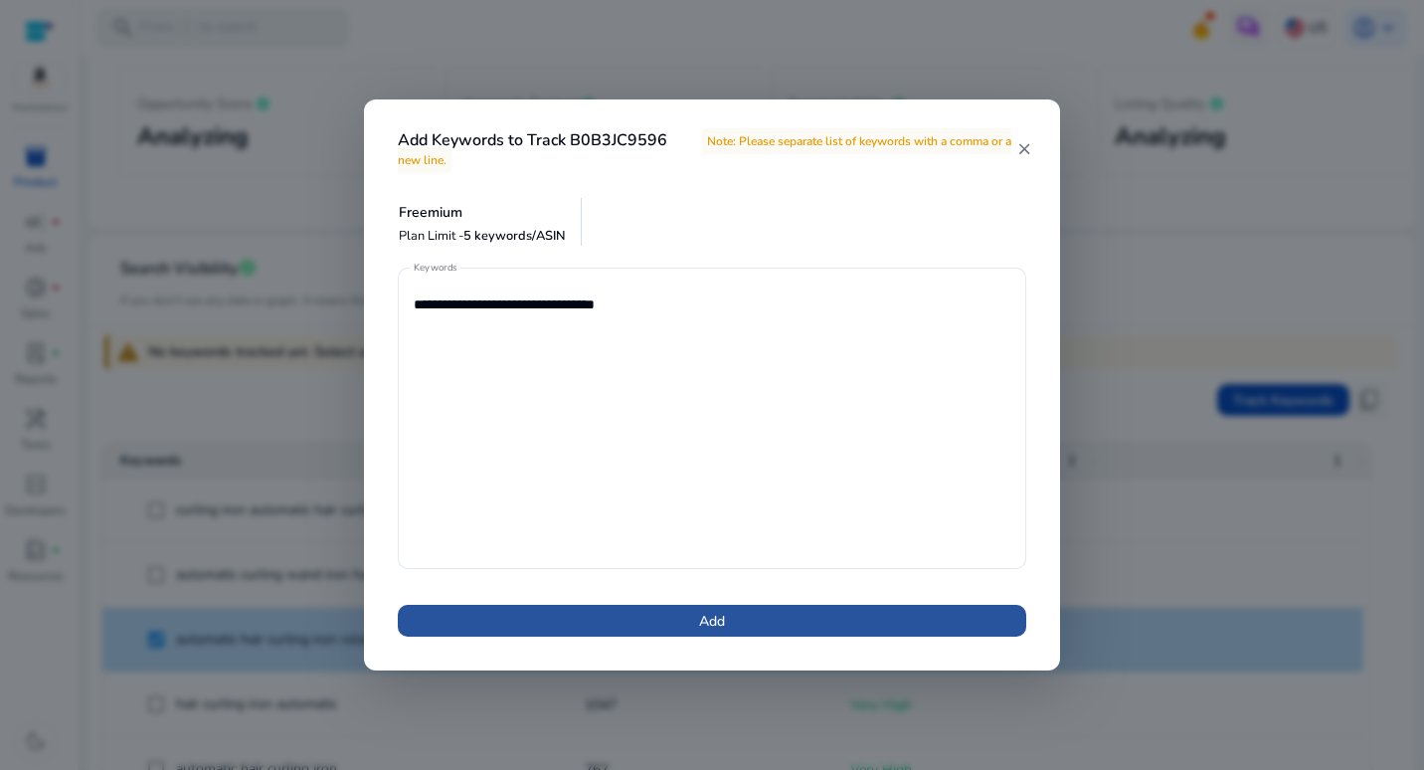
click at [733, 626] on span at bounding box center [712, 621] width 628 height 48
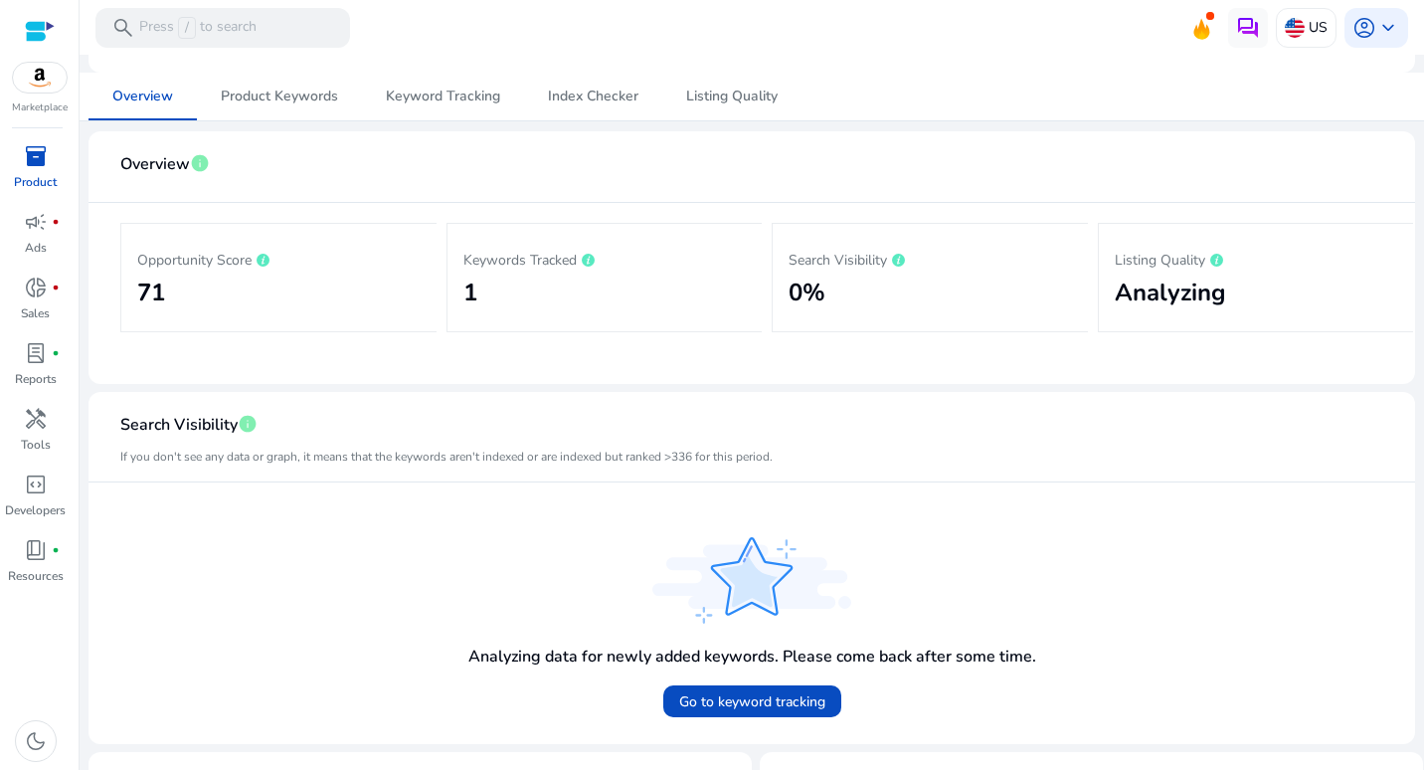
scroll to position [209, 0]
click at [293, 89] on span "Product Keywords" at bounding box center [279, 95] width 117 height 14
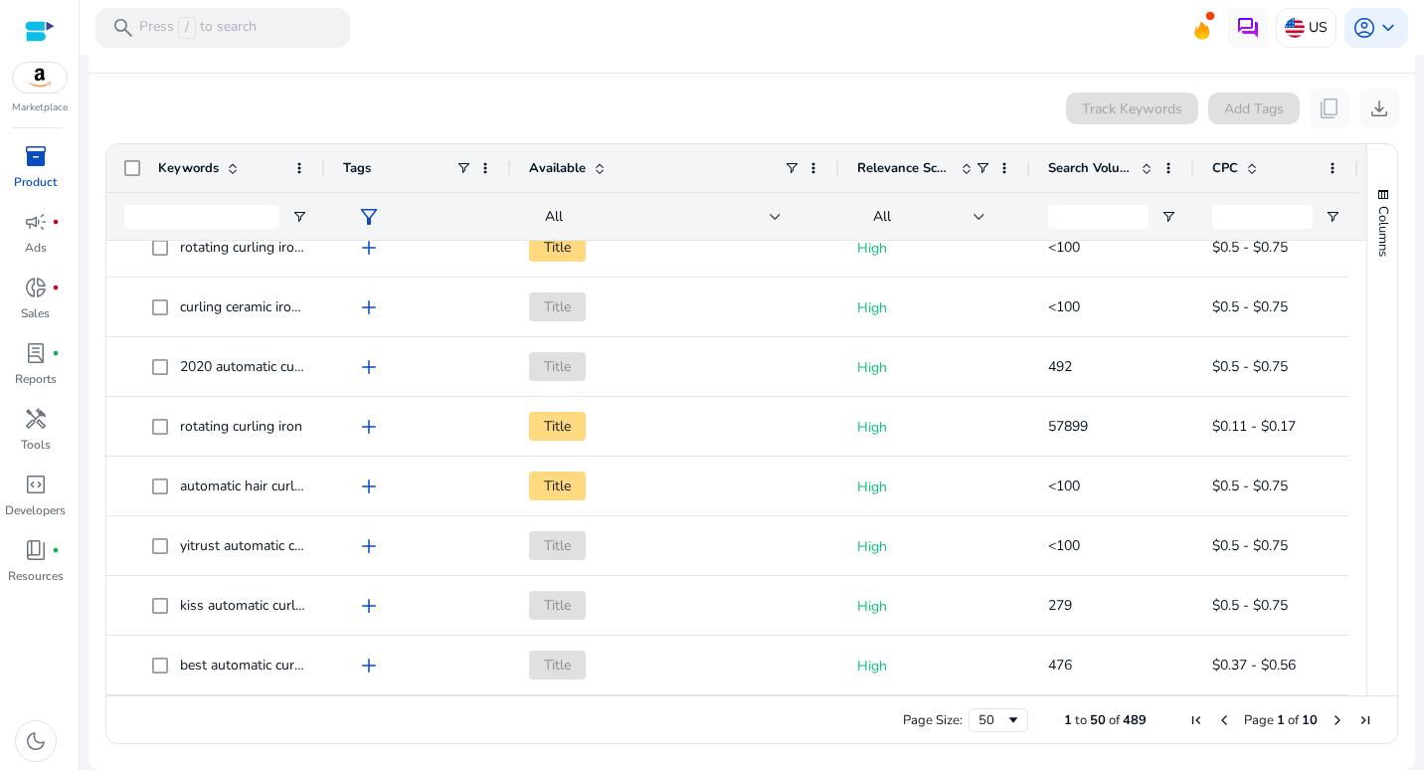
click at [499, 239] on div "Keywords Tags Available" at bounding box center [736, 192] width 1260 height 96
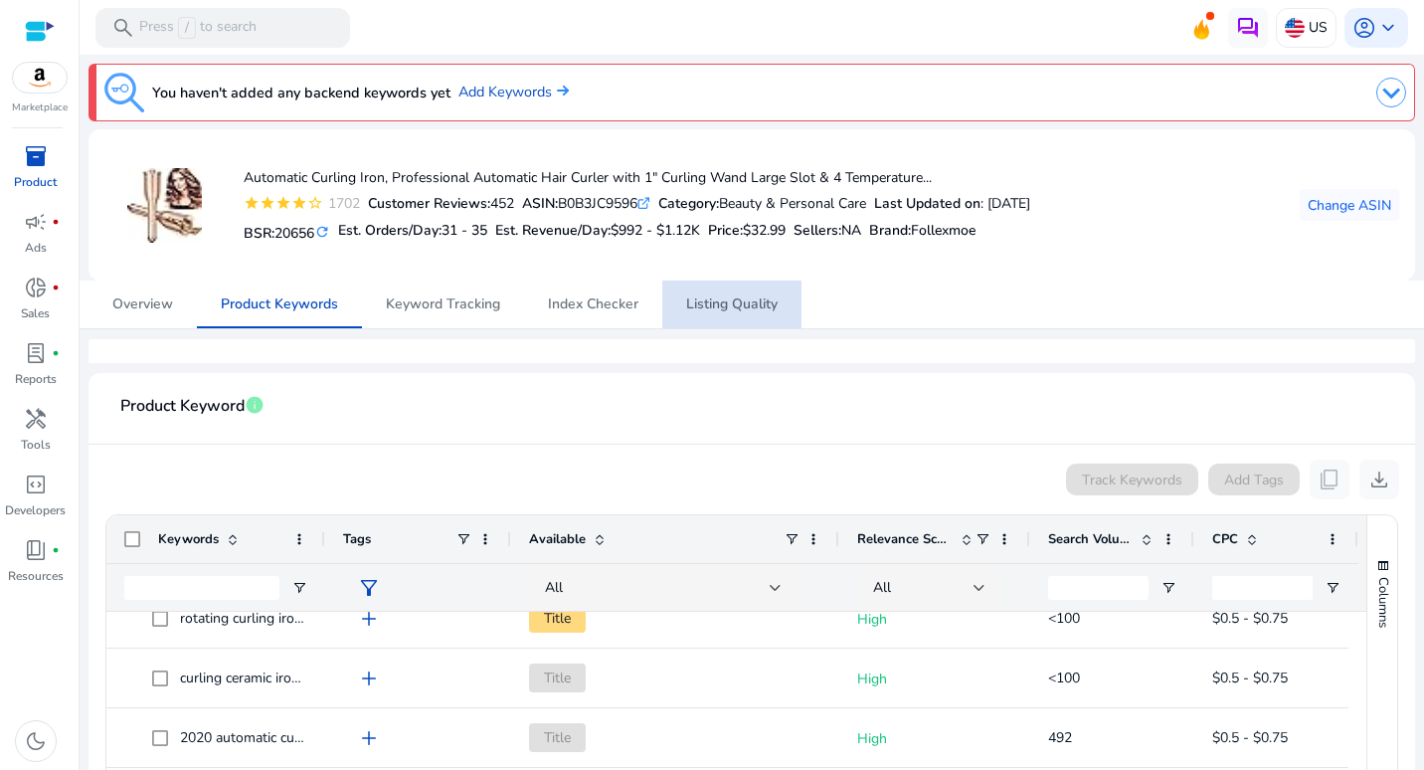
click at [746, 298] on span "Listing Quality" at bounding box center [731, 304] width 91 height 14
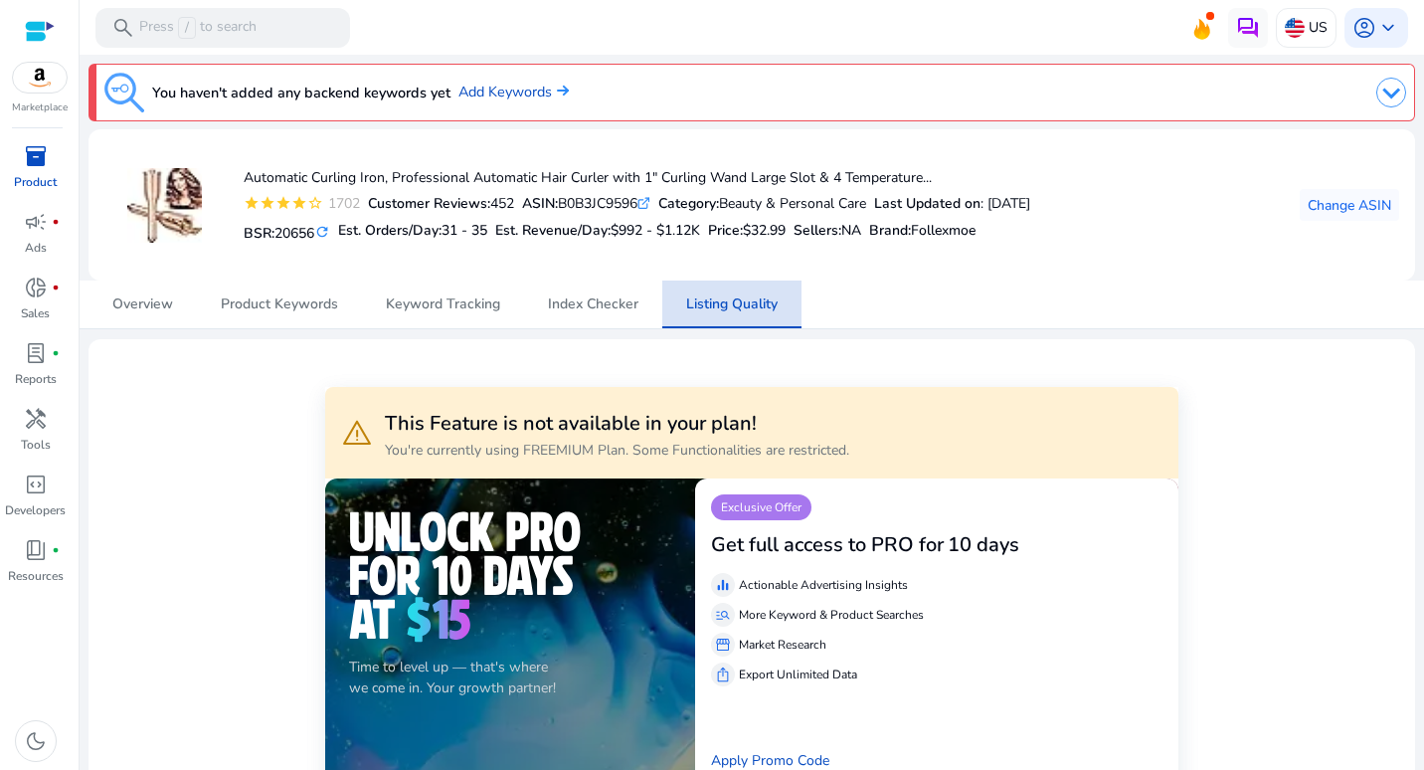
click at [746, 298] on span "Listing Quality" at bounding box center [731, 304] width 91 height 14
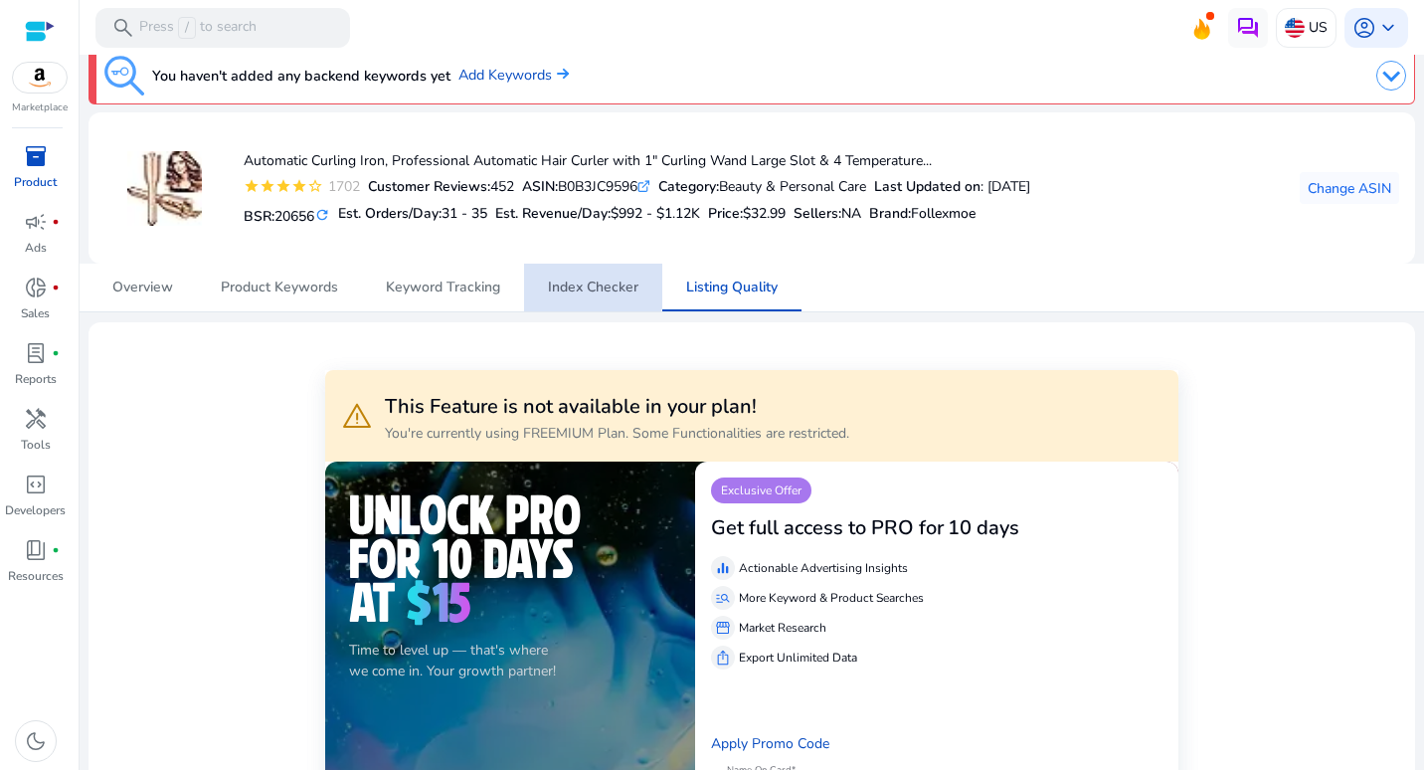
click at [575, 280] on span "Index Checker" at bounding box center [593, 287] width 90 height 14
